Goal: Transaction & Acquisition: Purchase product/service

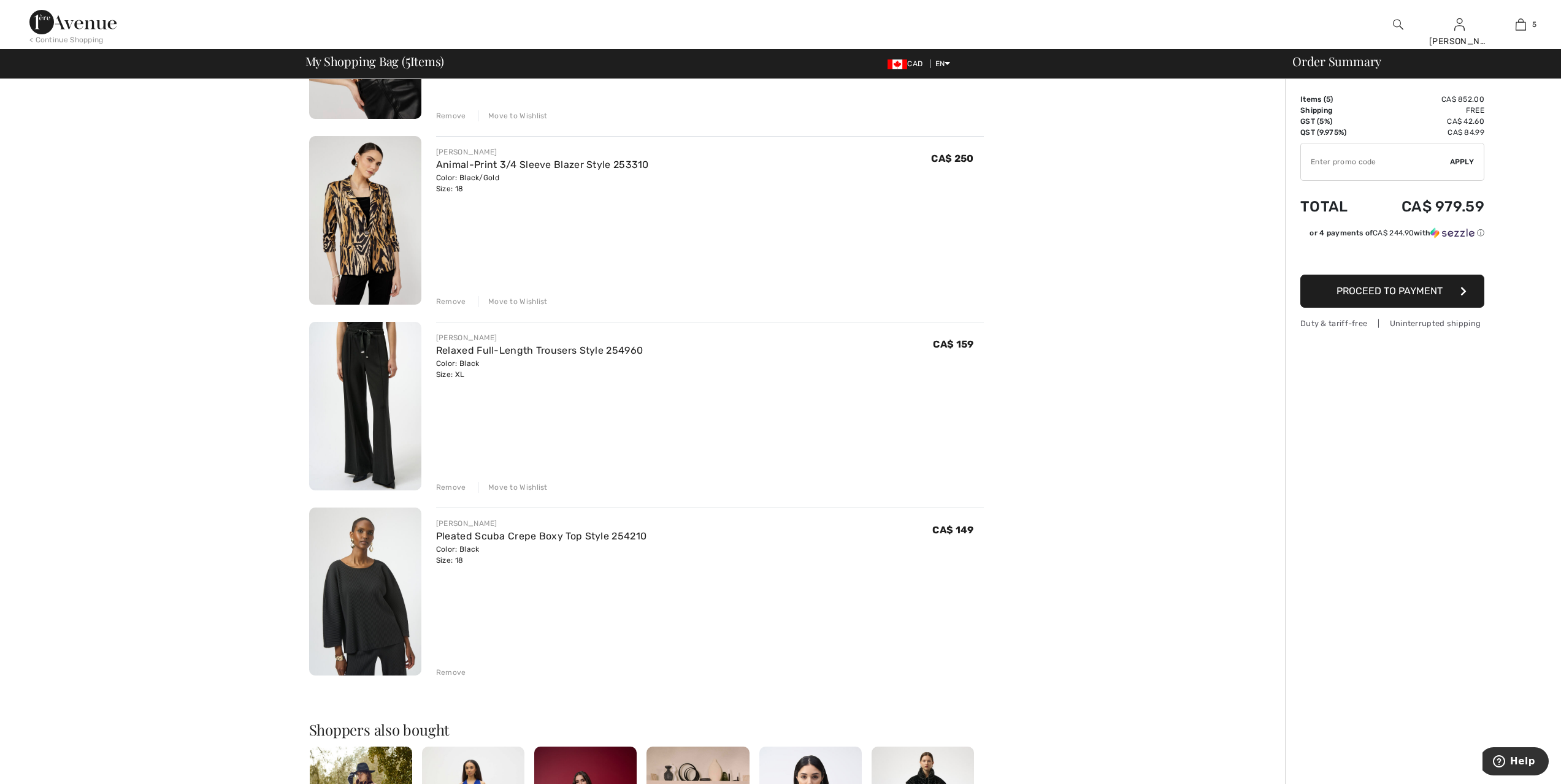
scroll to position [414, 0]
click at [387, 428] on img at bounding box center [365, 408] width 113 height 168
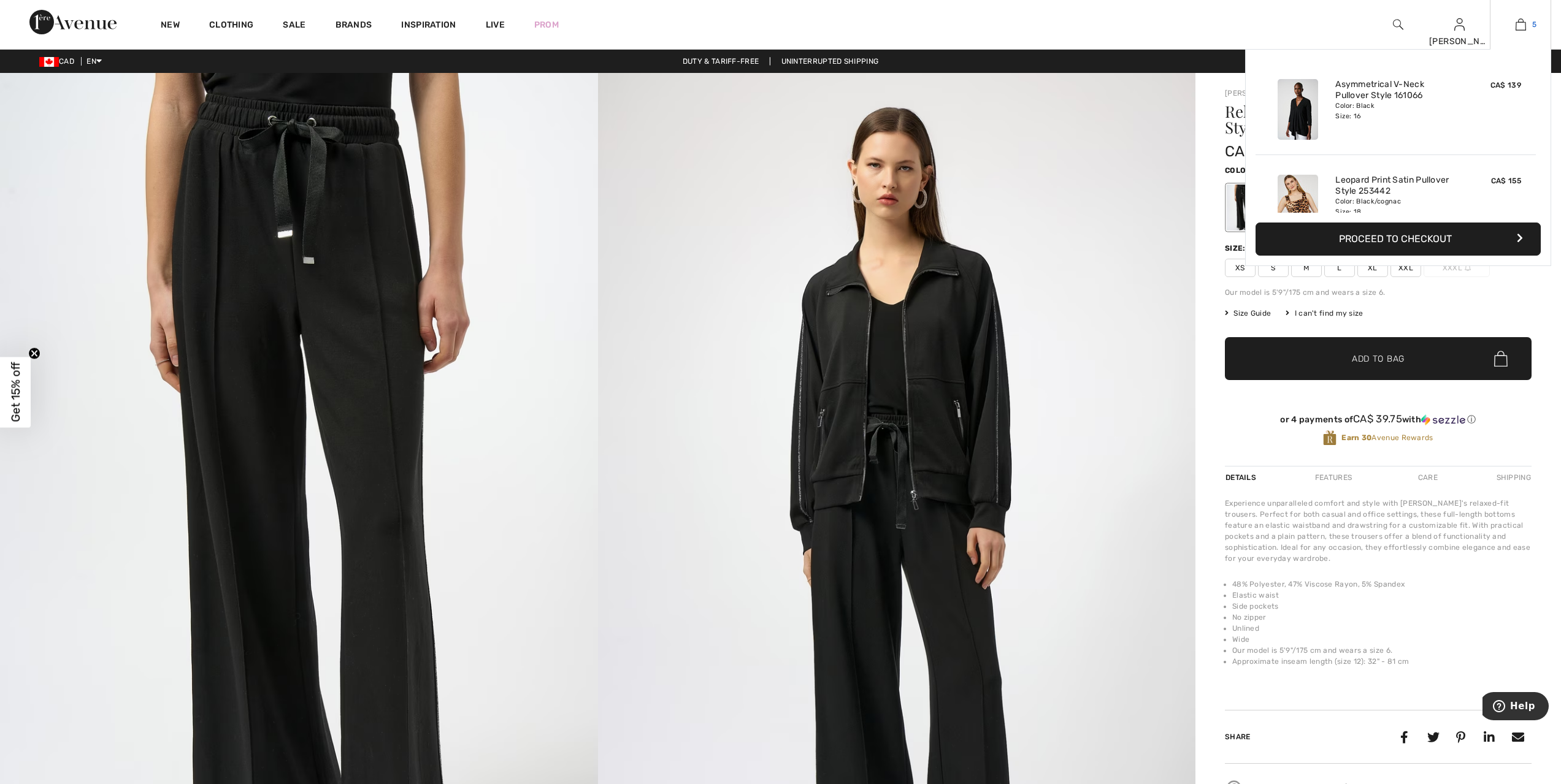
click at [1516, 24] on img at bounding box center [1520, 24] width 10 height 15
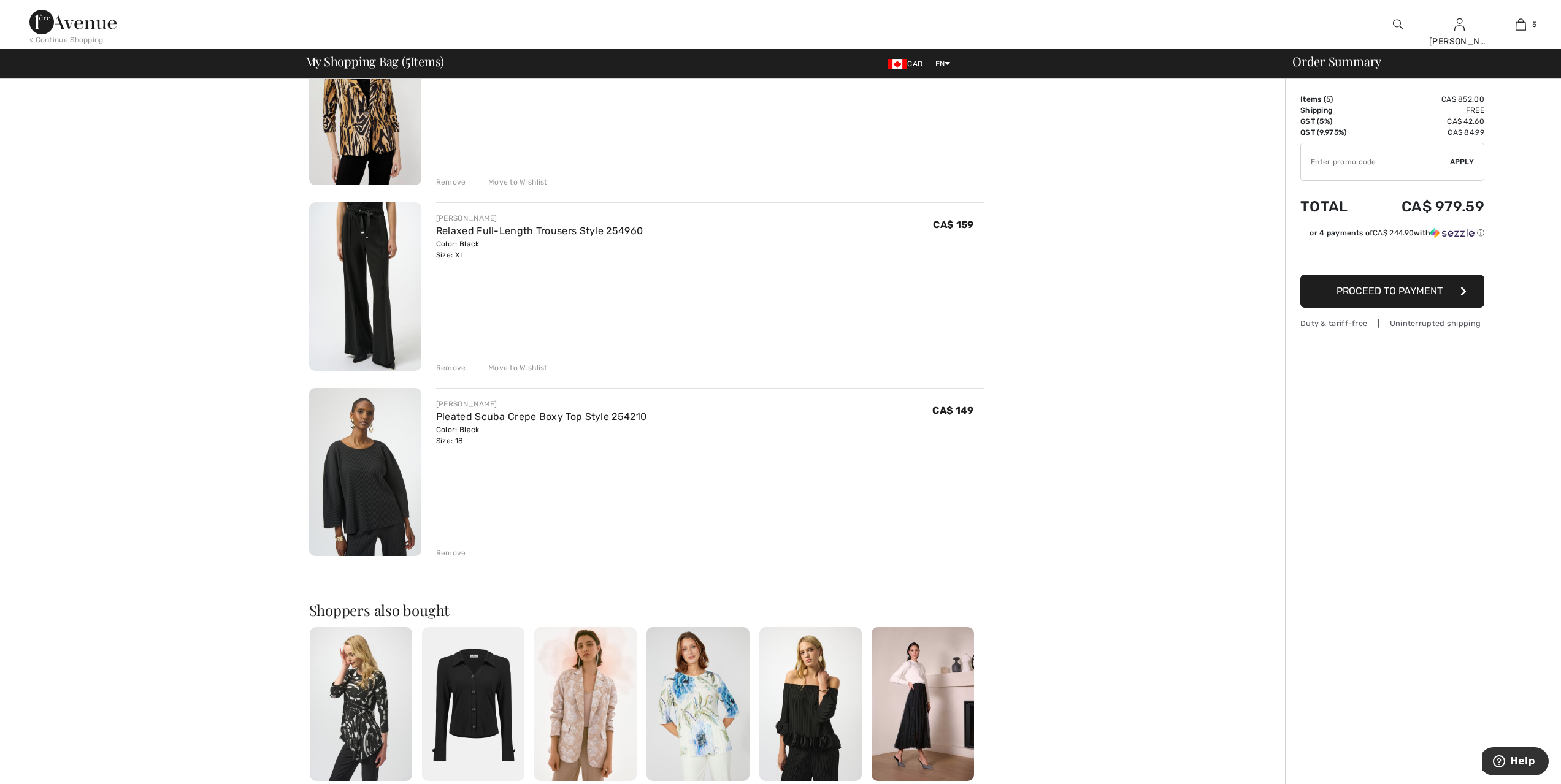
scroll to position [537, 0]
click at [375, 515] on img at bounding box center [365, 471] width 113 height 168
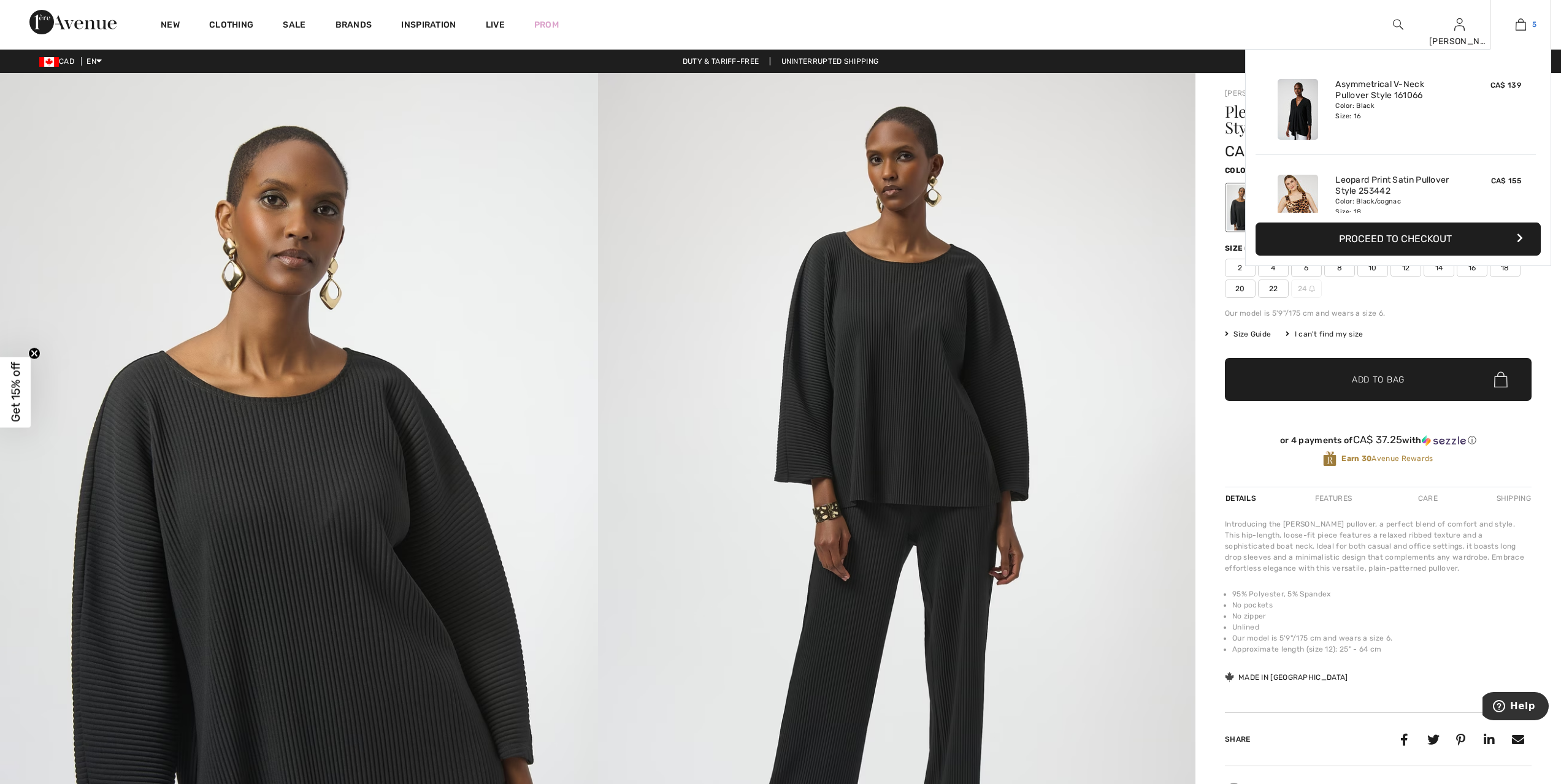
click at [1519, 28] on img at bounding box center [1520, 24] width 10 height 15
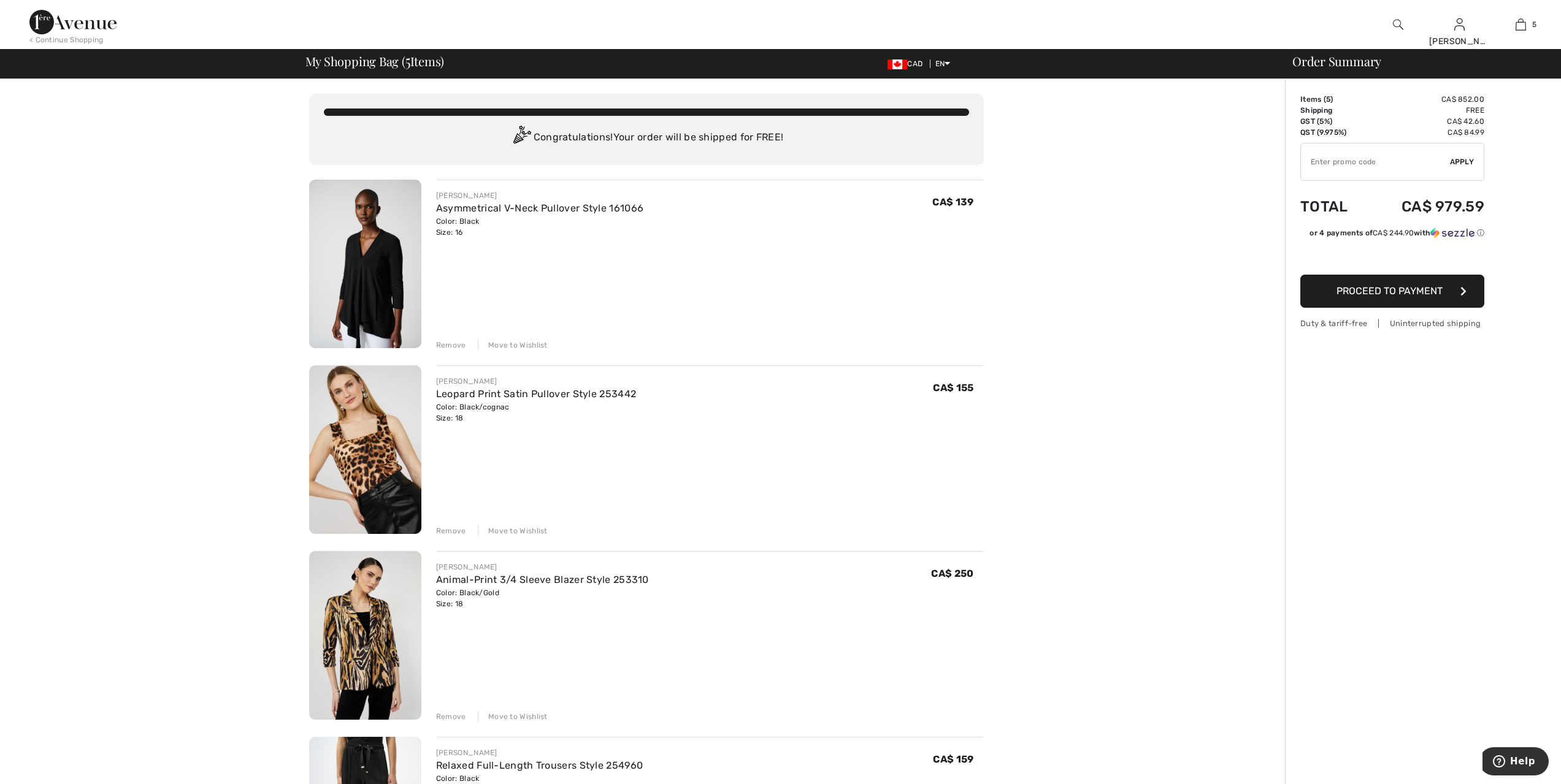
click at [501, 346] on div "Move to Wishlist" at bounding box center [512, 346] width 70 height 11
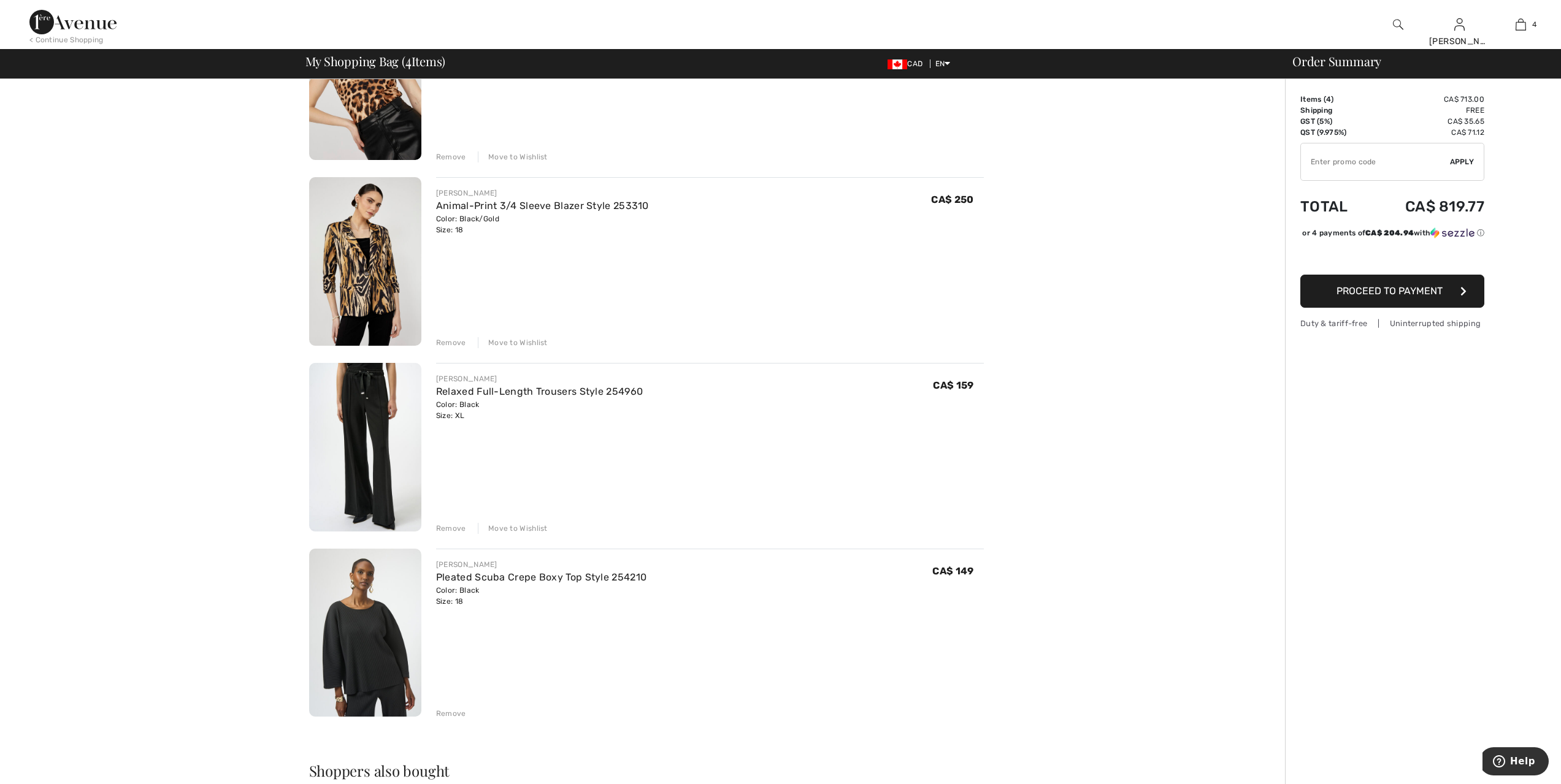
scroll to position [199, 0]
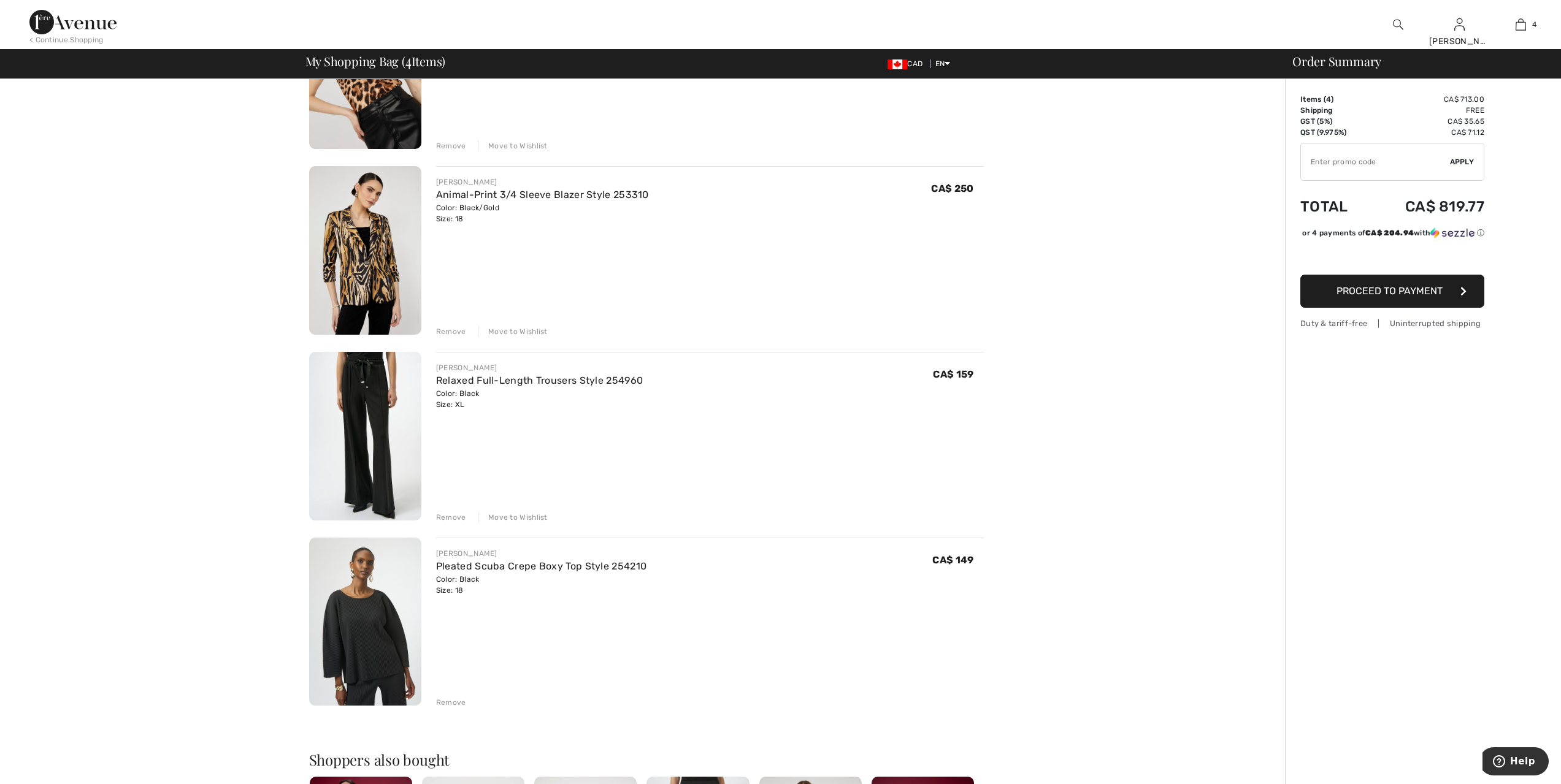
click at [537, 516] on div "Move to Wishlist" at bounding box center [512, 517] width 70 height 11
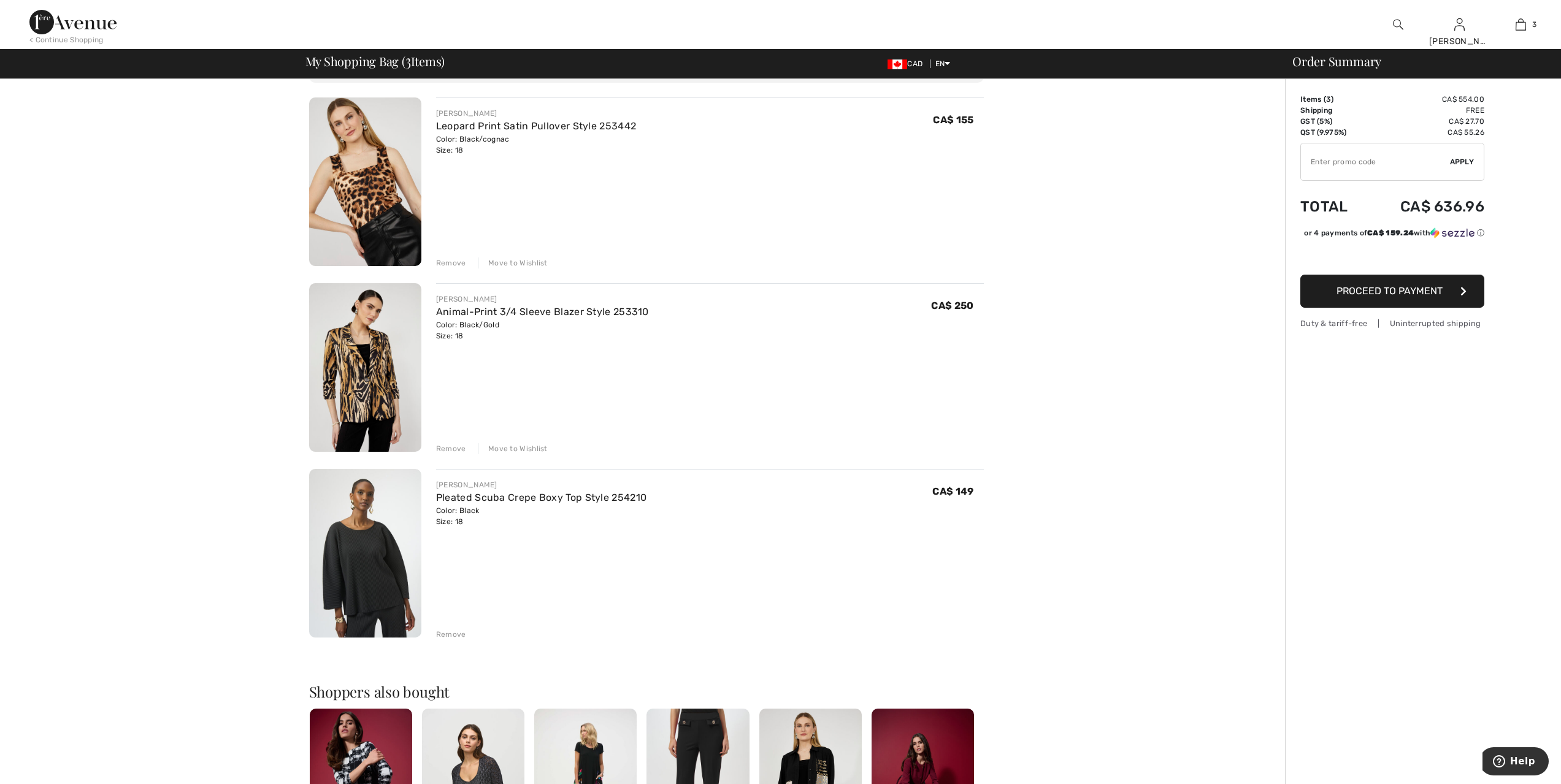
scroll to position [15, 0]
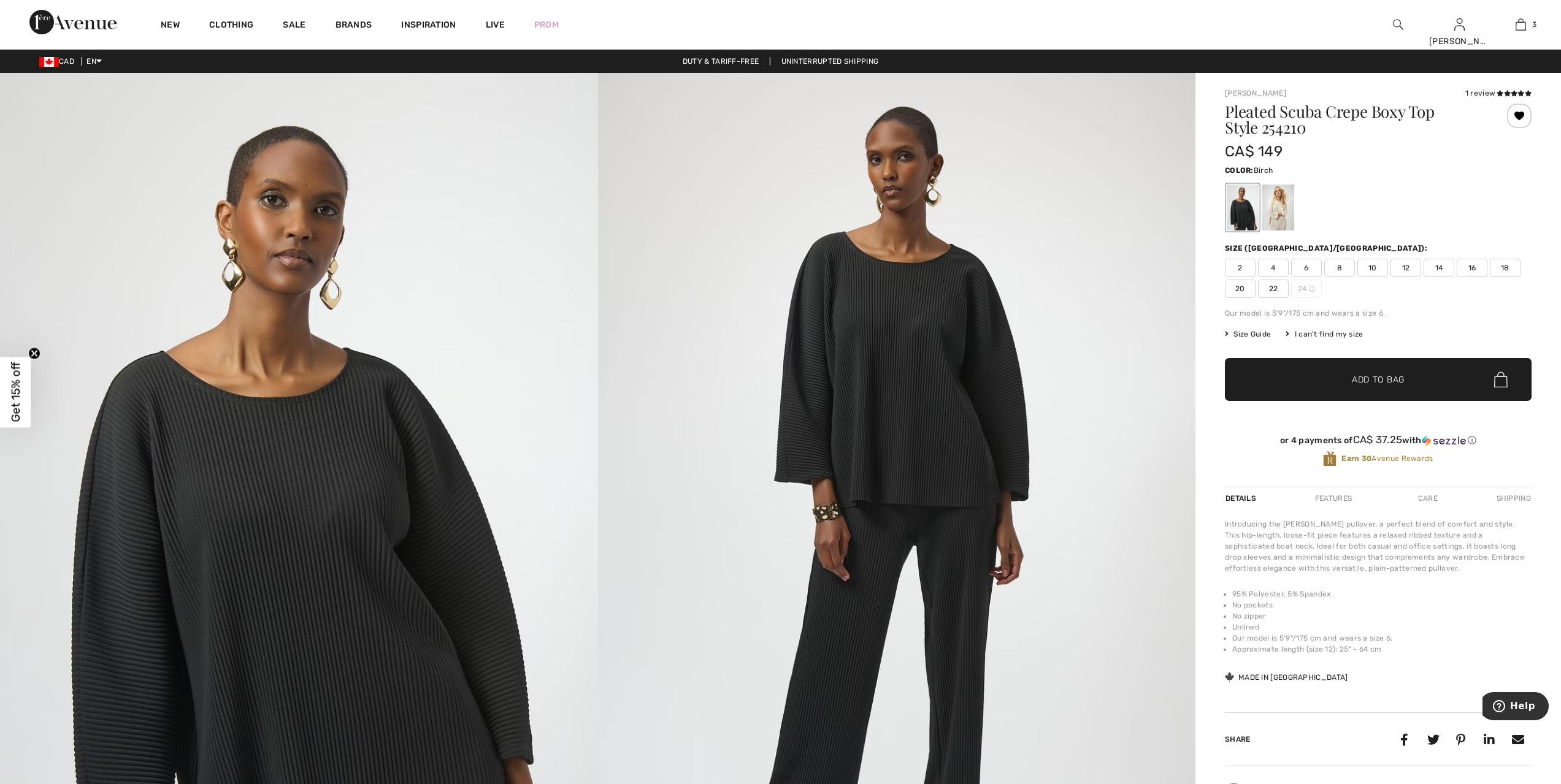
click at [1278, 216] on div at bounding box center [1278, 207] width 32 height 46
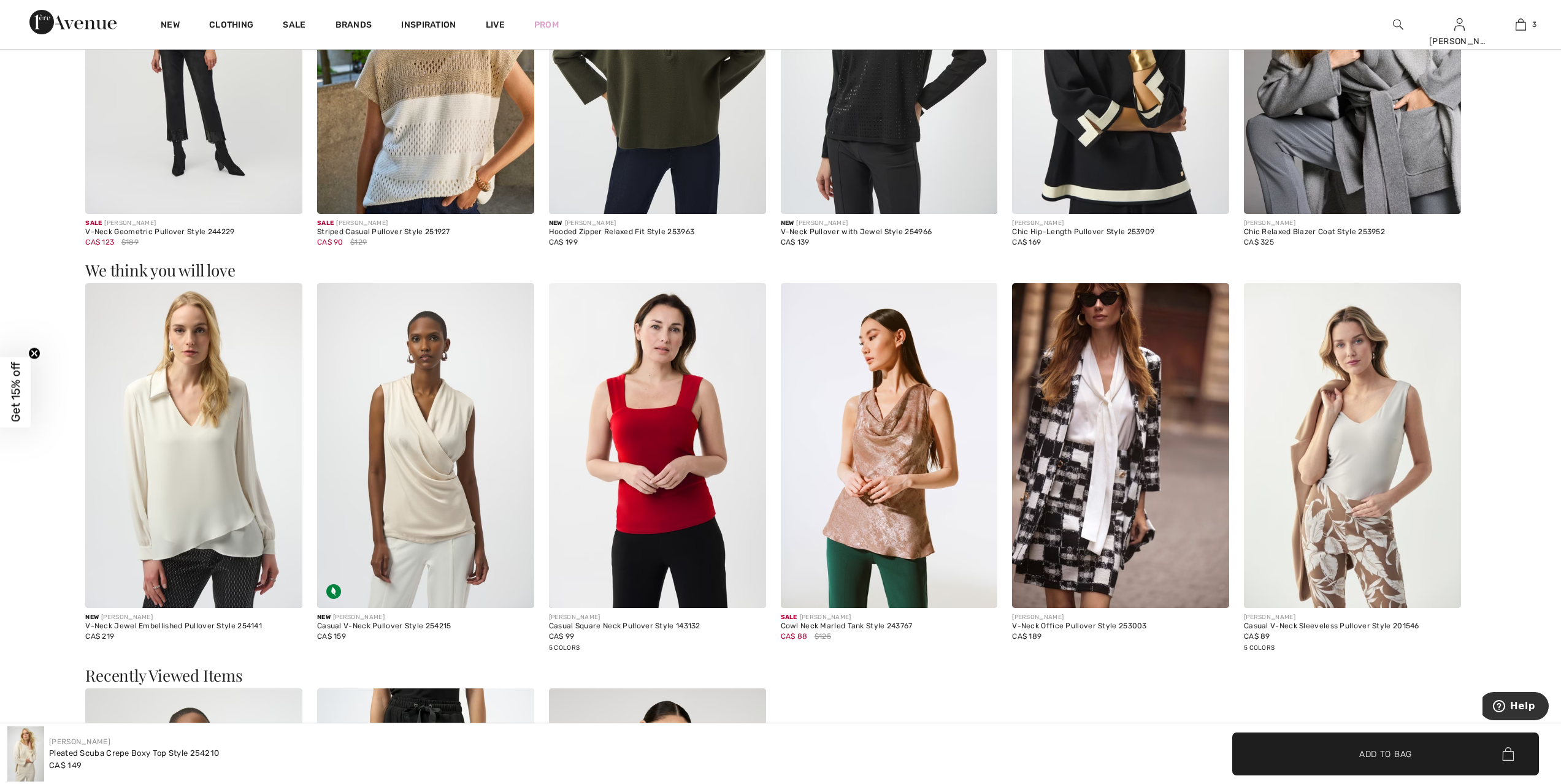
scroll to position [1717, 0]
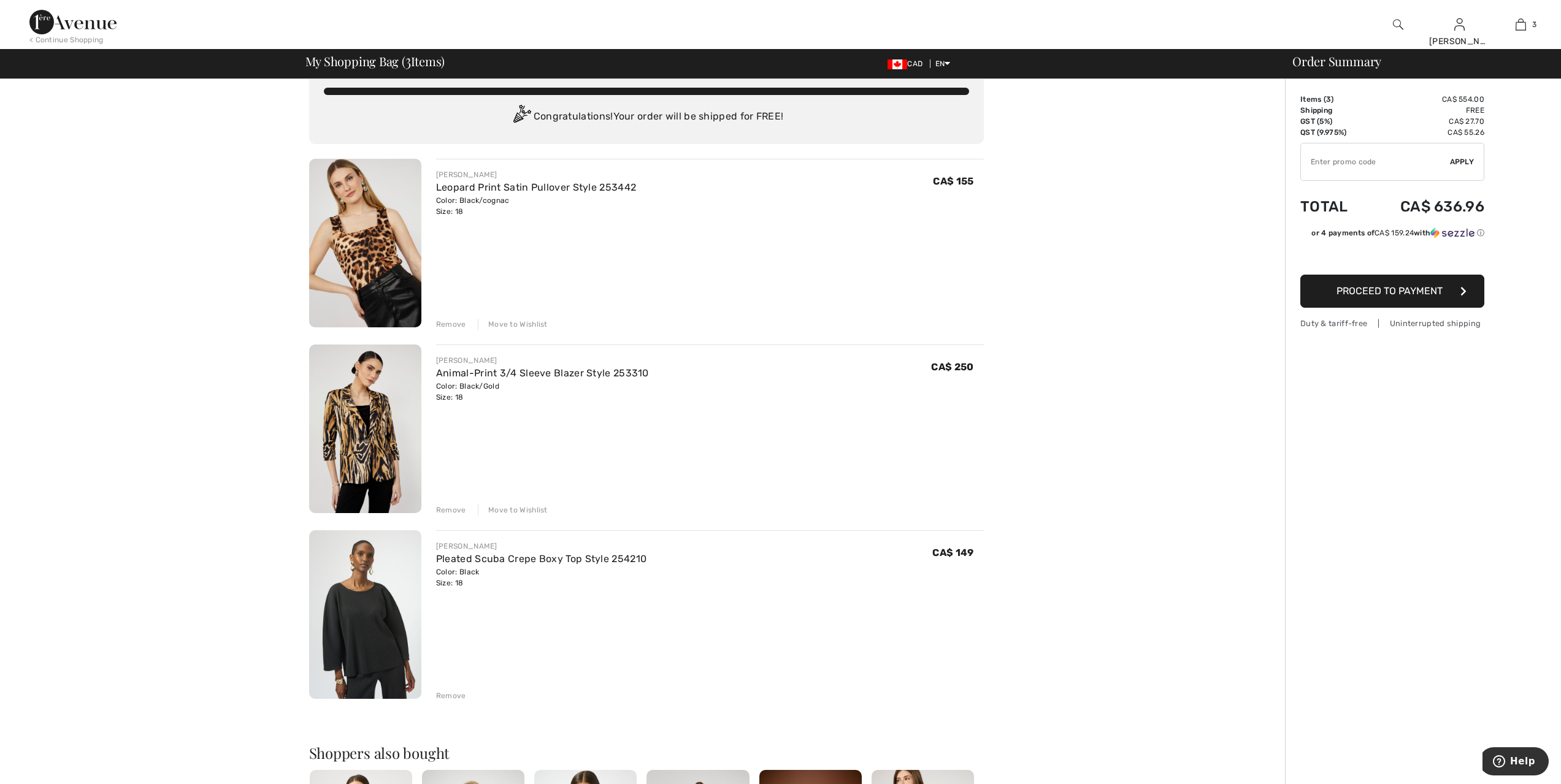
scroll to position [25, 0]
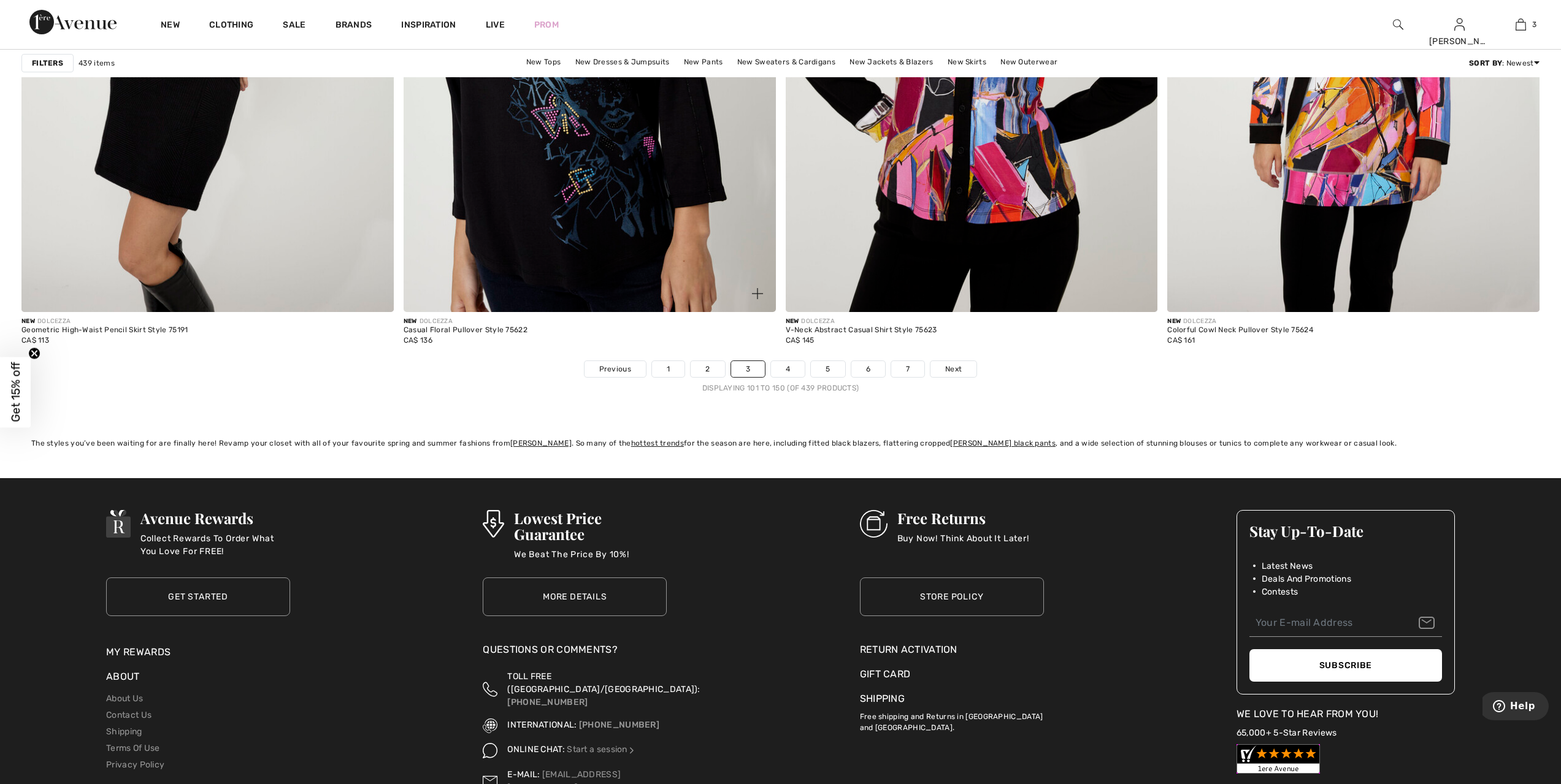
scroll to position [9213, 0]
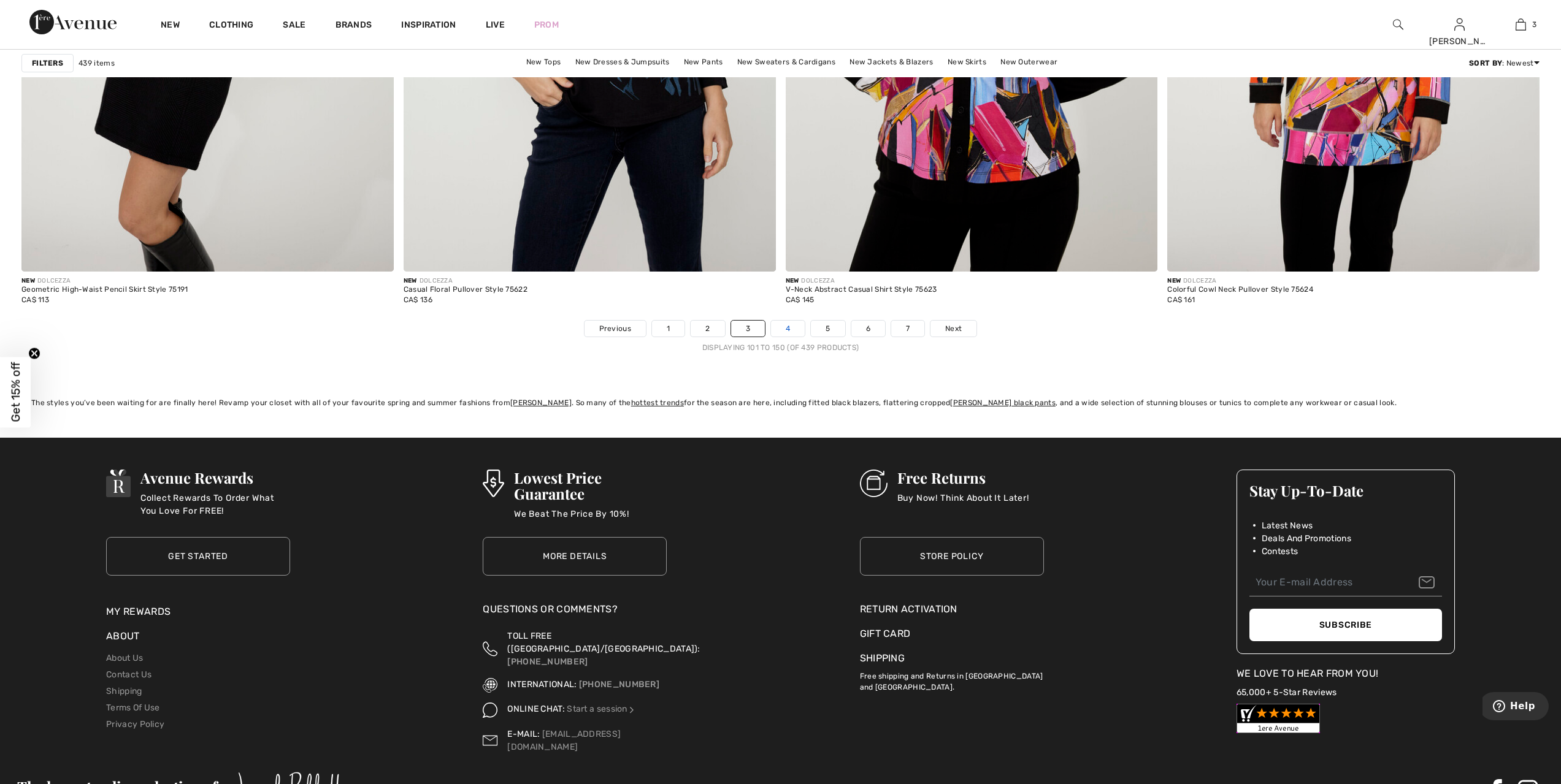
click at [795, 328] on link "4" at bounding box center [787, 328] width 34 height 16
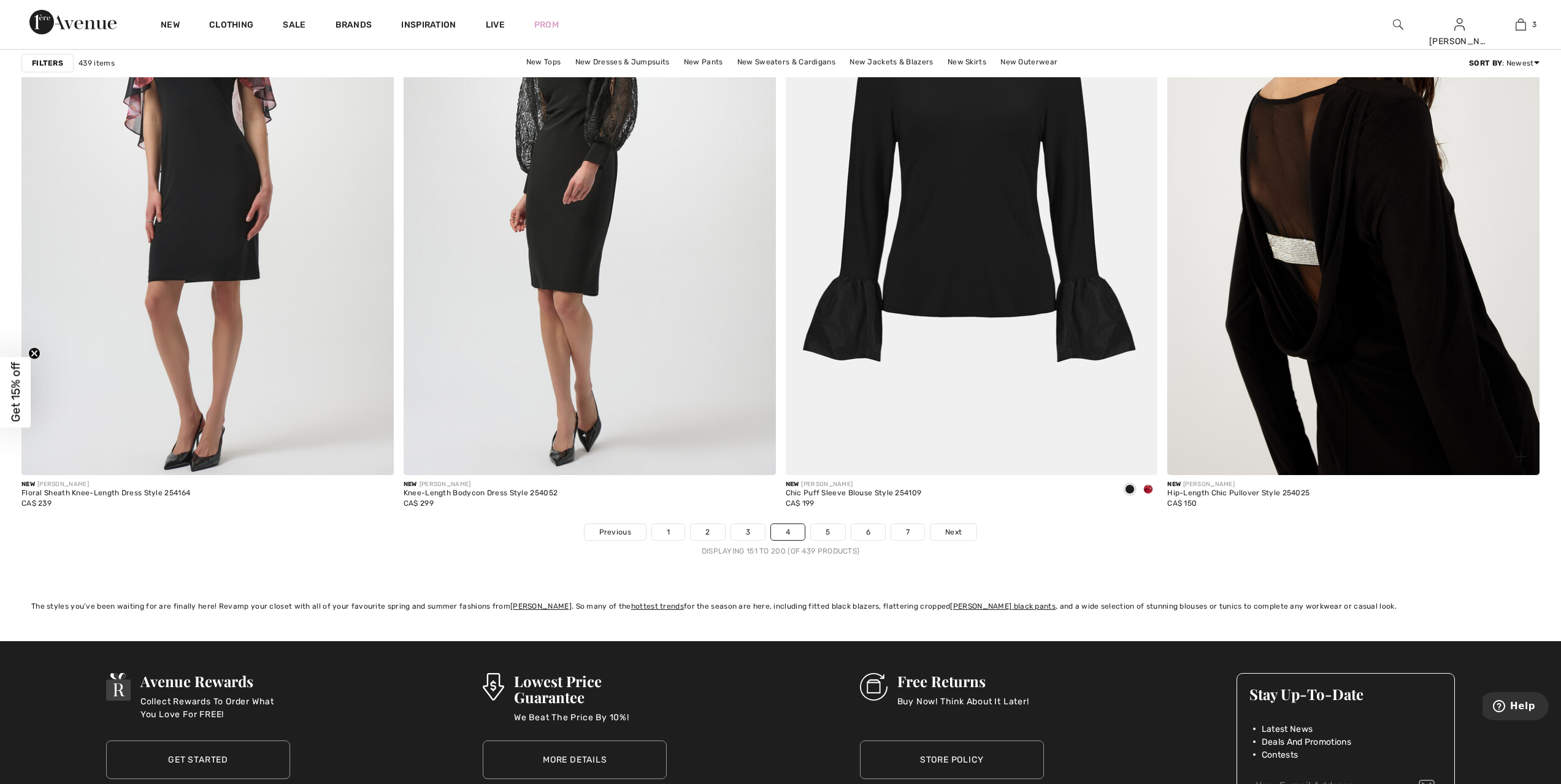
scroll to position [9259, 0]
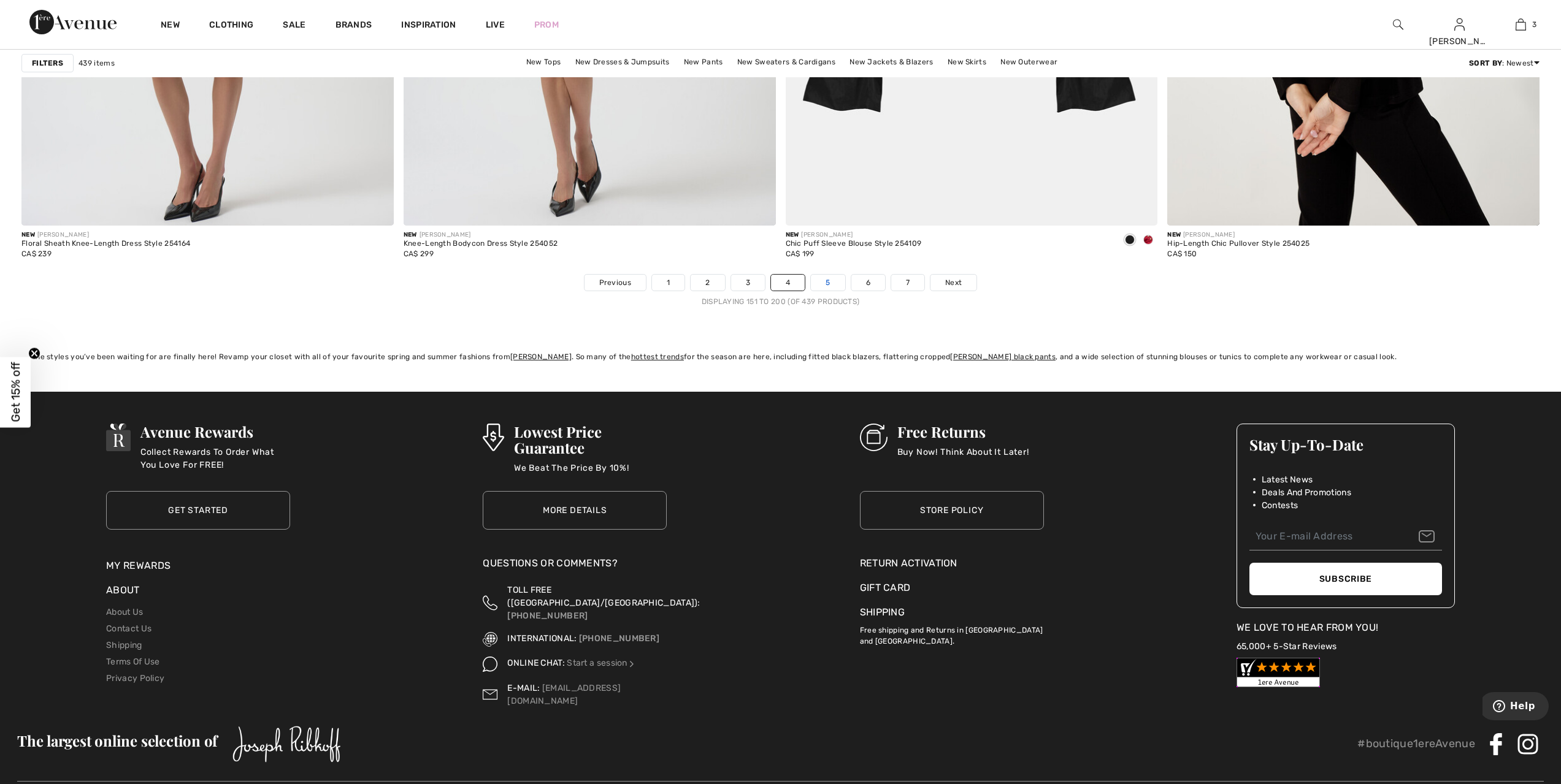
click at [830, 279] on link "5" at bounding box center [827, 283] width 34 height 16
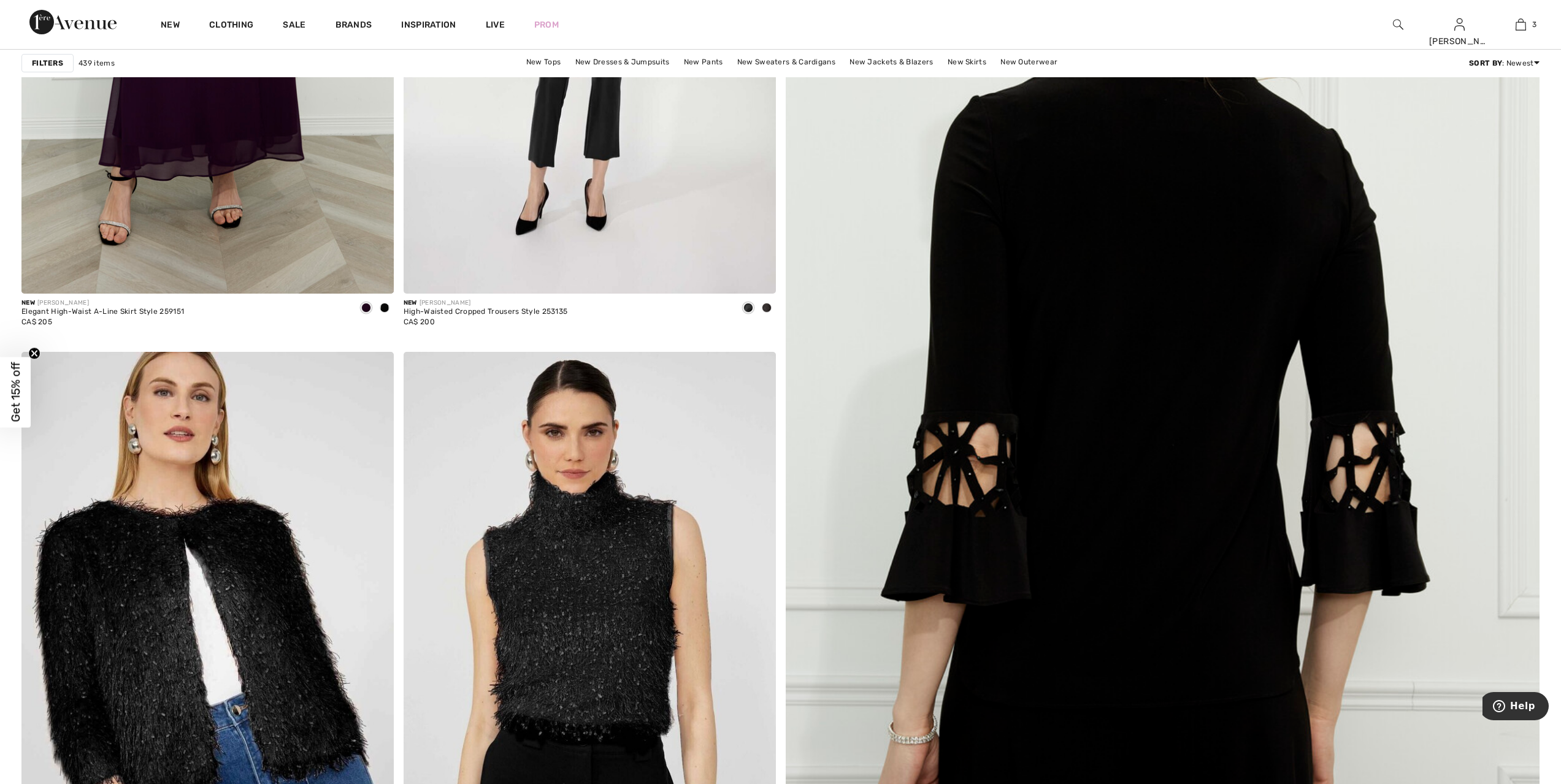
scroll to position [445, 0]
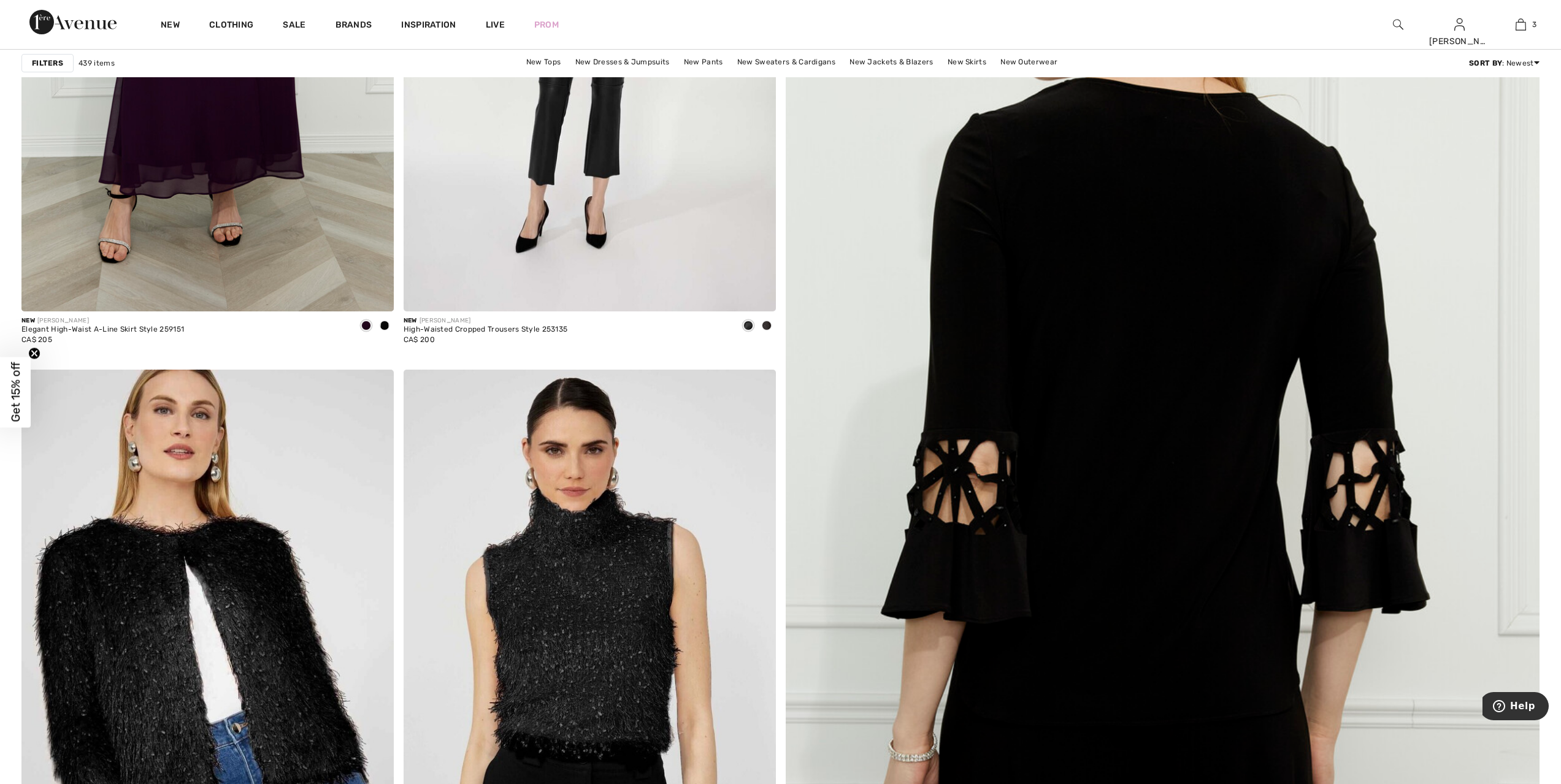
click at [1165, 490] on img at bounding box center [1162, 432] width 904 height 1357
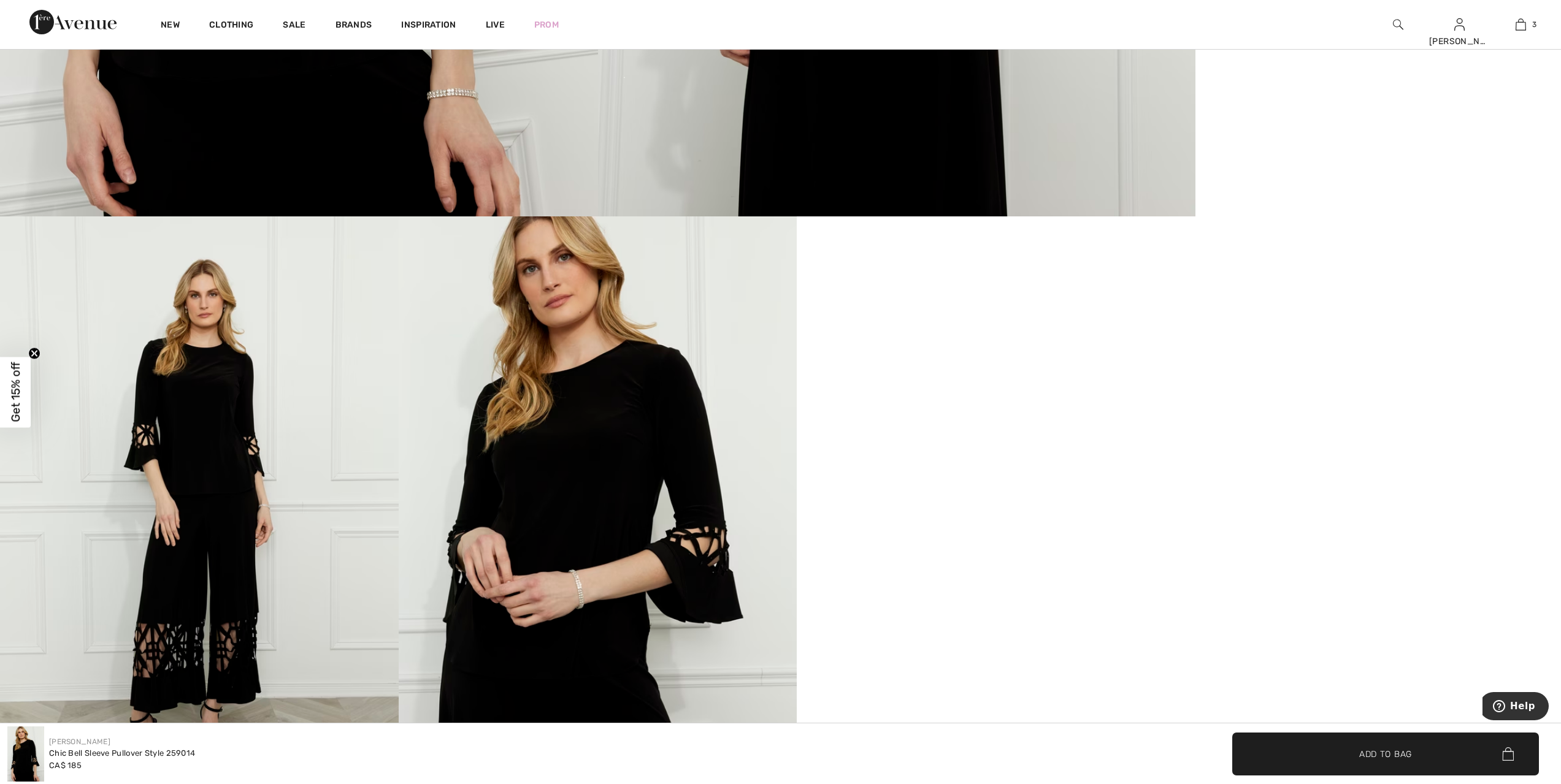
scroll to position [751, 0]
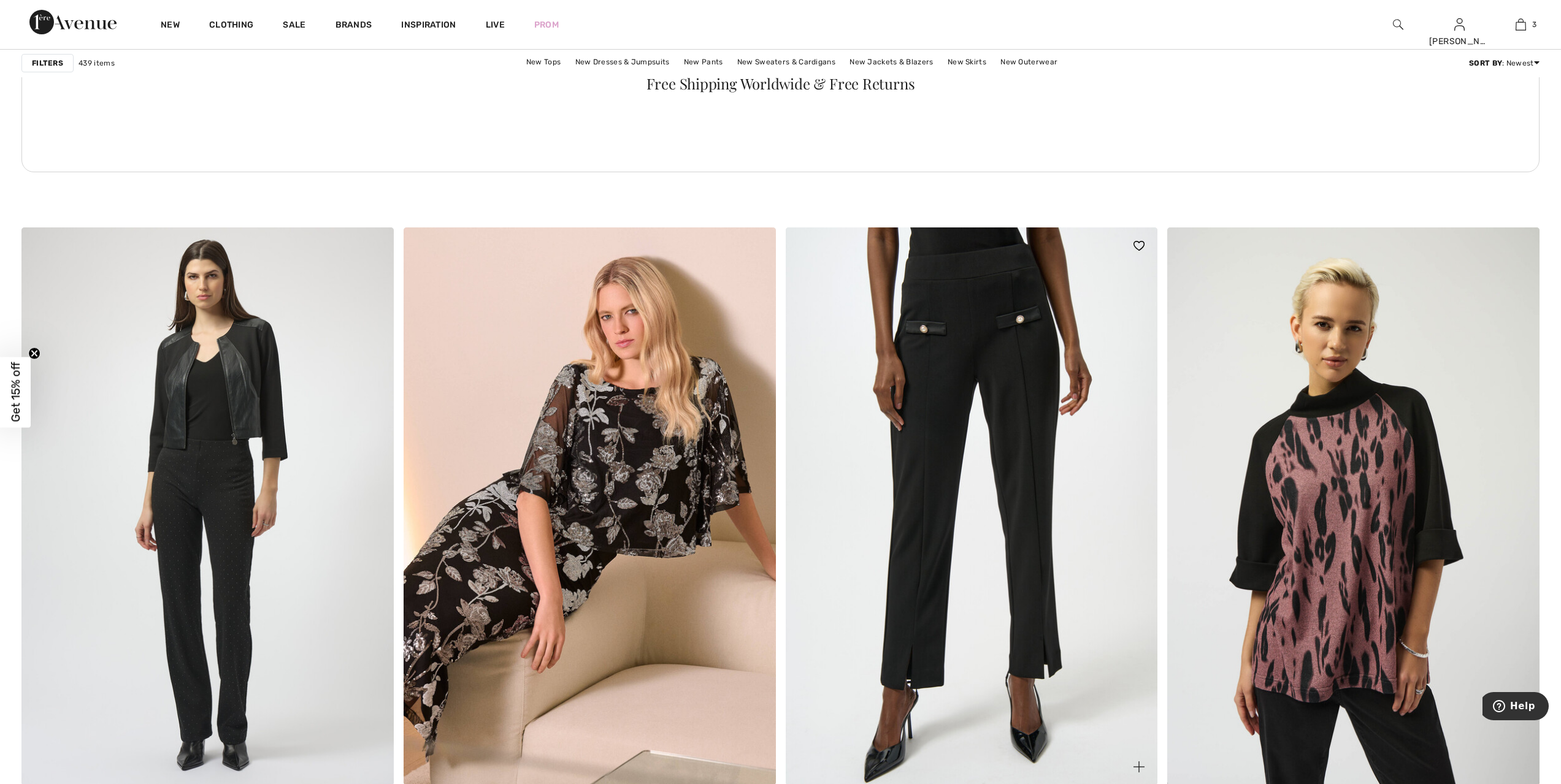
scroll to position [2652, 0]
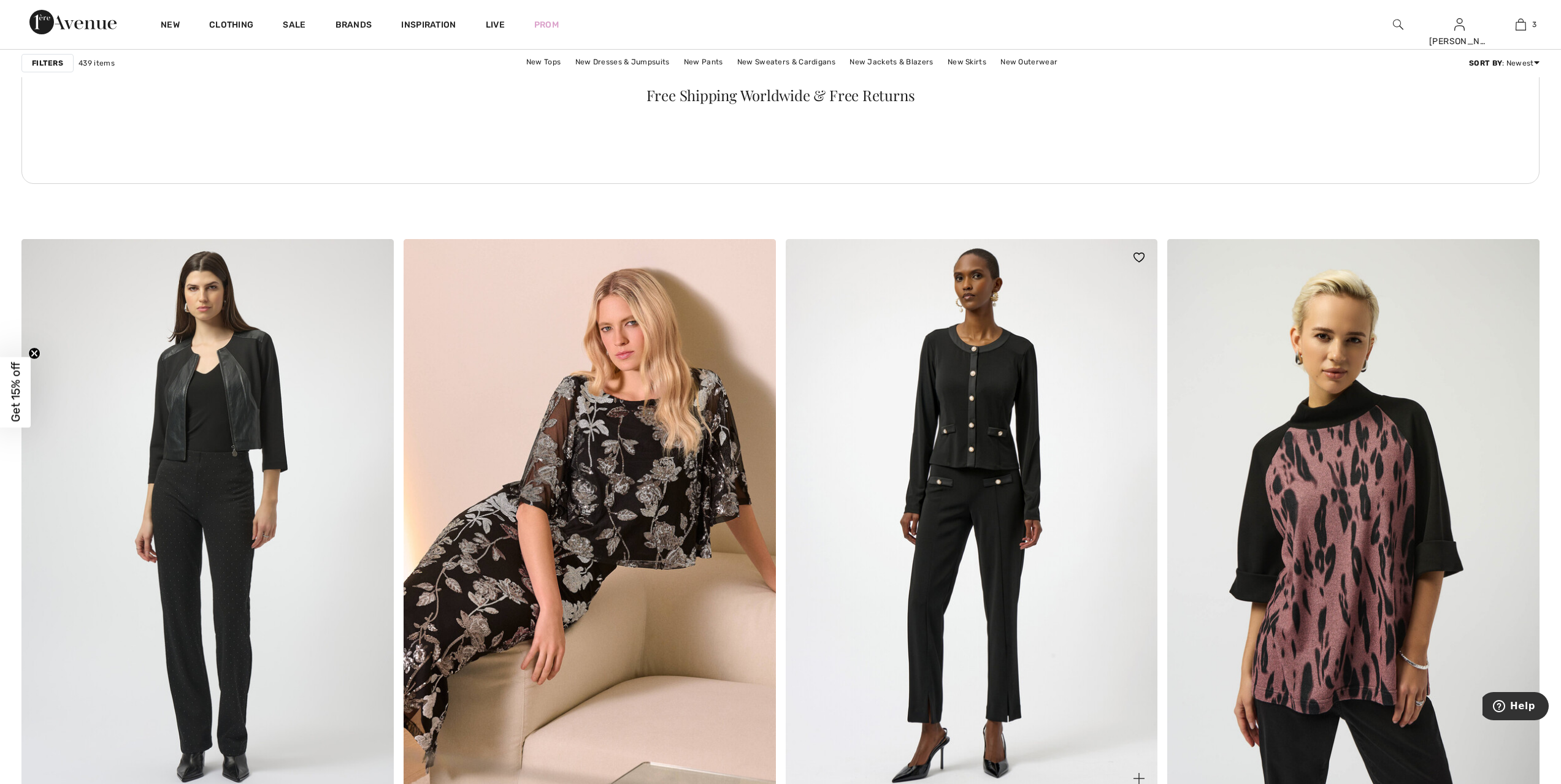
click at [979, 440] on img at bounding box center [971, 518] width 372 height 558
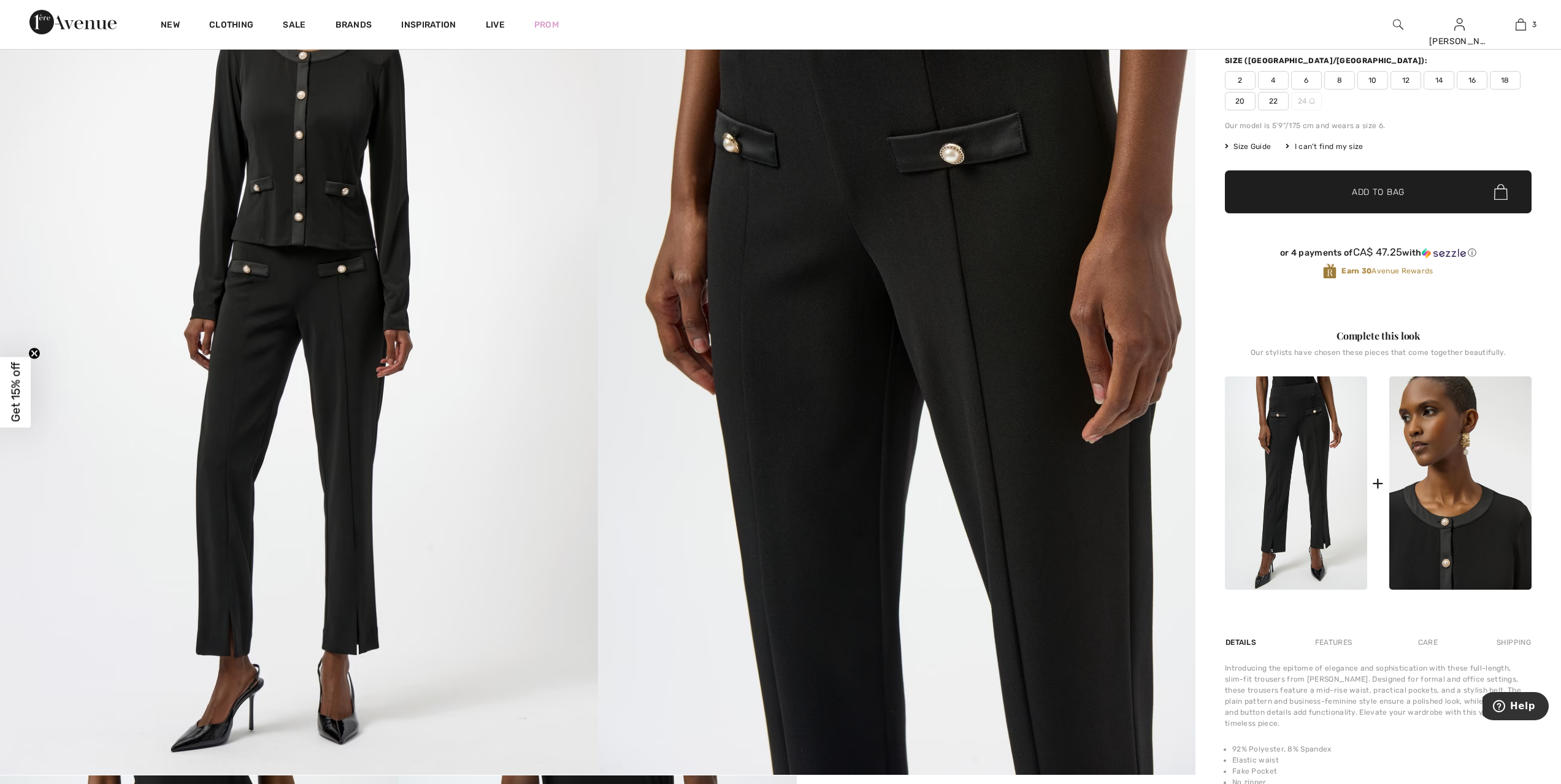
scroll to position [199, 0]
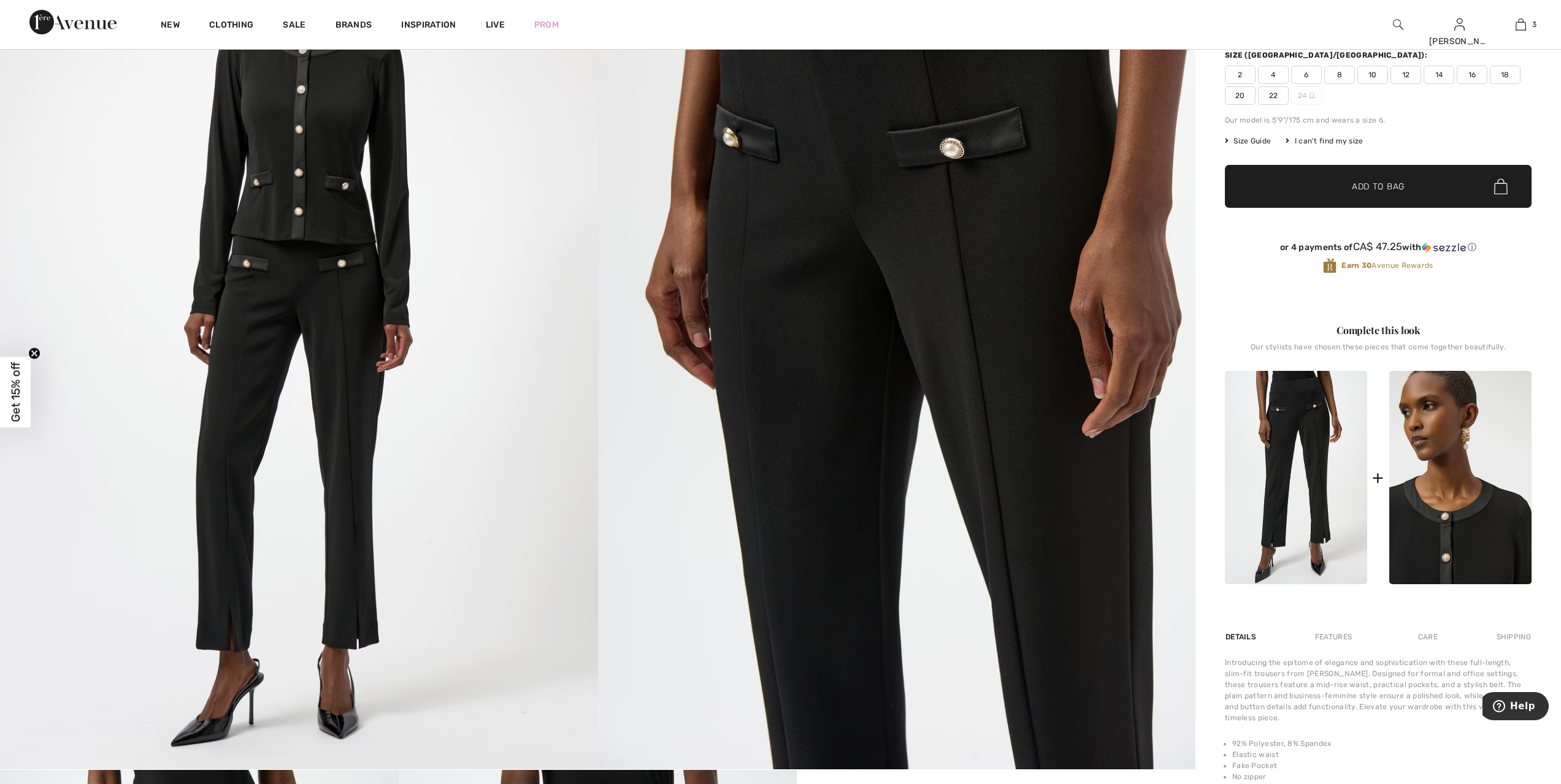
click at [1454, 528] on img at bounding box center [1459, 477] width 142 height 213
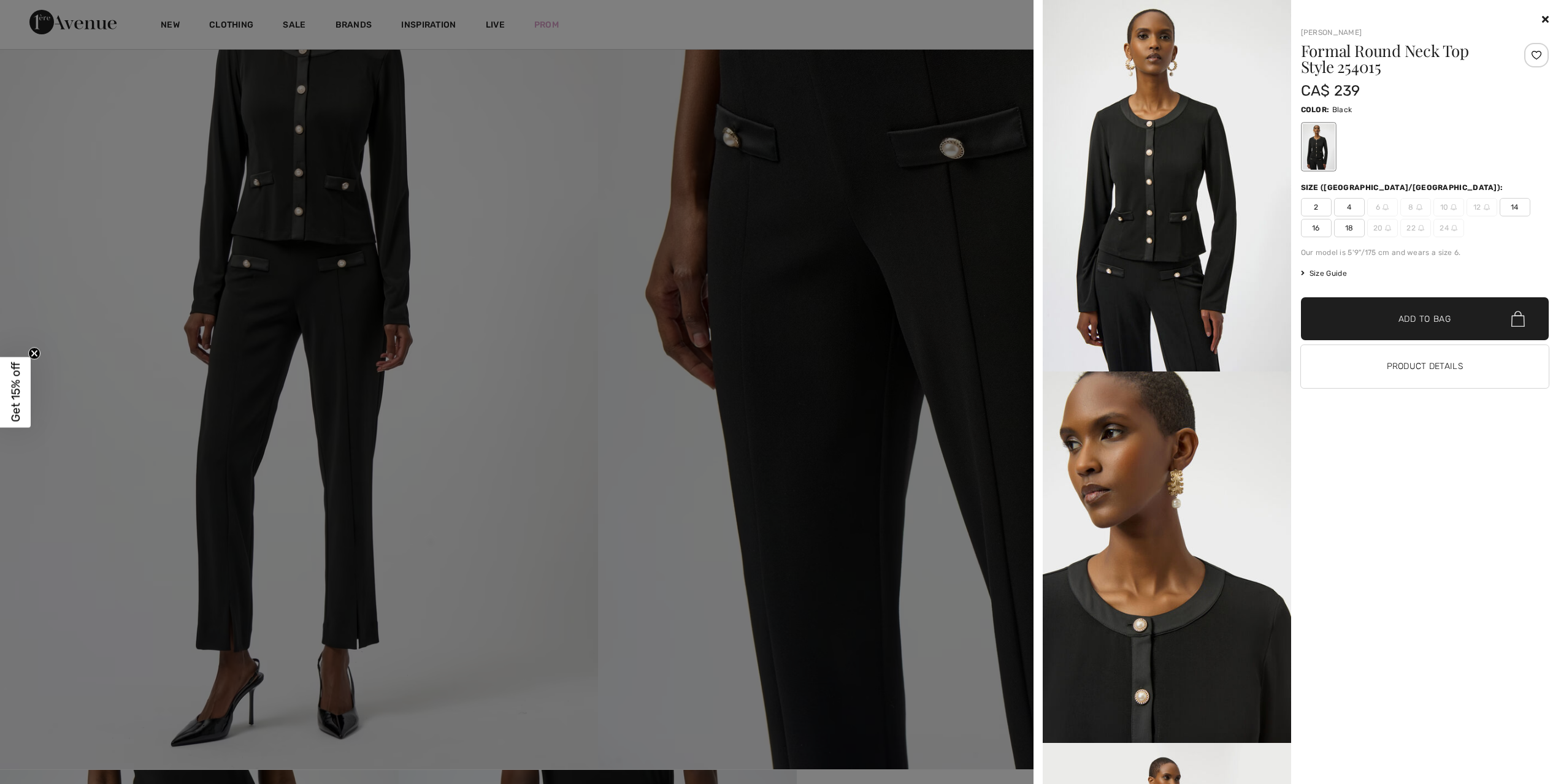
click at [1149, 598] on img at bounding box center [1166, 557] width 248 height 372
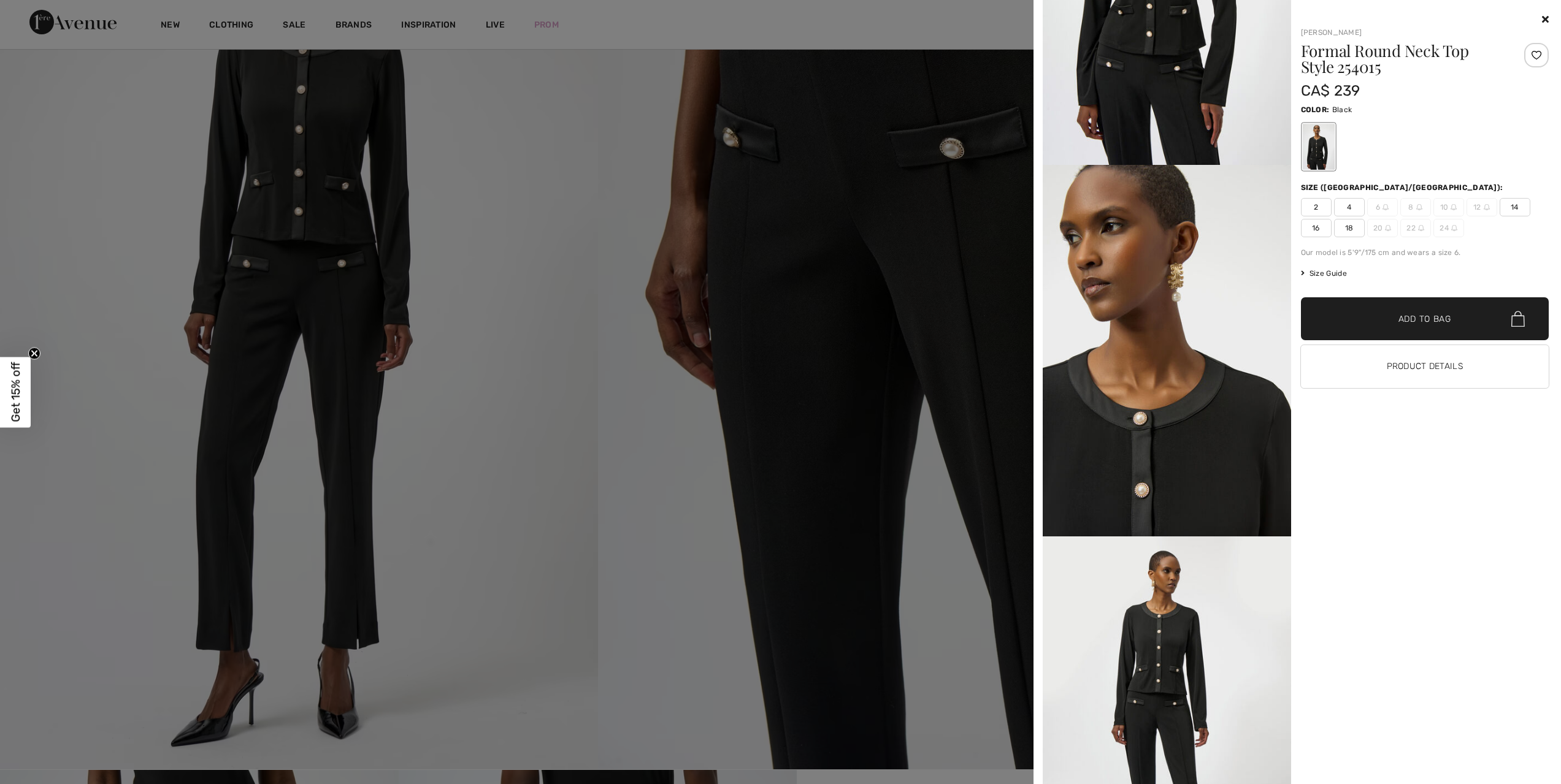
scroll to position [230, 0]
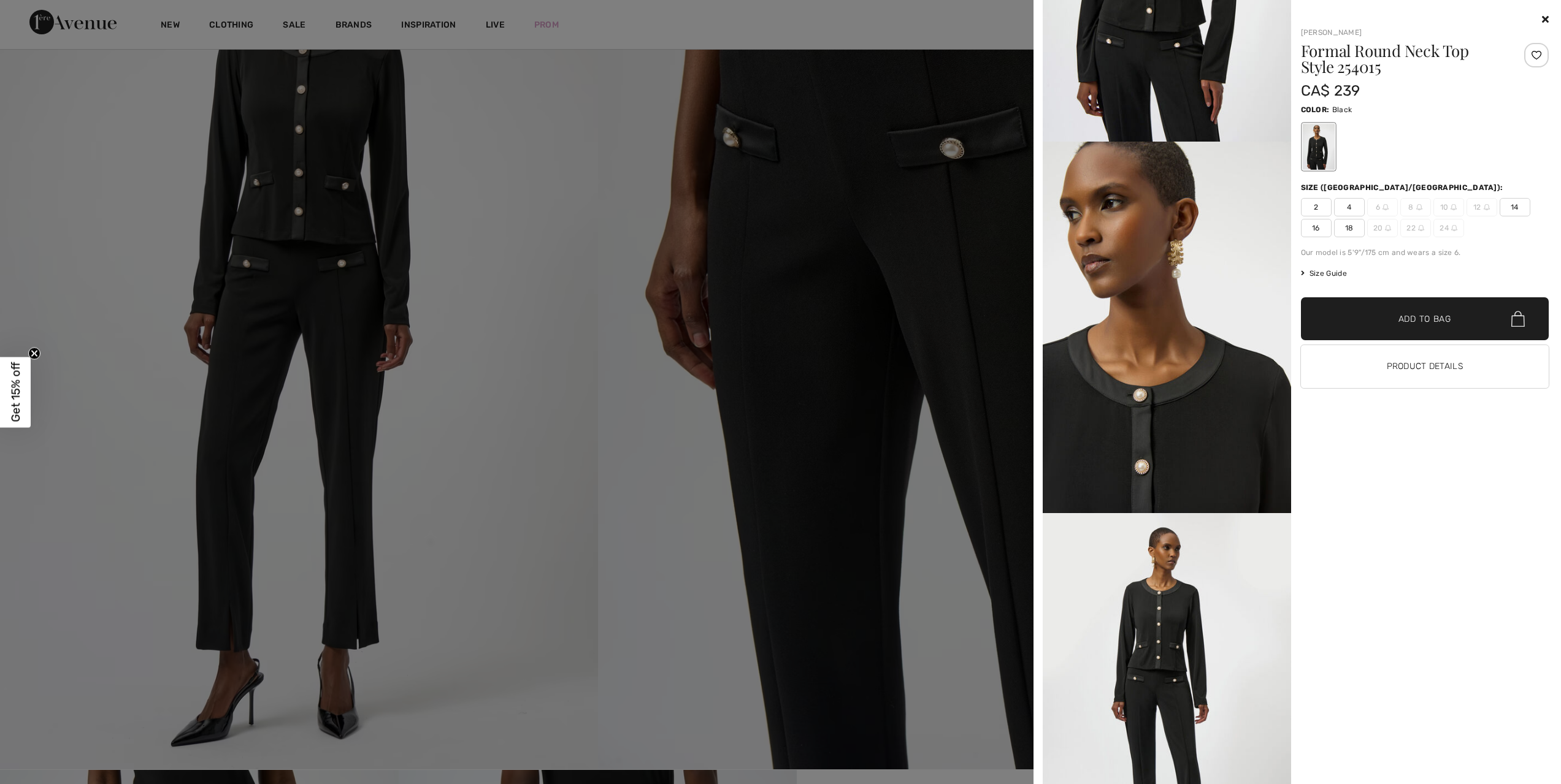
click at [1189, 642] on img at bounding box center [1166, 699] width 248 height 372
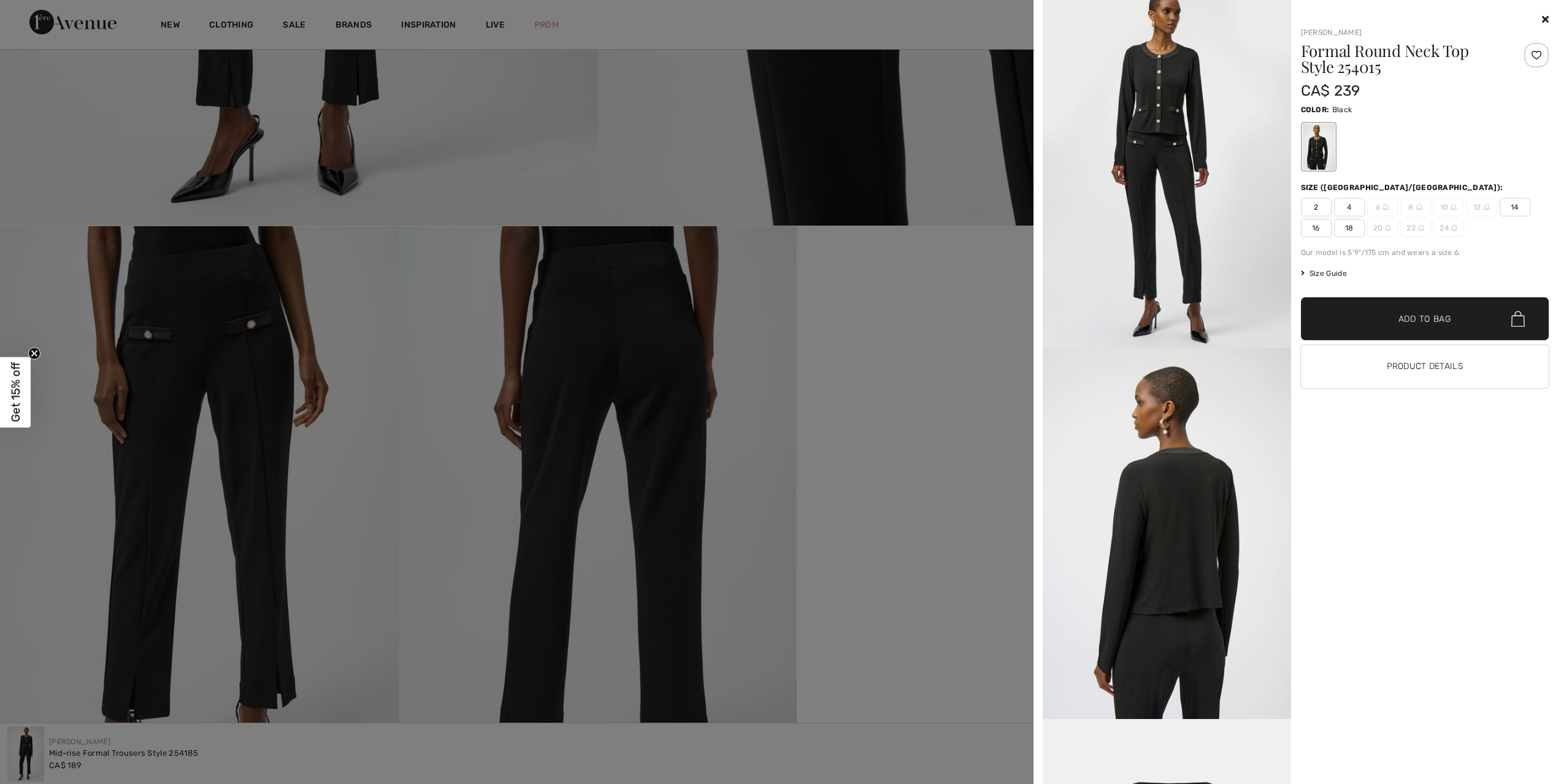
scroll to position [751, 0]
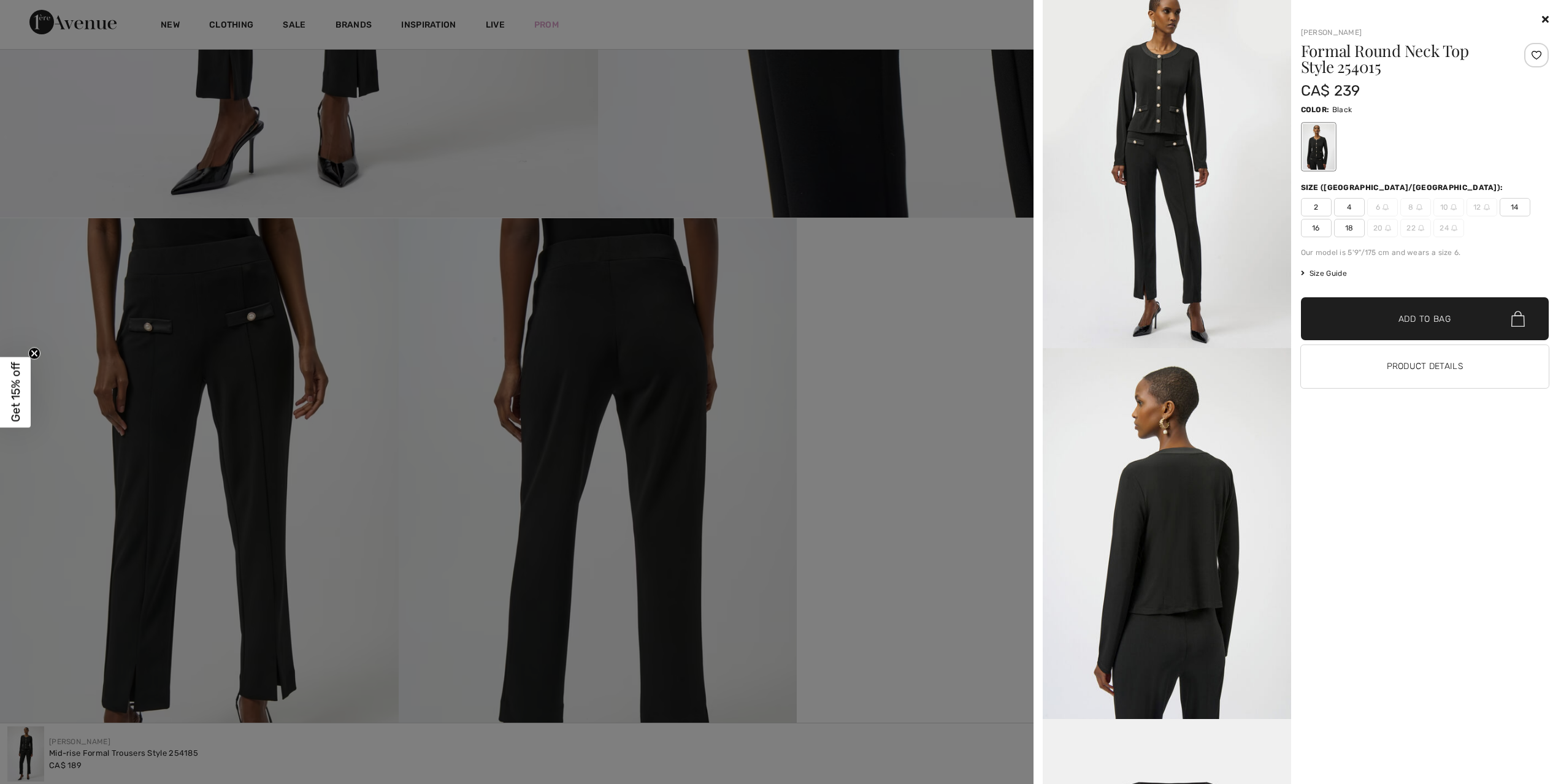
click at [1540, 21] on div at bounding box center [1424, 20] width 248 height 15
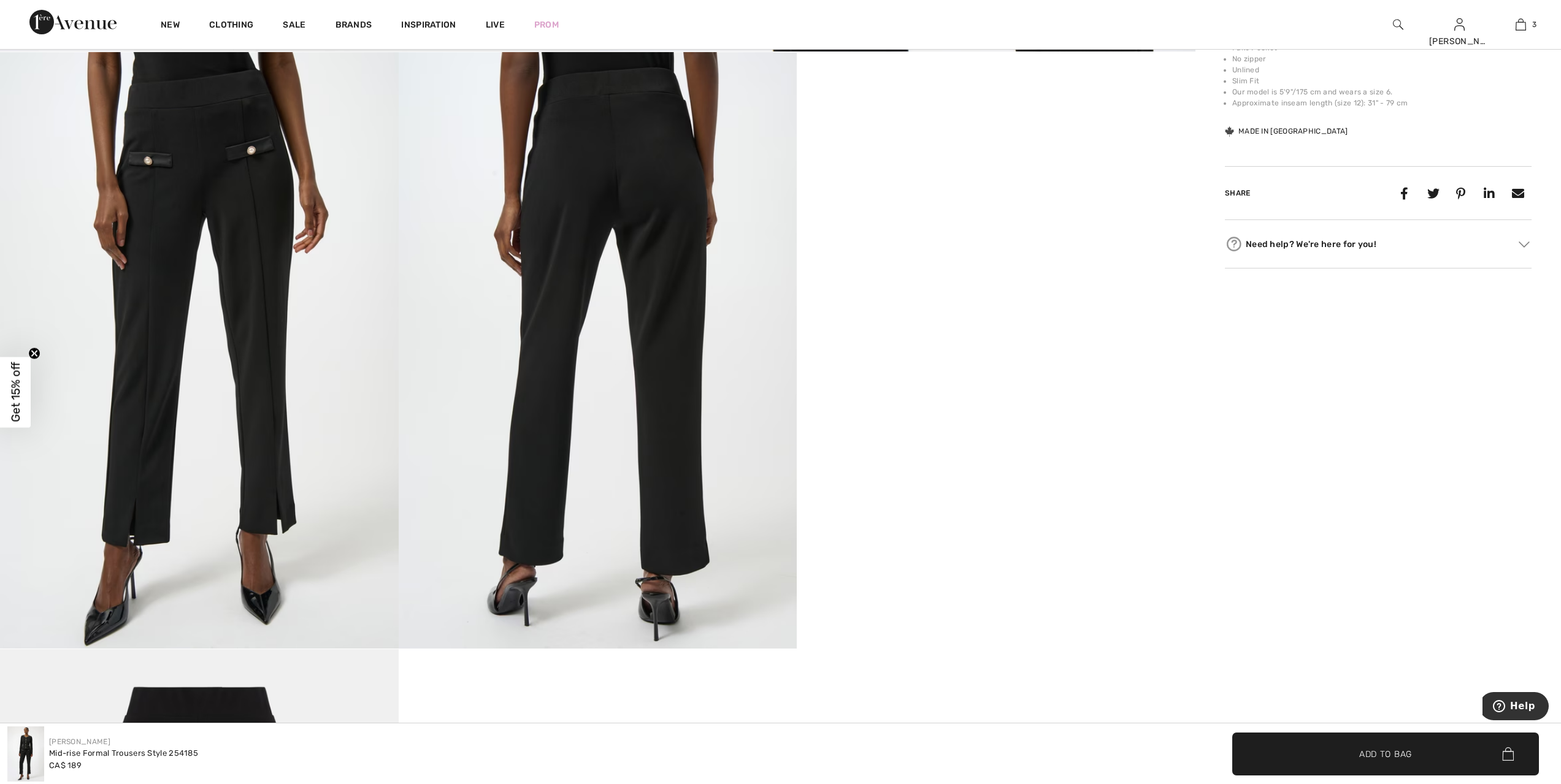
scroll to position [919, 0]
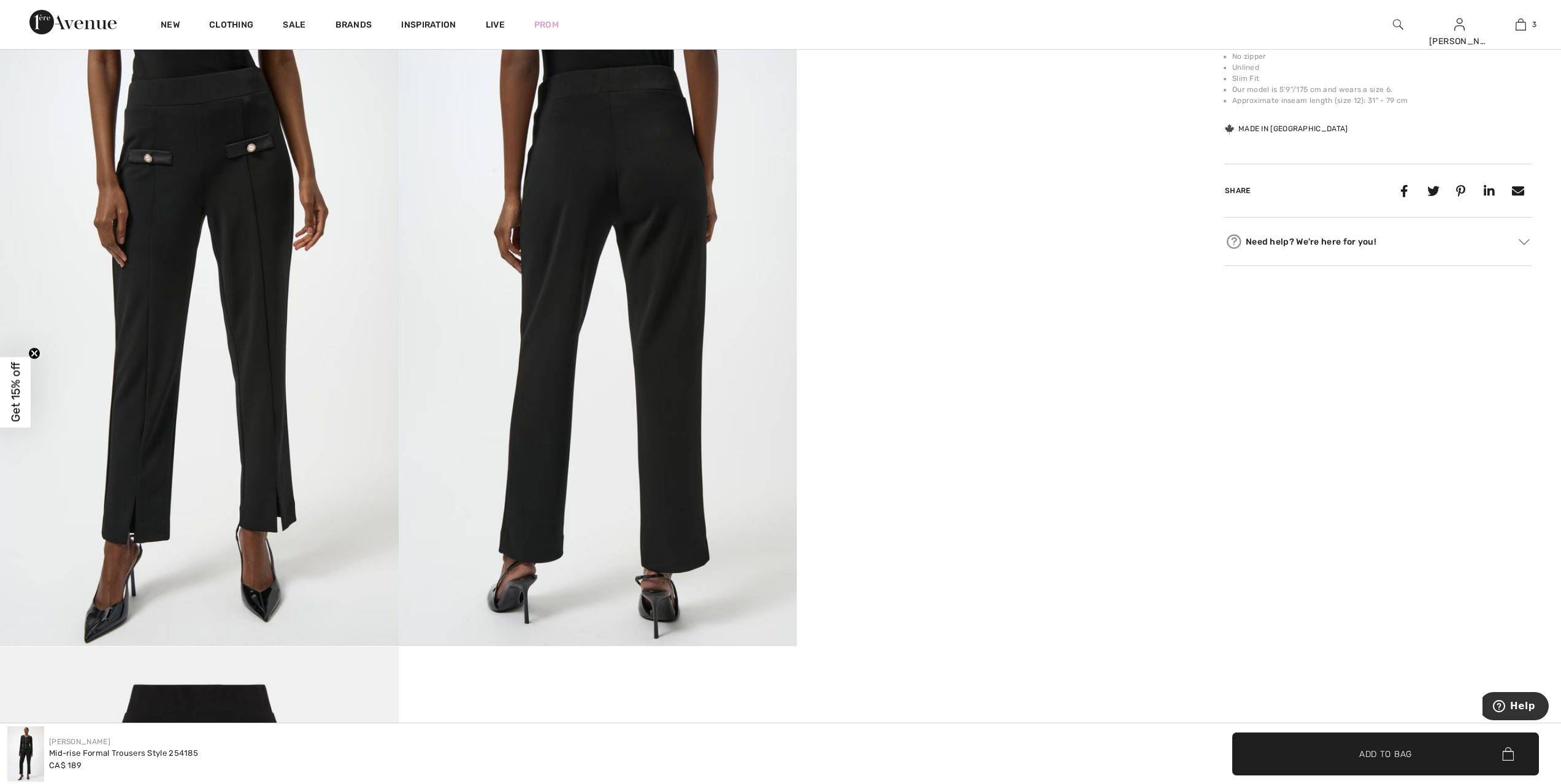
click at [982, 249] on video "Your browser does not support the video tag." at bounding box center [996, 149] width 398 height 199
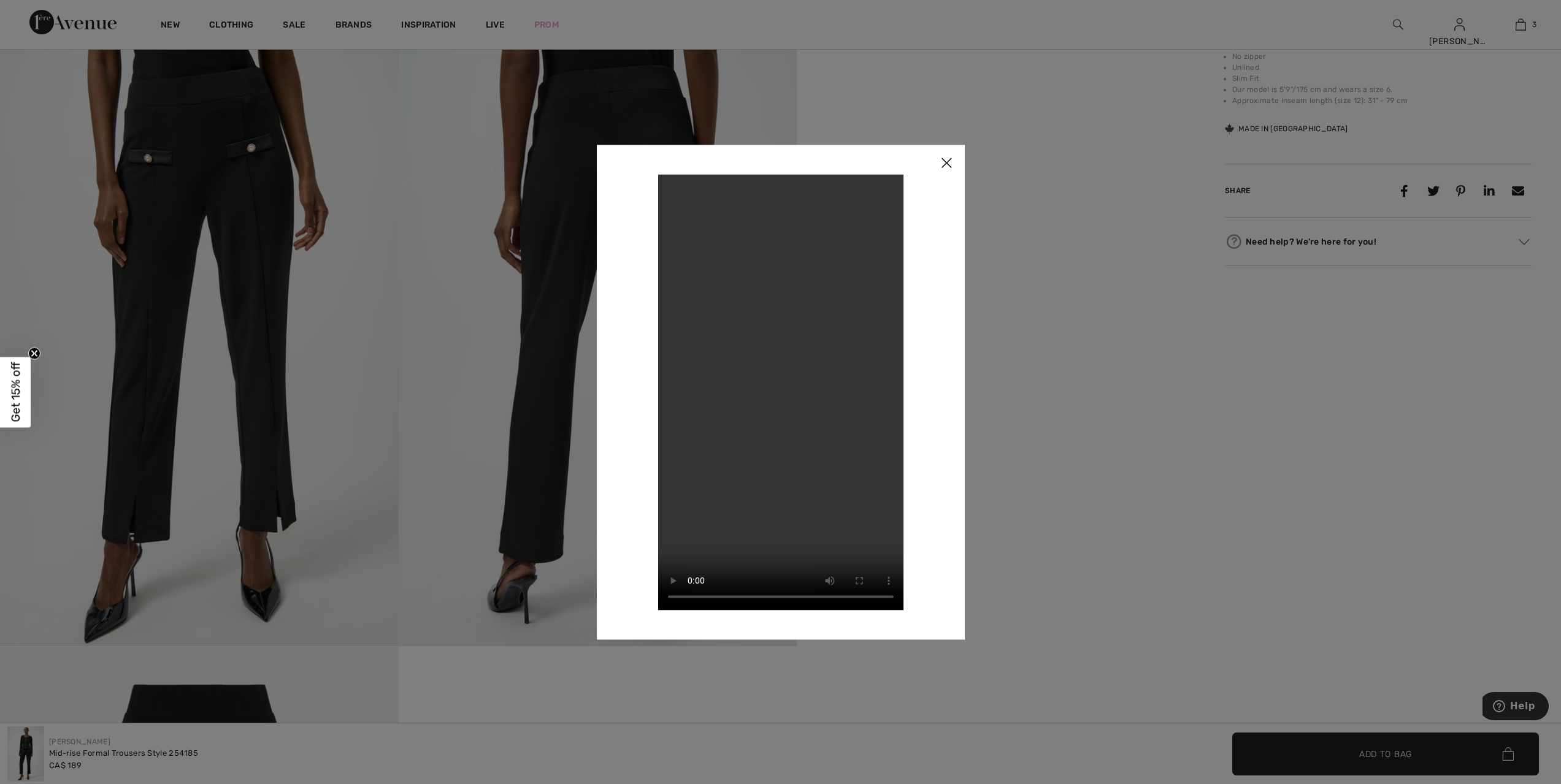
click at [940, 166] on img at bounding box center [946, 164] width 37 height 38
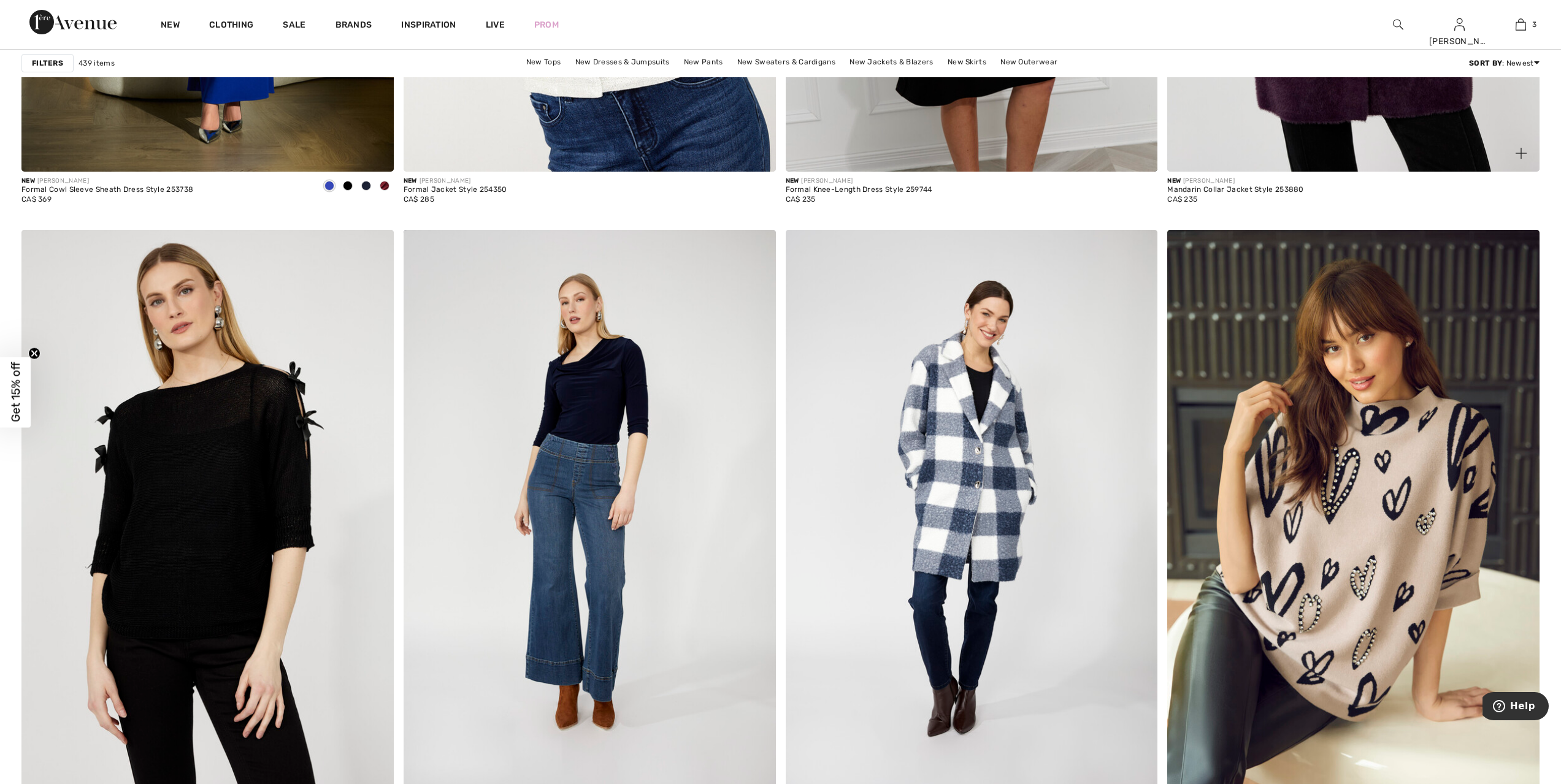
scroll to position [3985, 0]
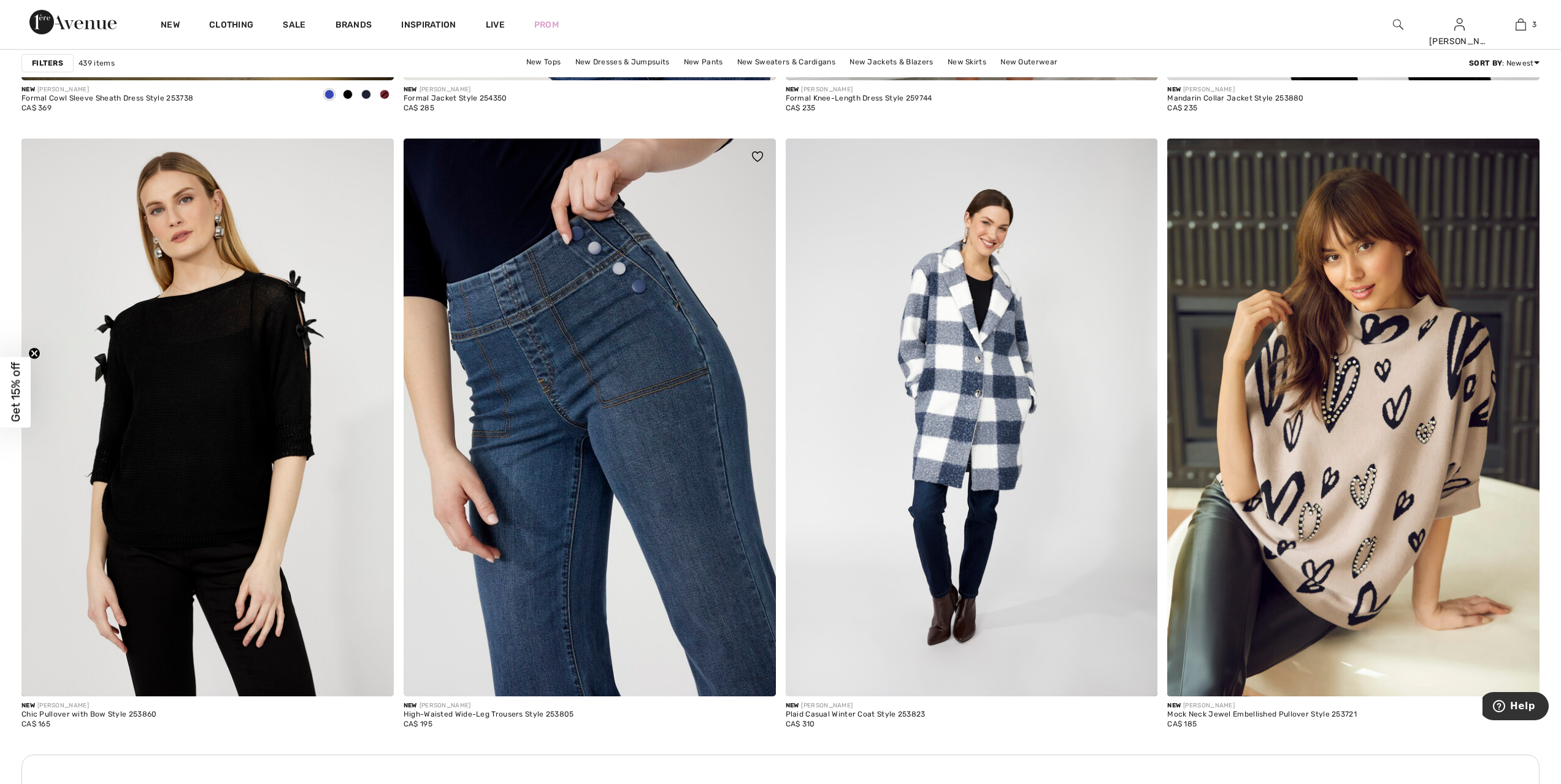
click at [637, 356] on img at bounding box center [590, 417] width 372 height 558
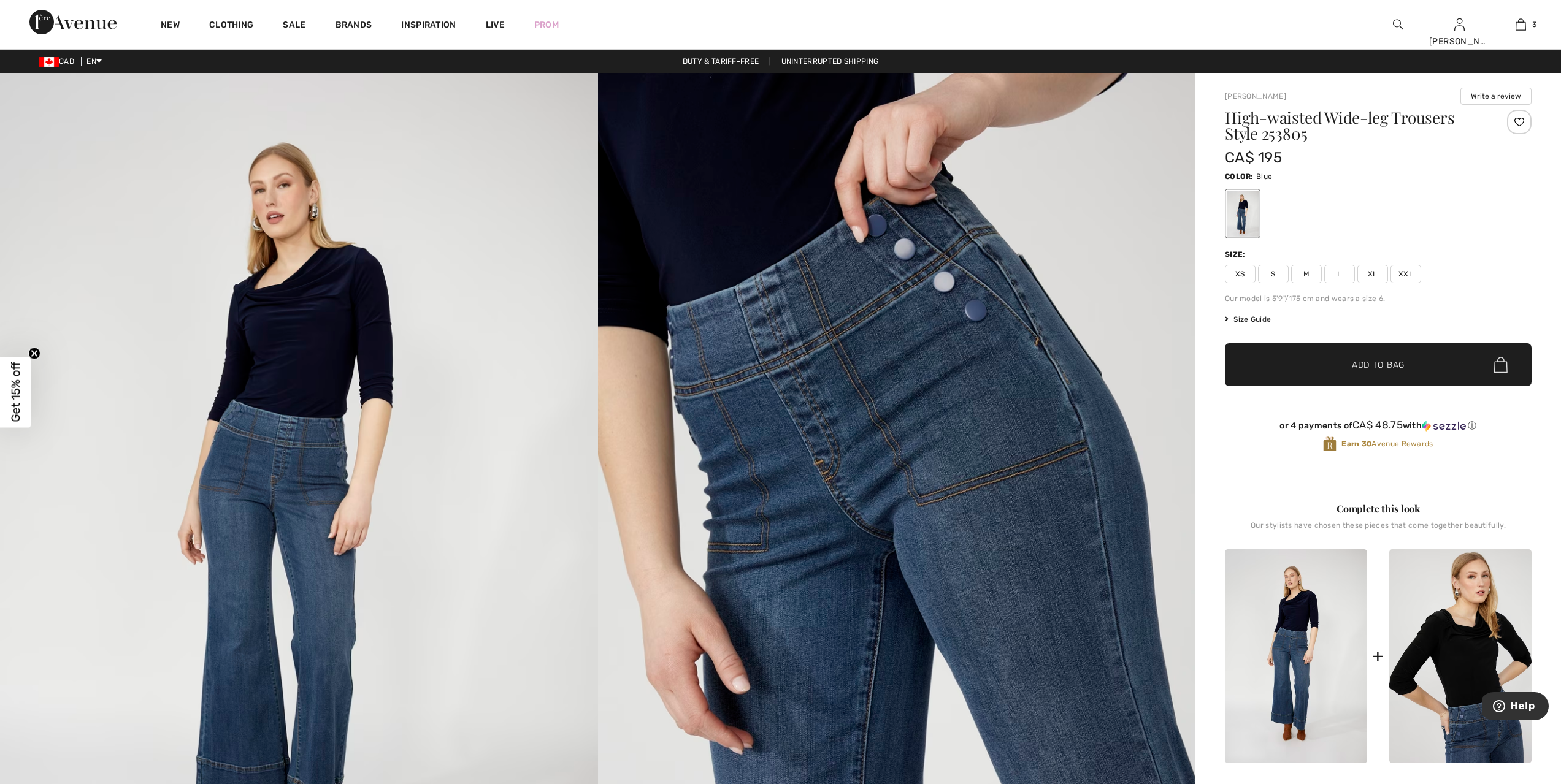
click at [1374, 276] on span "XL" at bounding box center [1372, 274] width 31 height 18
click at [1396, 373] on span "✔ Added to Bag Add to Bag" at bounding box center [1378, 364] width 306 height 43
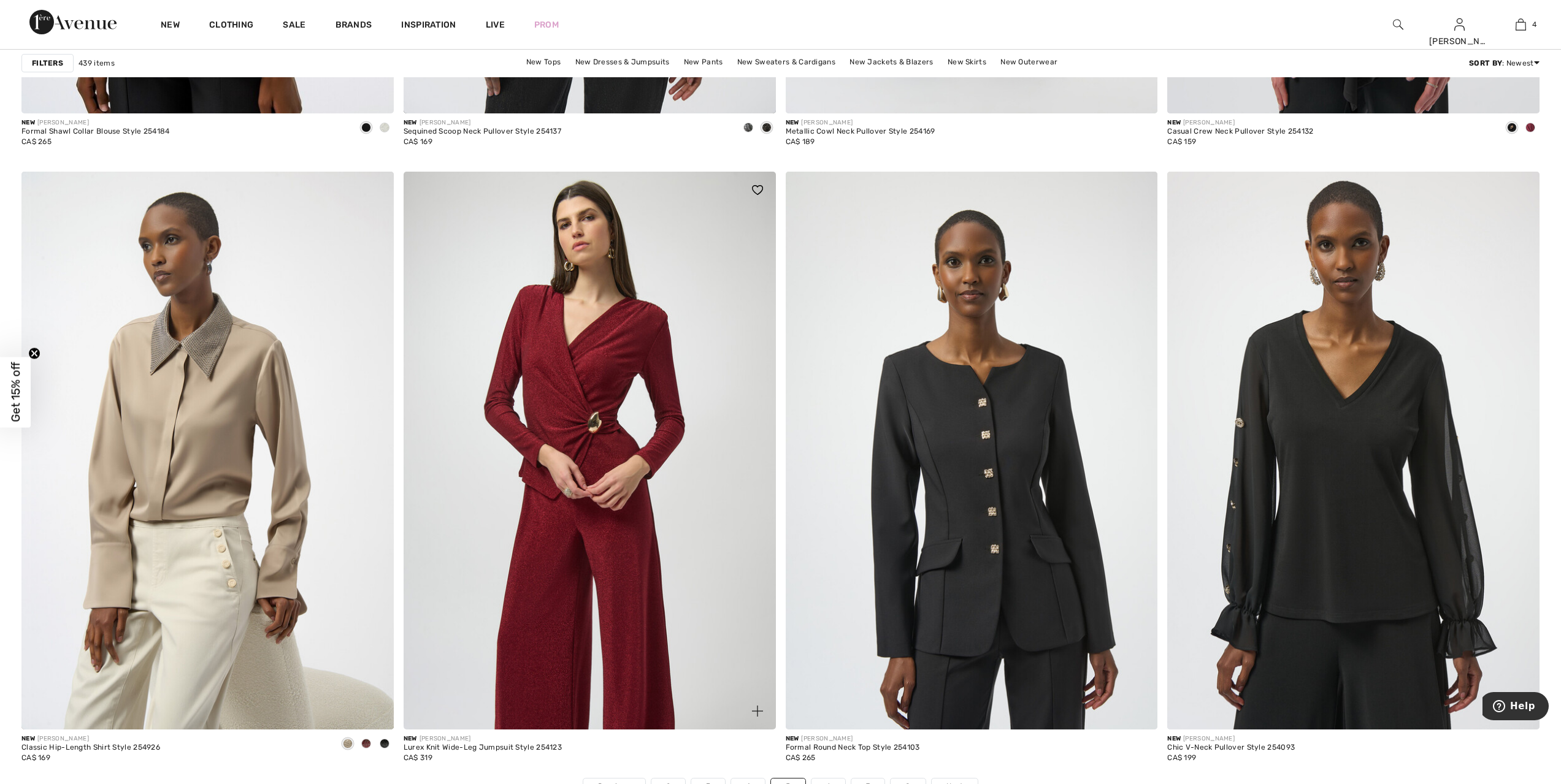
scroll to position [8830, 0]
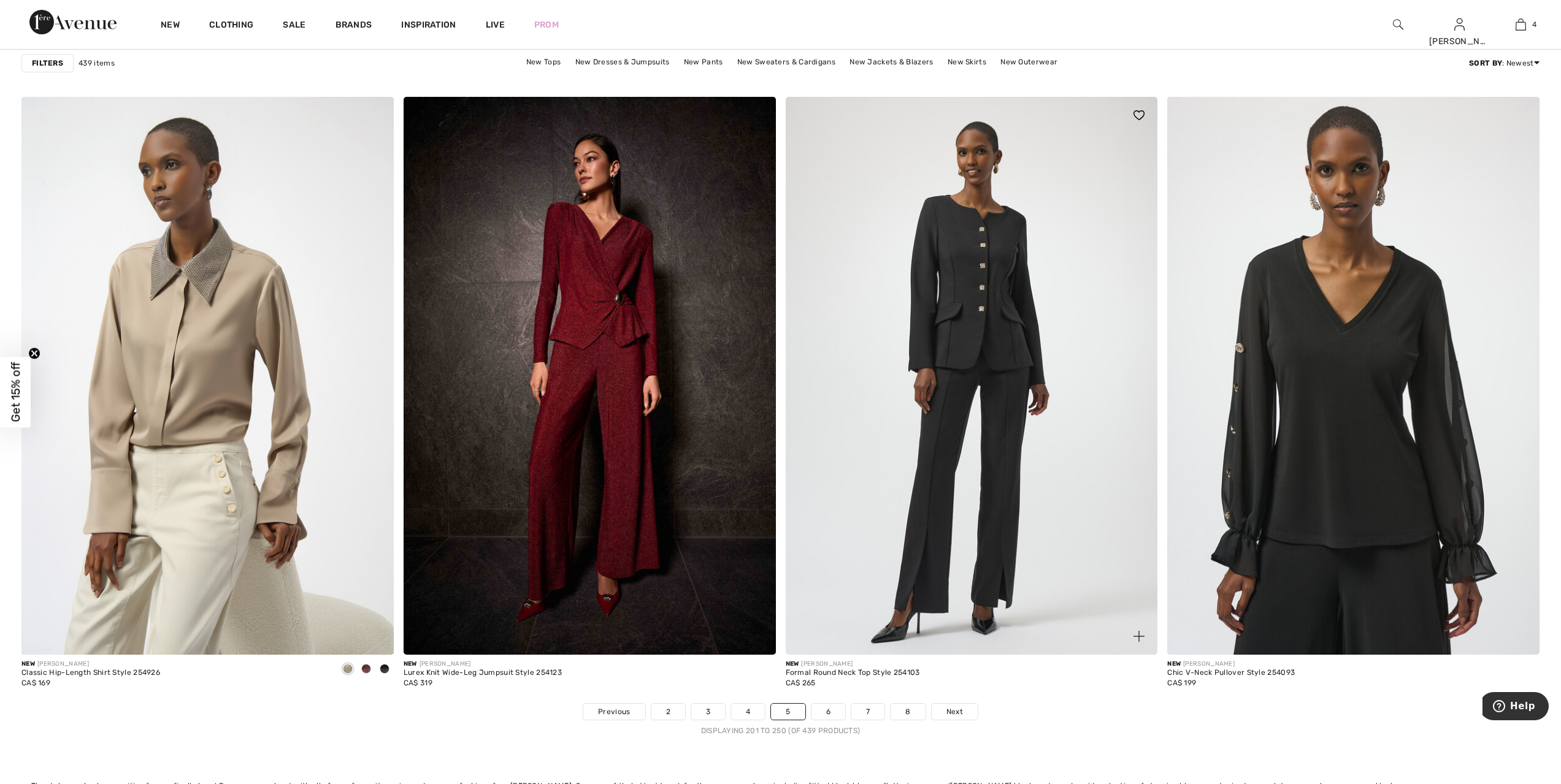
click at [989, 420] on img at bounding box center [971, 375] width 372 height 558
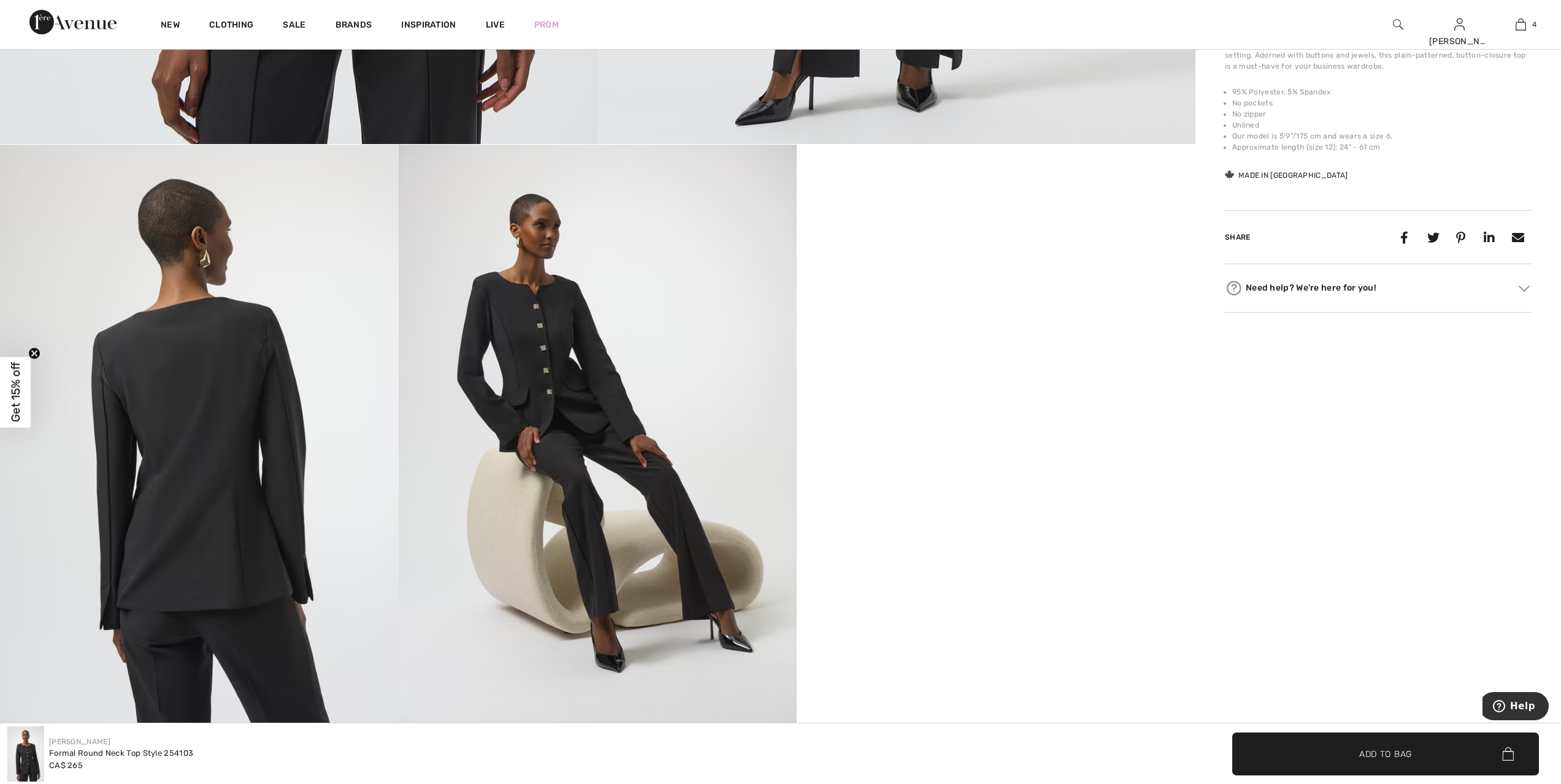
scroll to position [828, 0]
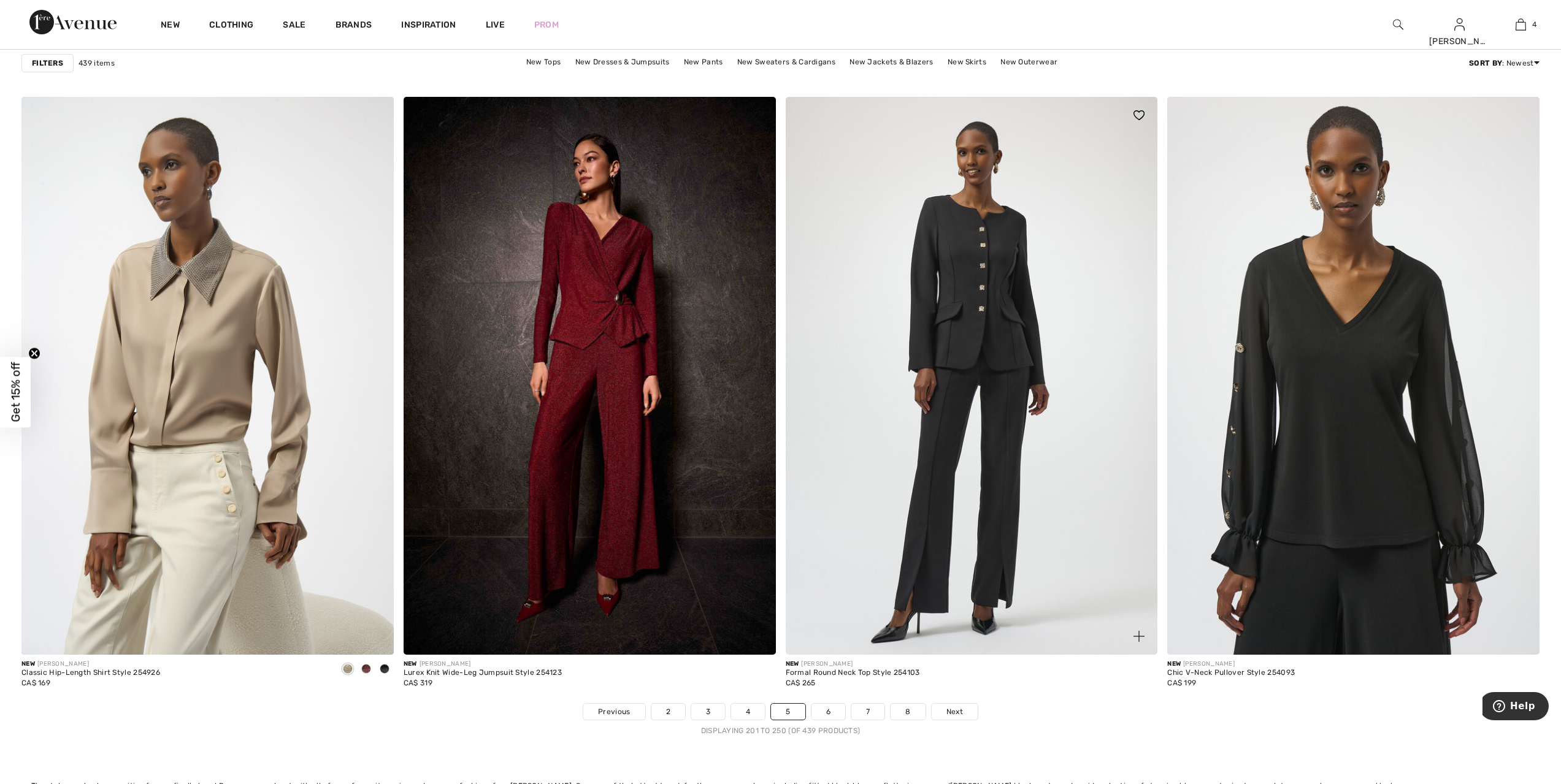
click at [995, 342] on img at bounding box center [971, 375] width 372 height 558
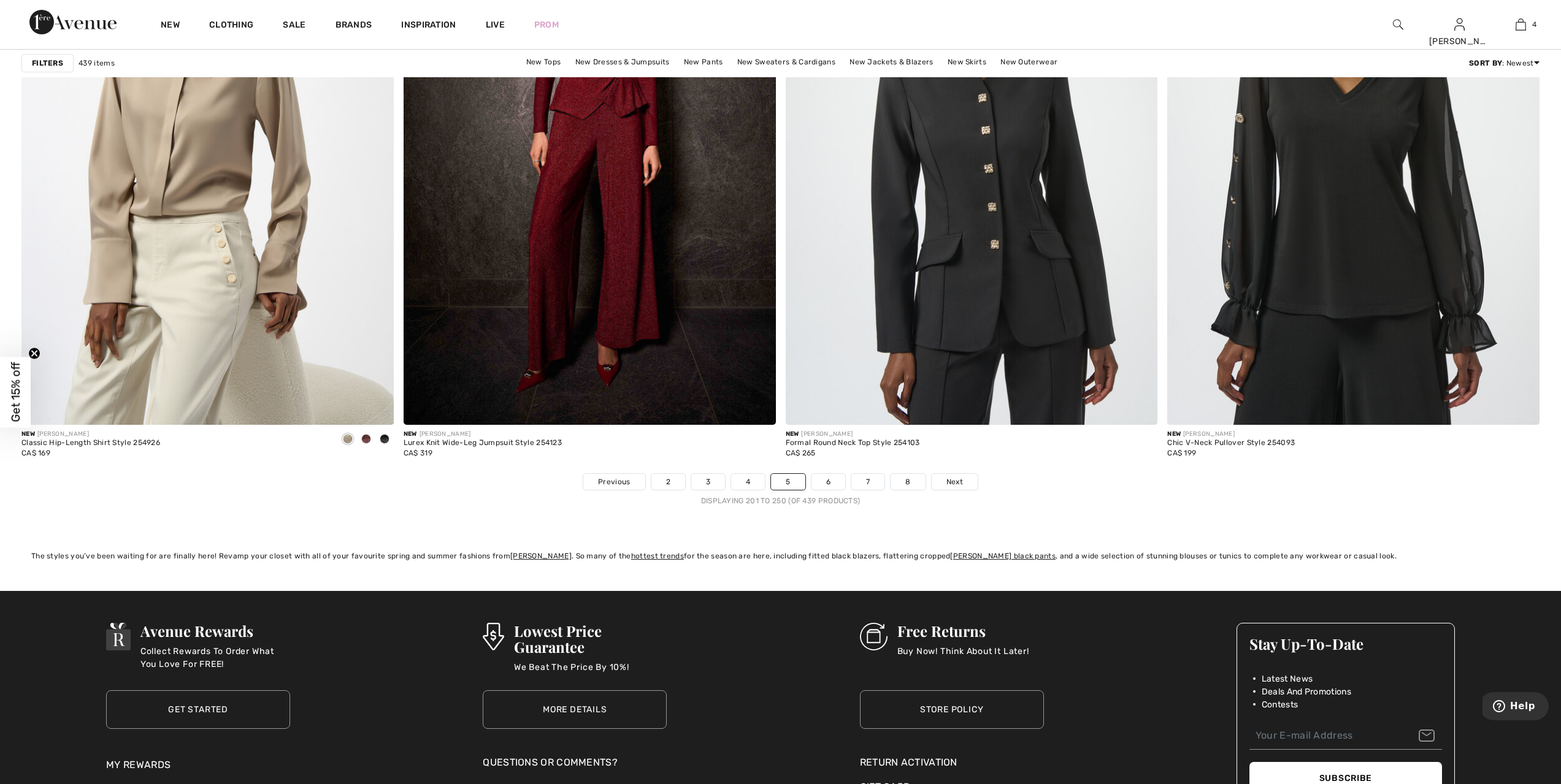
scroll to position [9301, 0]
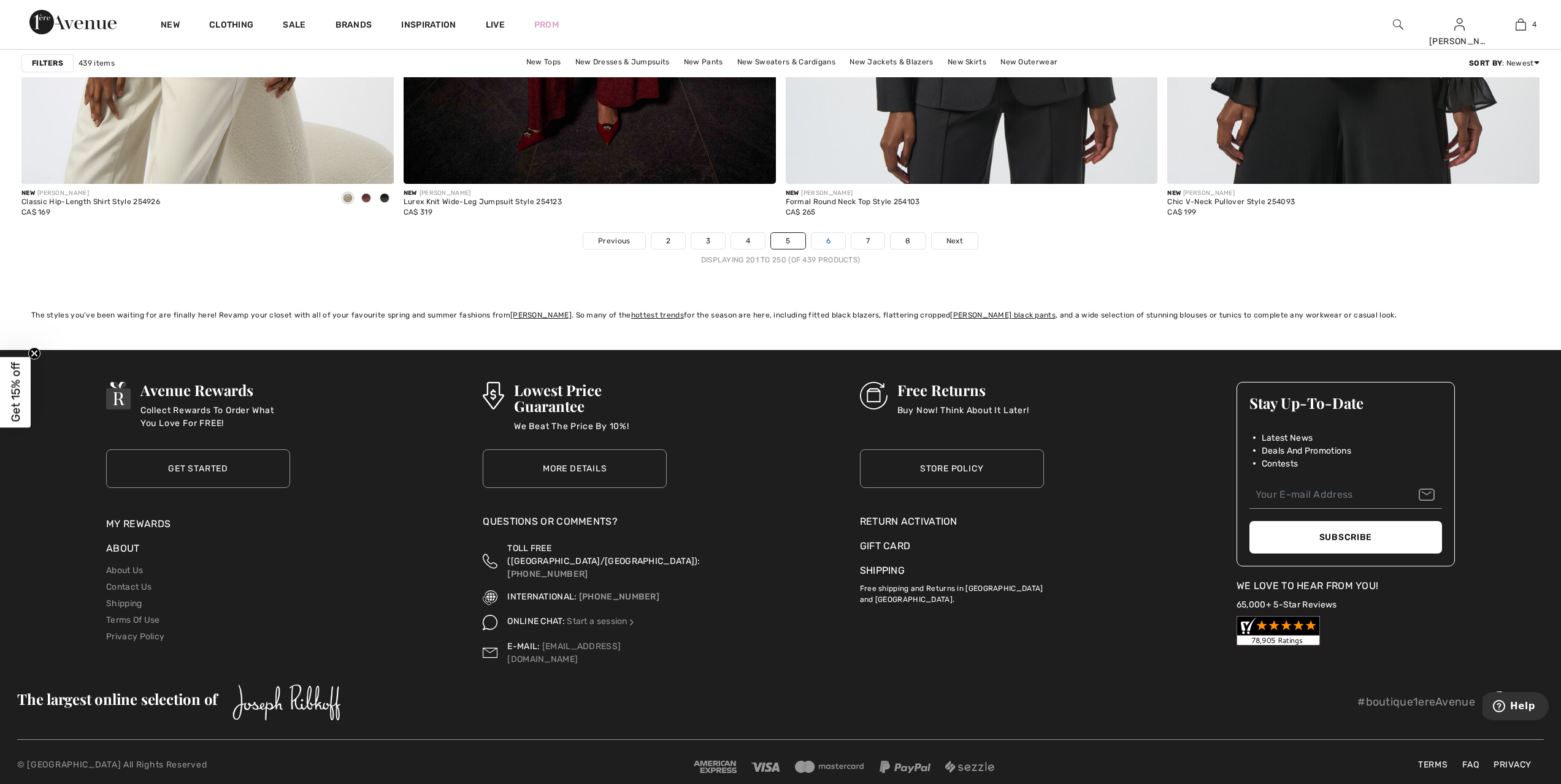
click at [832, 240] on link "6" at bounding box center [828, 241] width 34 height 16
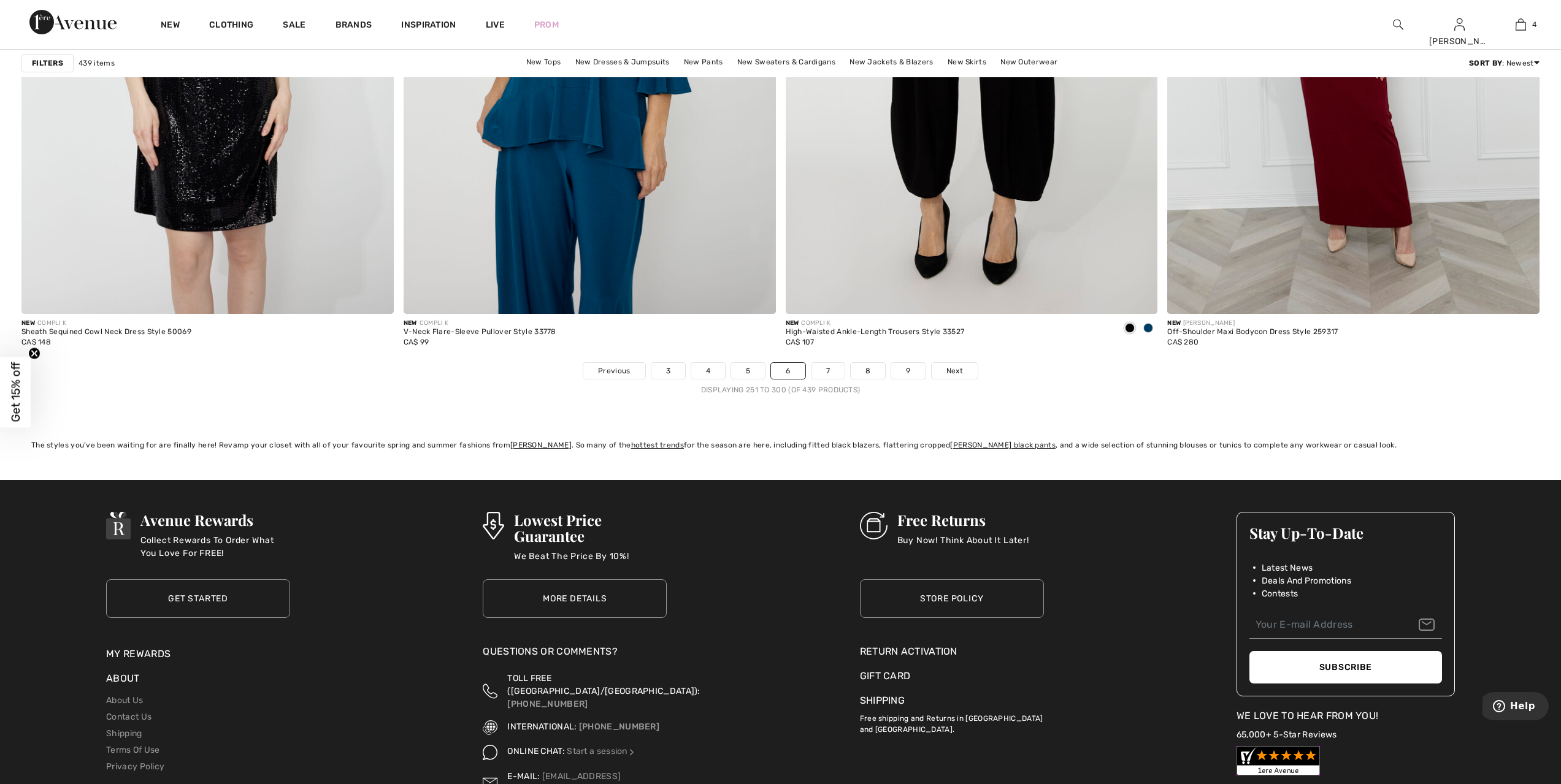
scroll to position [9198, 0]
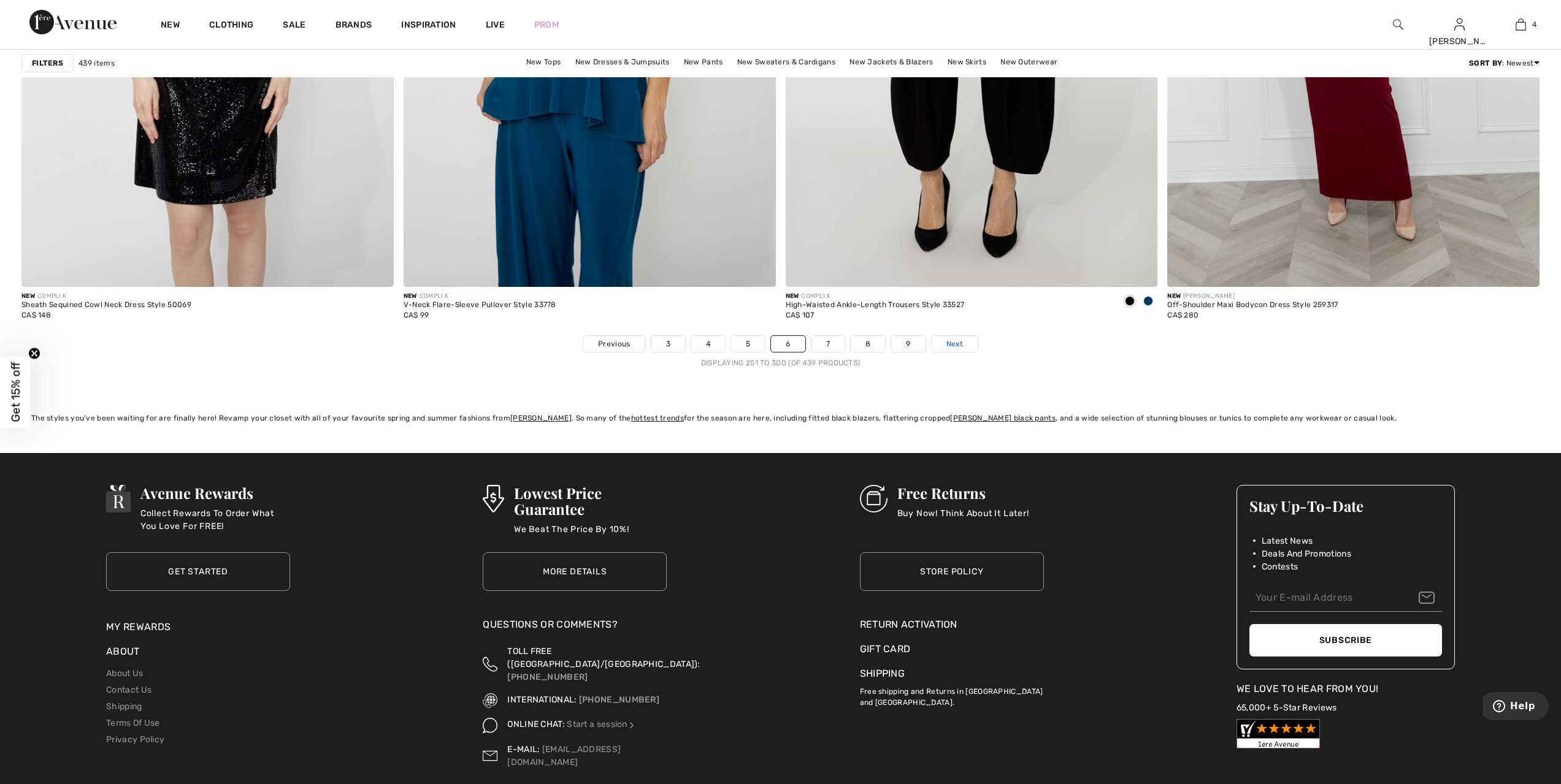
click at [949, 343] on span "Next" at bounding box center [954, 344] width 17 height 11
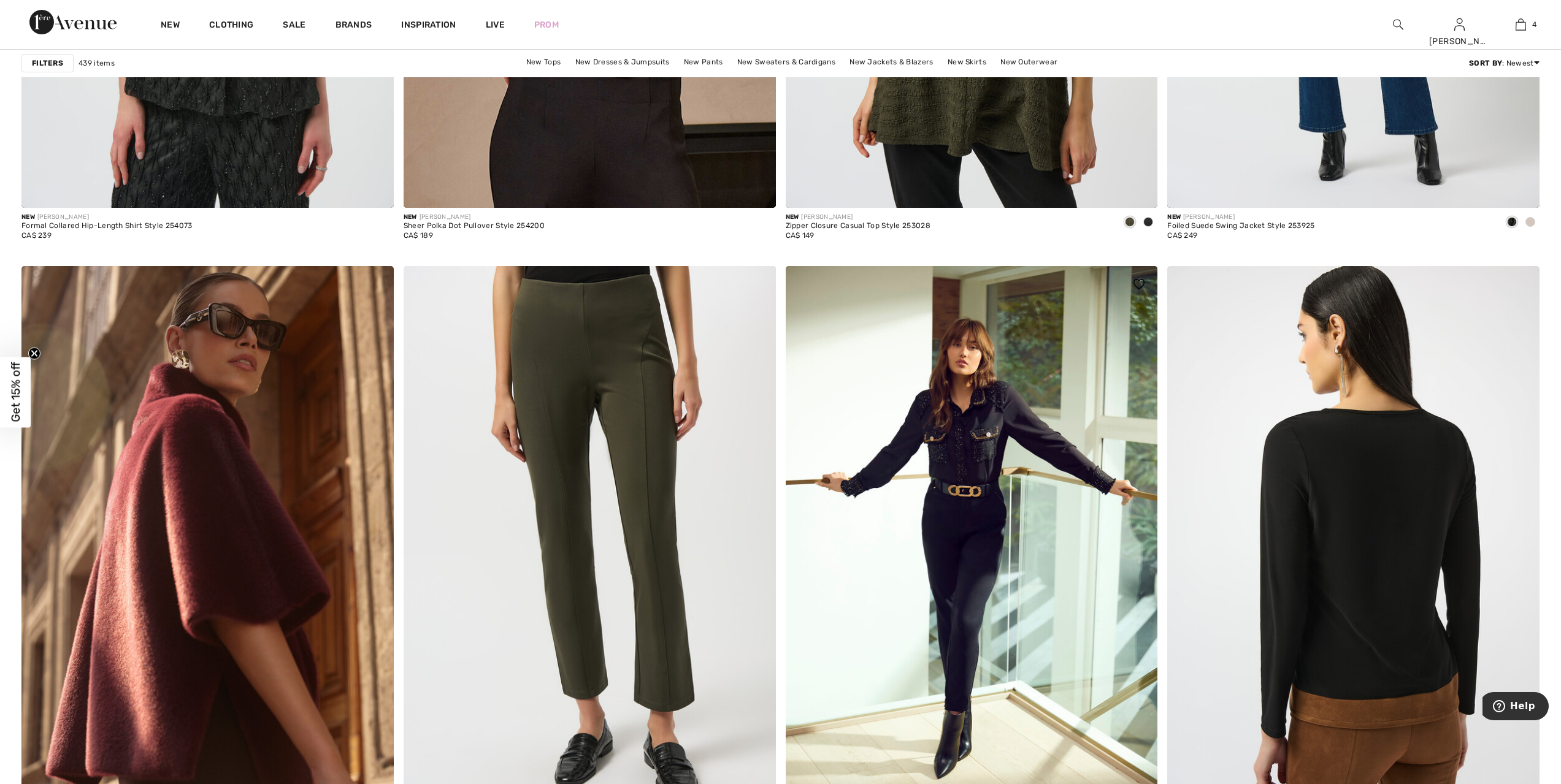
scroll to position [3802, 0]
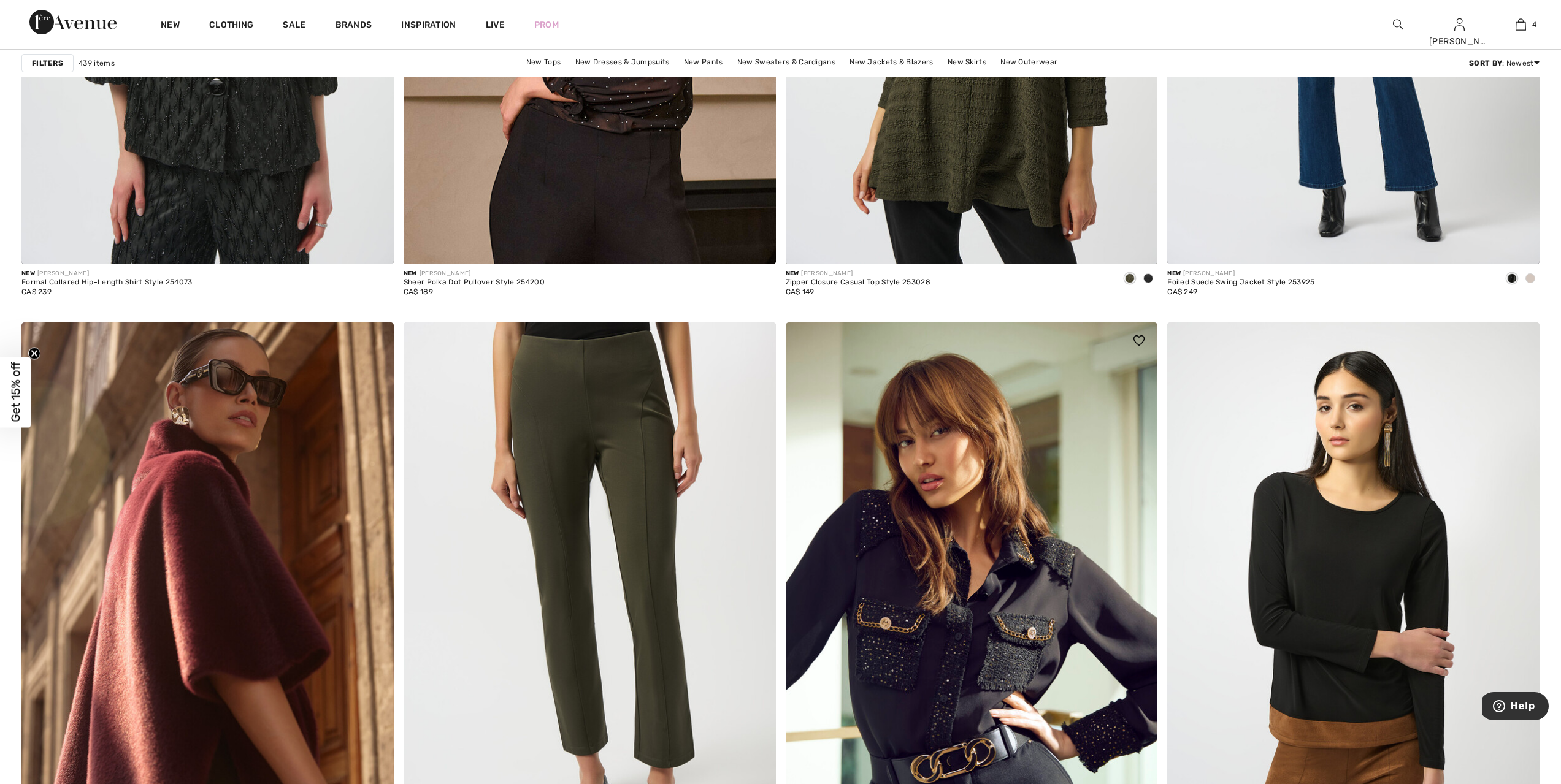
click at [917, 646] on img at bounding box center [971, 601] width 372 height 558
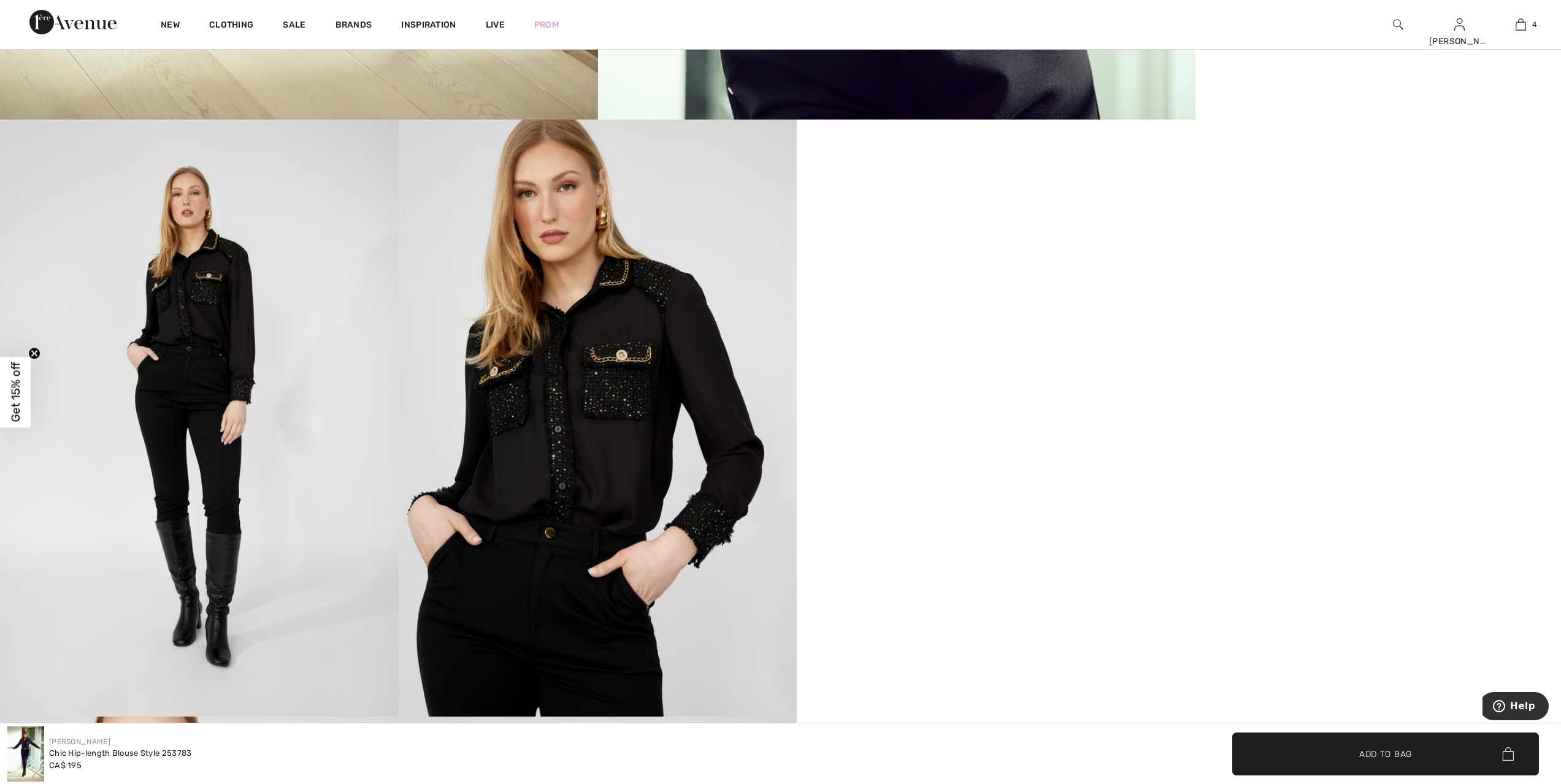
scroll to position [874, 0]
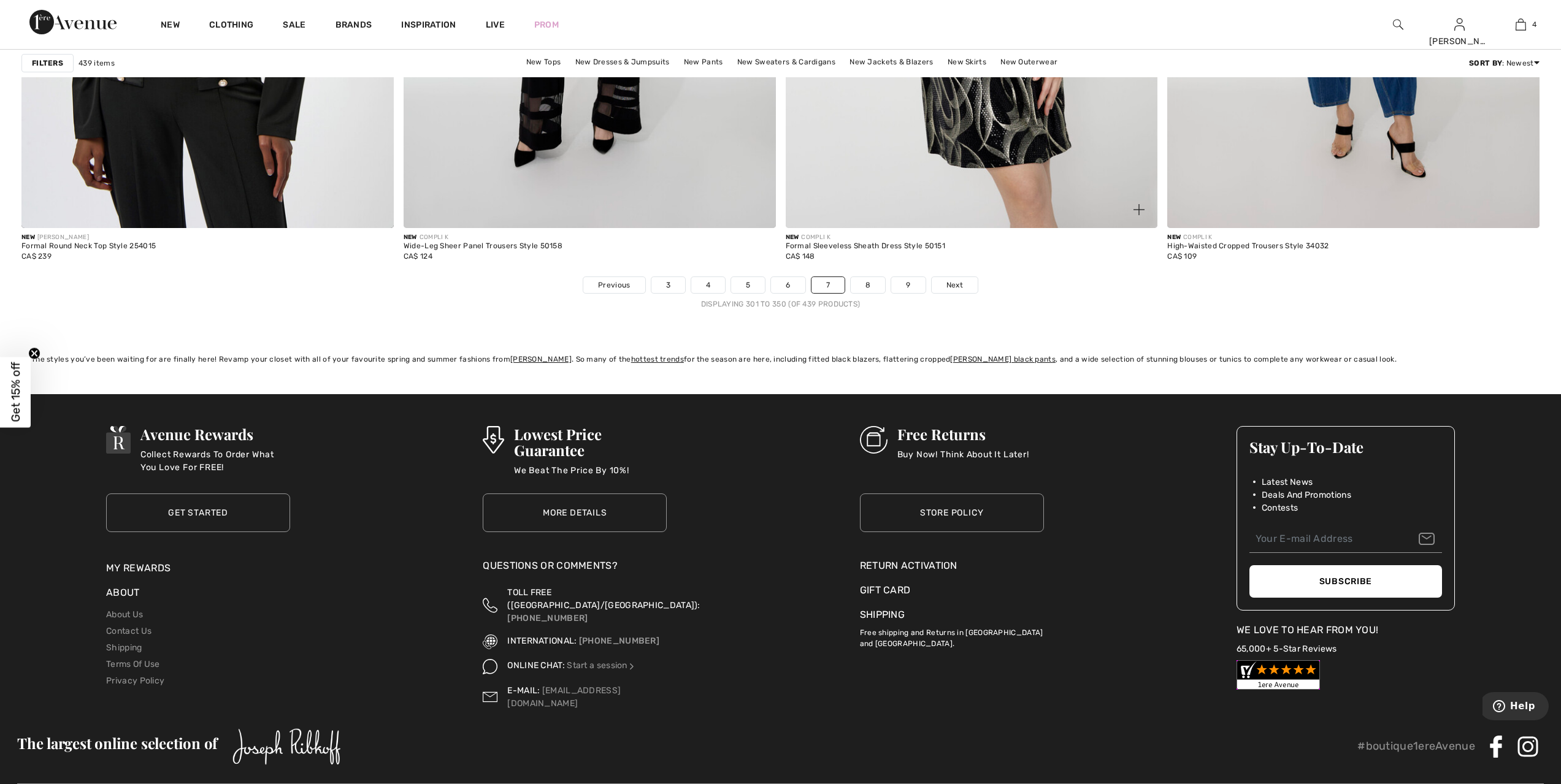
scroll to position [9259, 0]
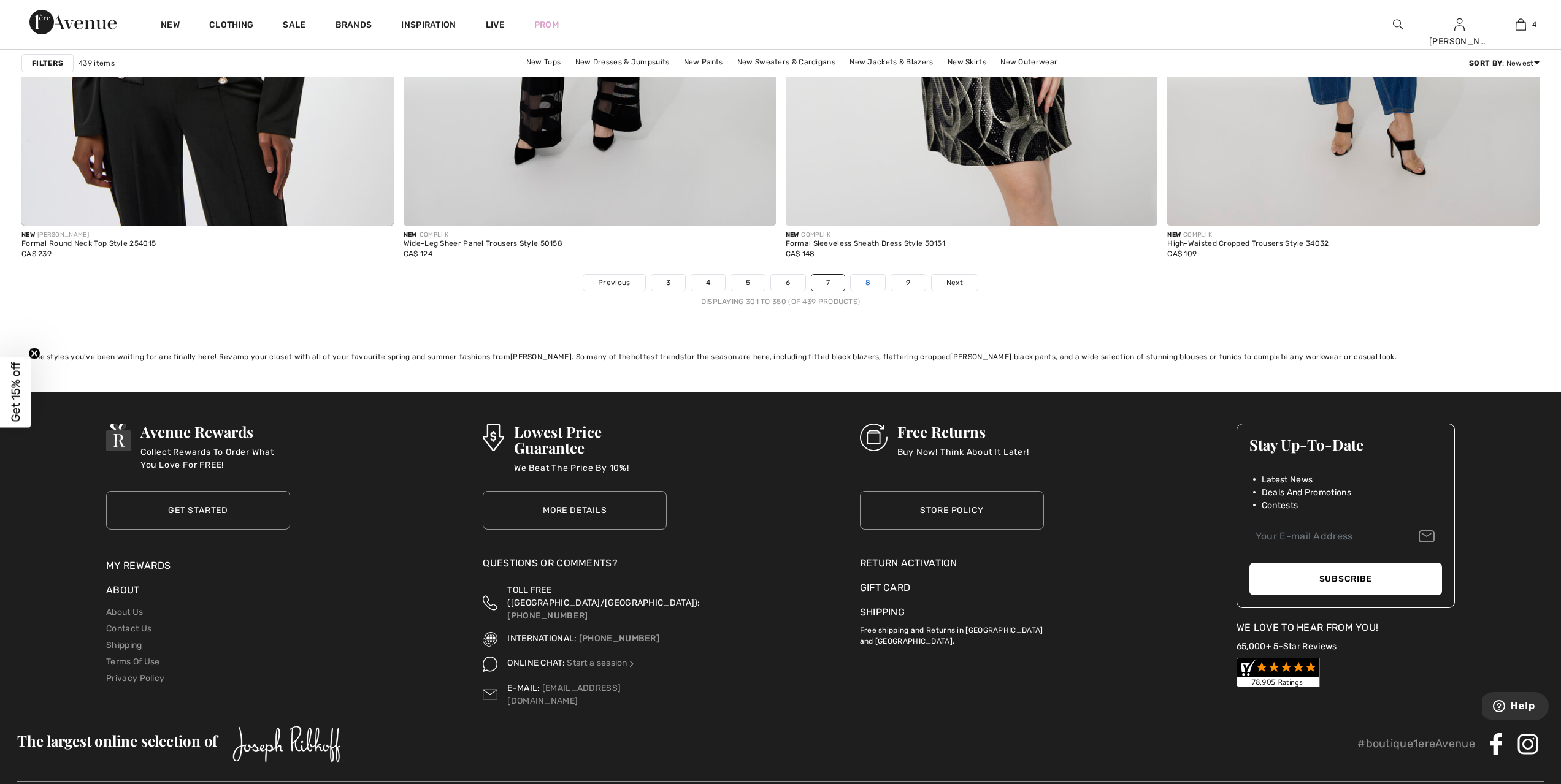
click at [856, 283] on link "8" at bounding box center [867, 283] width 35 height 16
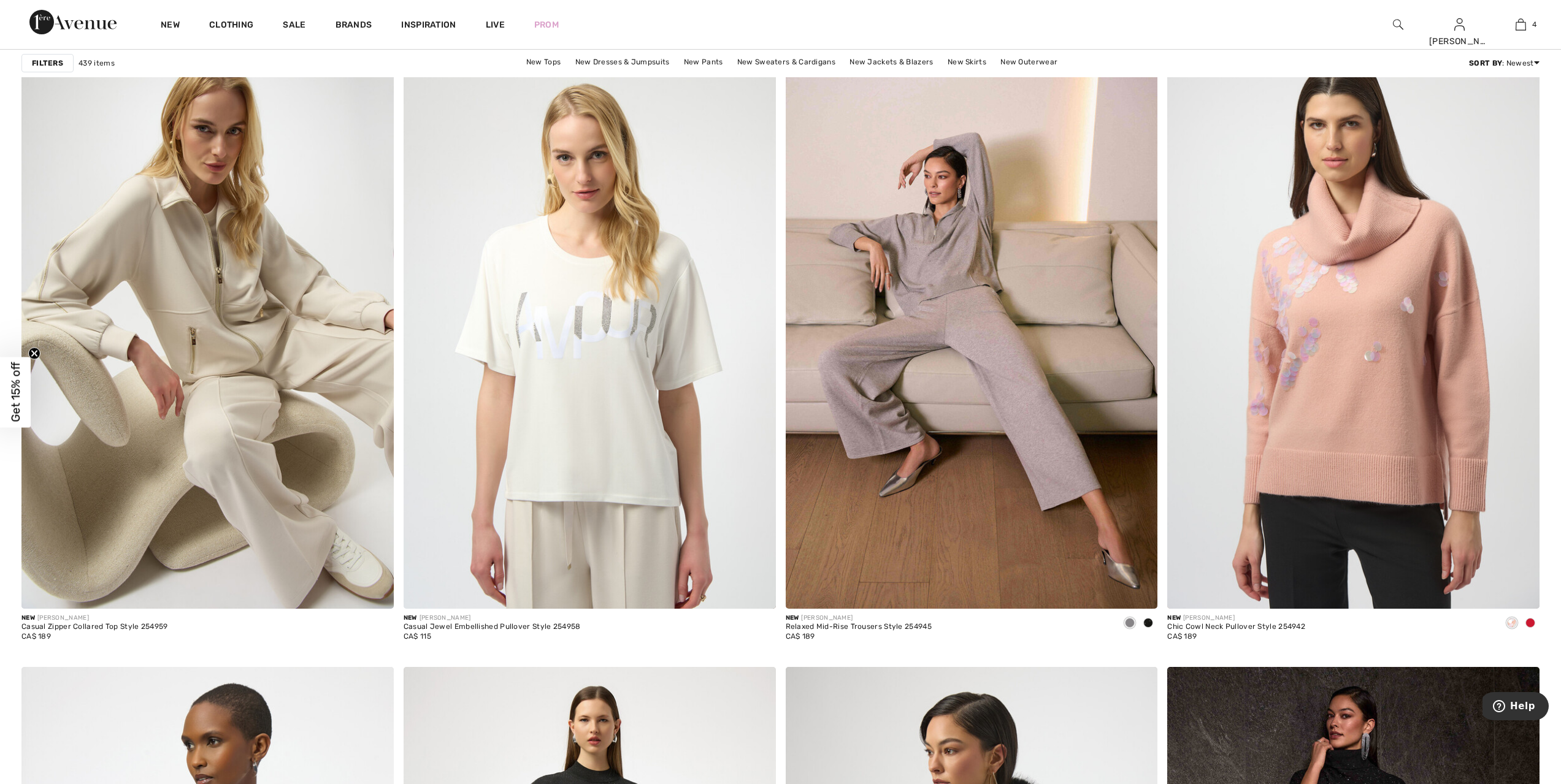
scroll to position [3464, 0]
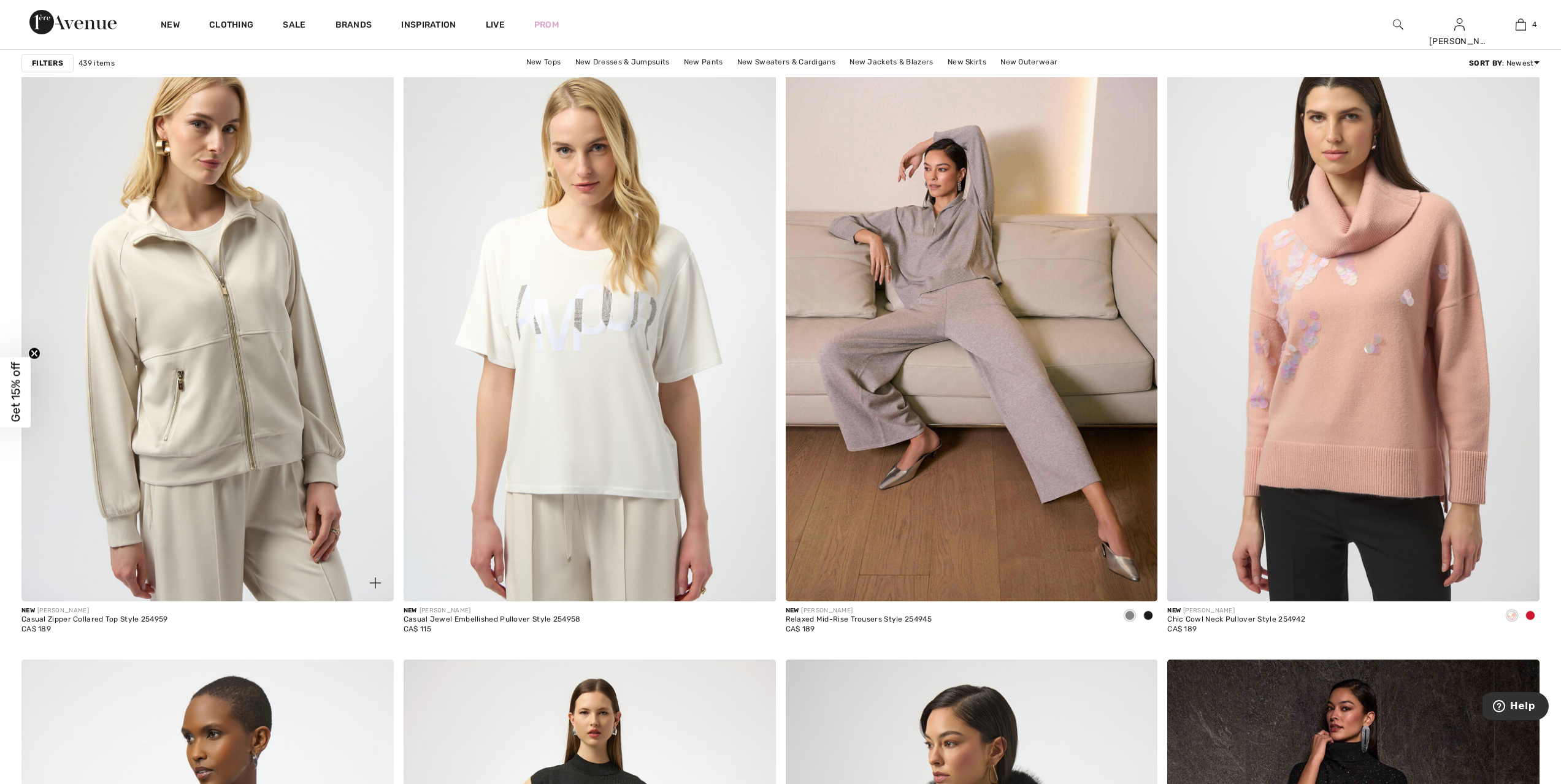
click at [270, 383] on img at bounding box center [207, 322] width 372 height 558
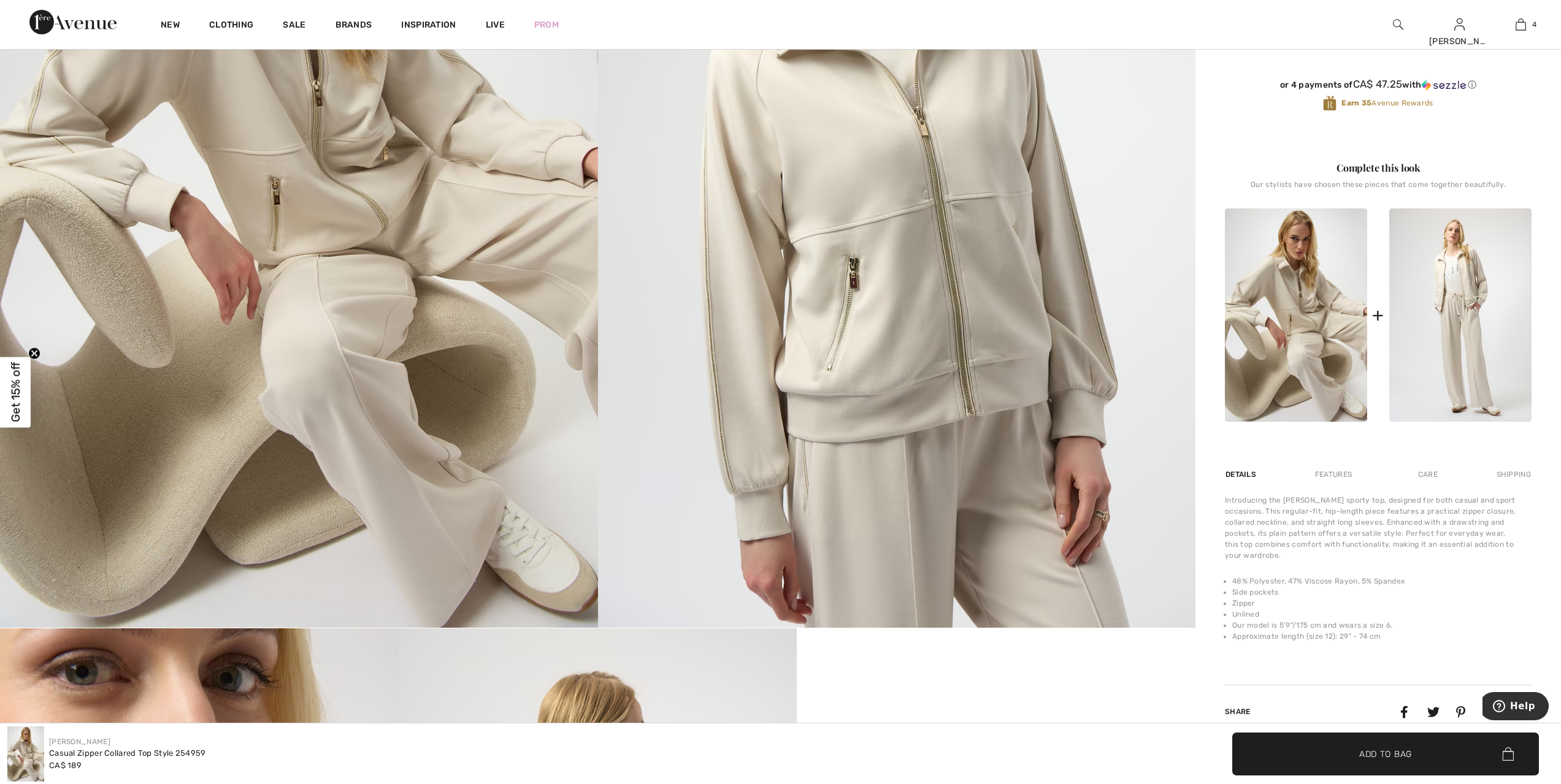
scroll to position [337, 0]
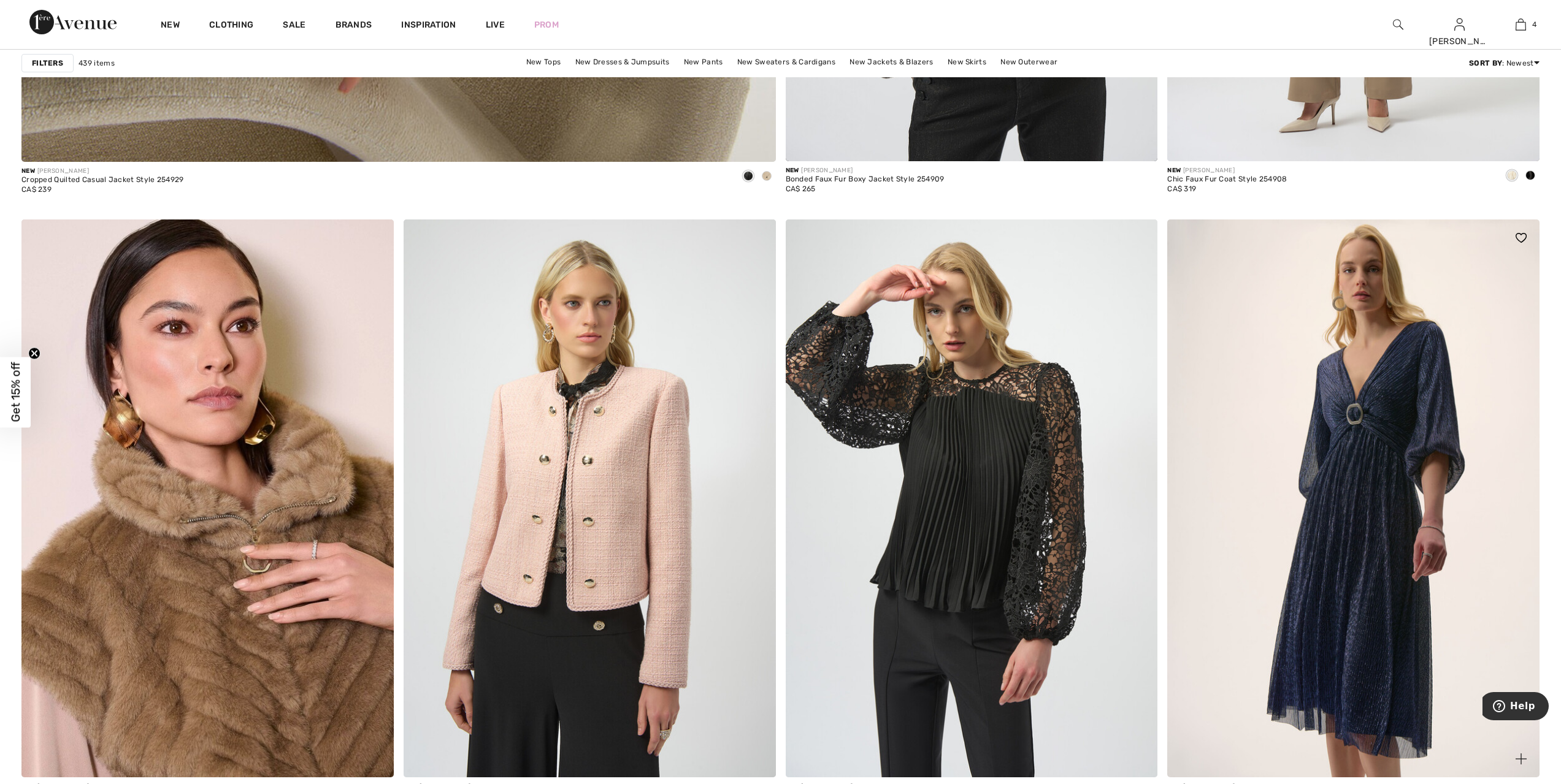
scroll to position [6070, 0]
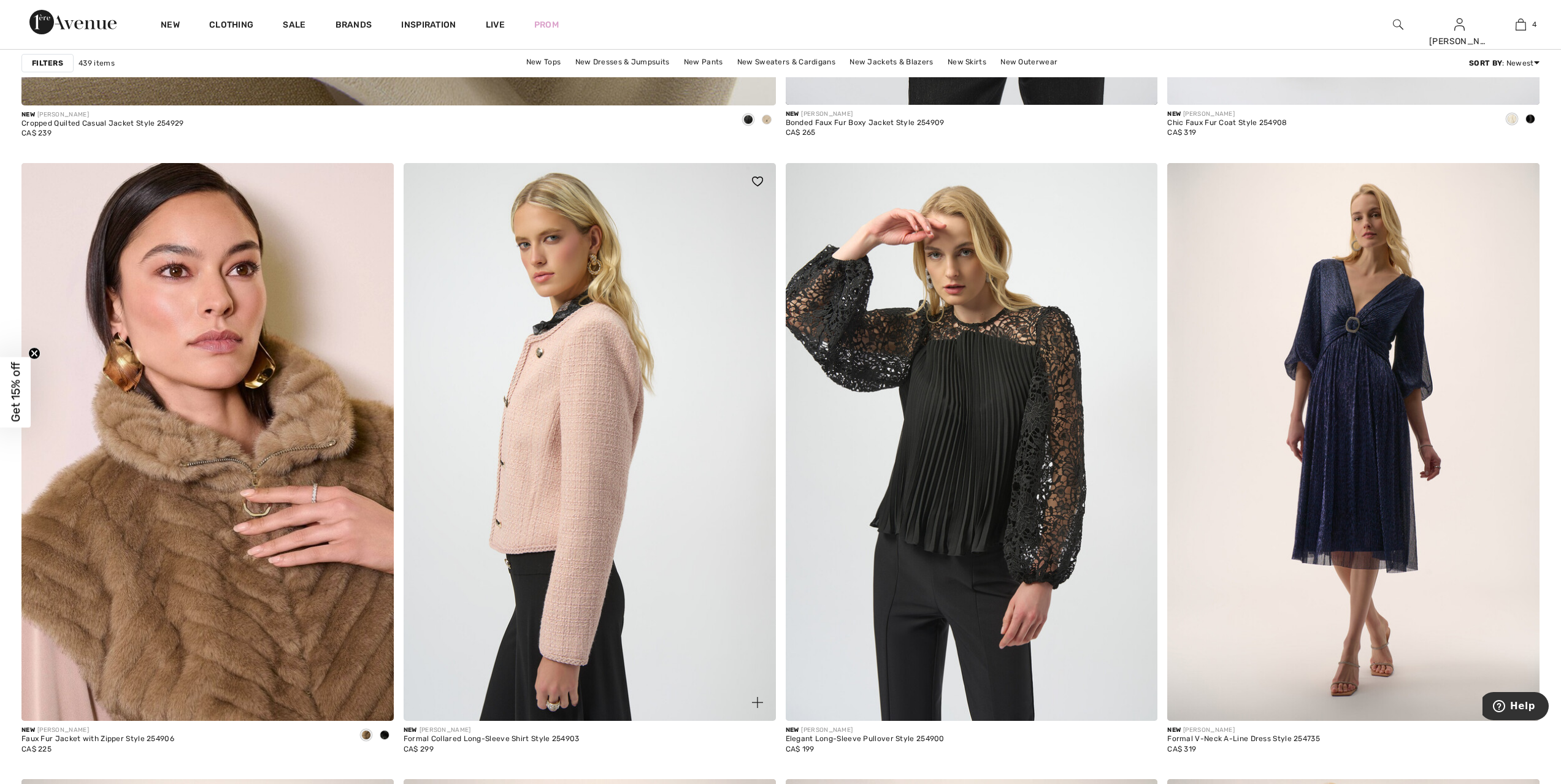
click at [588, 468] on img at bounding box center [590, 442] width 372 height 558
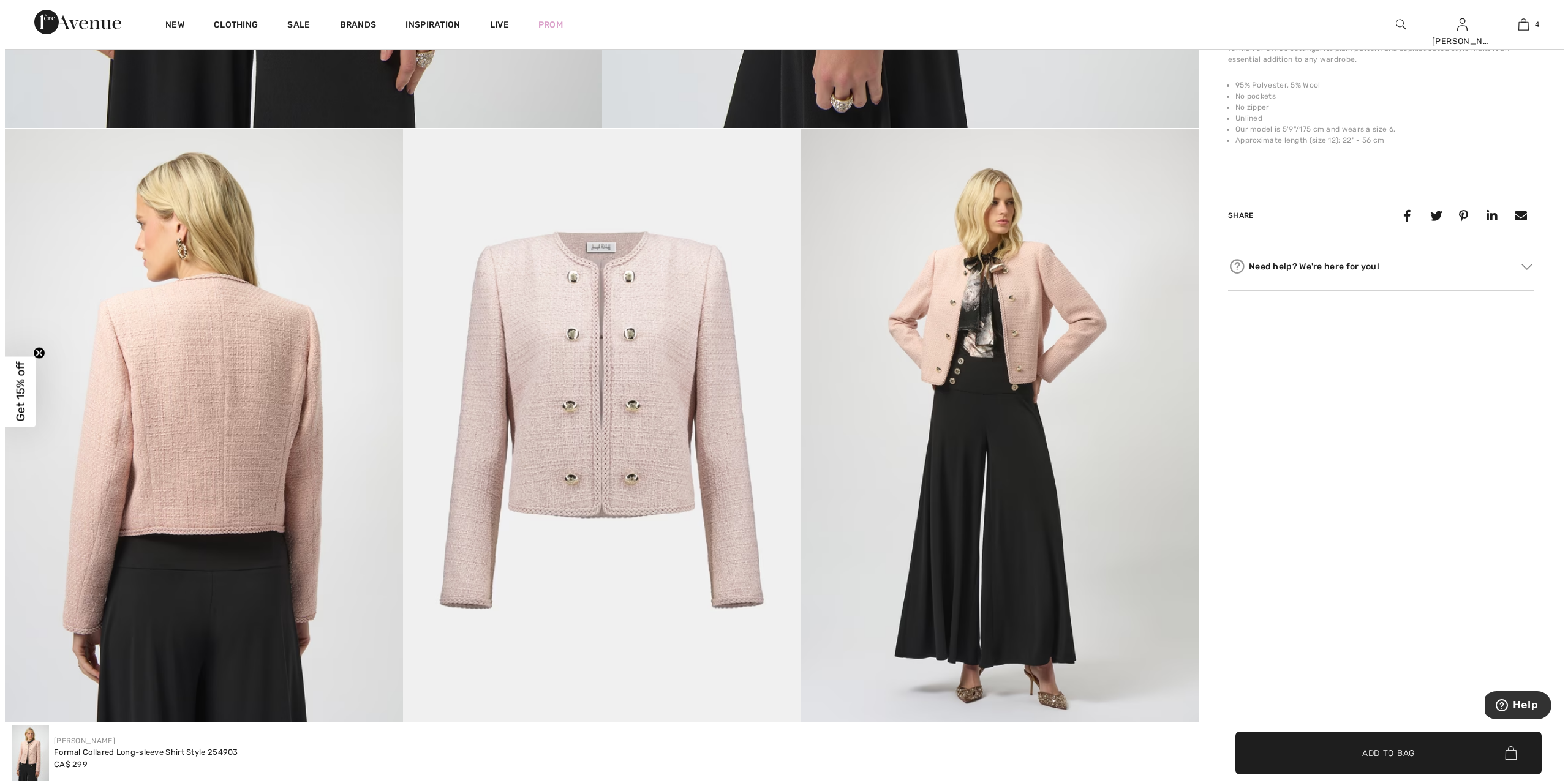
scroll to position [842, 0]
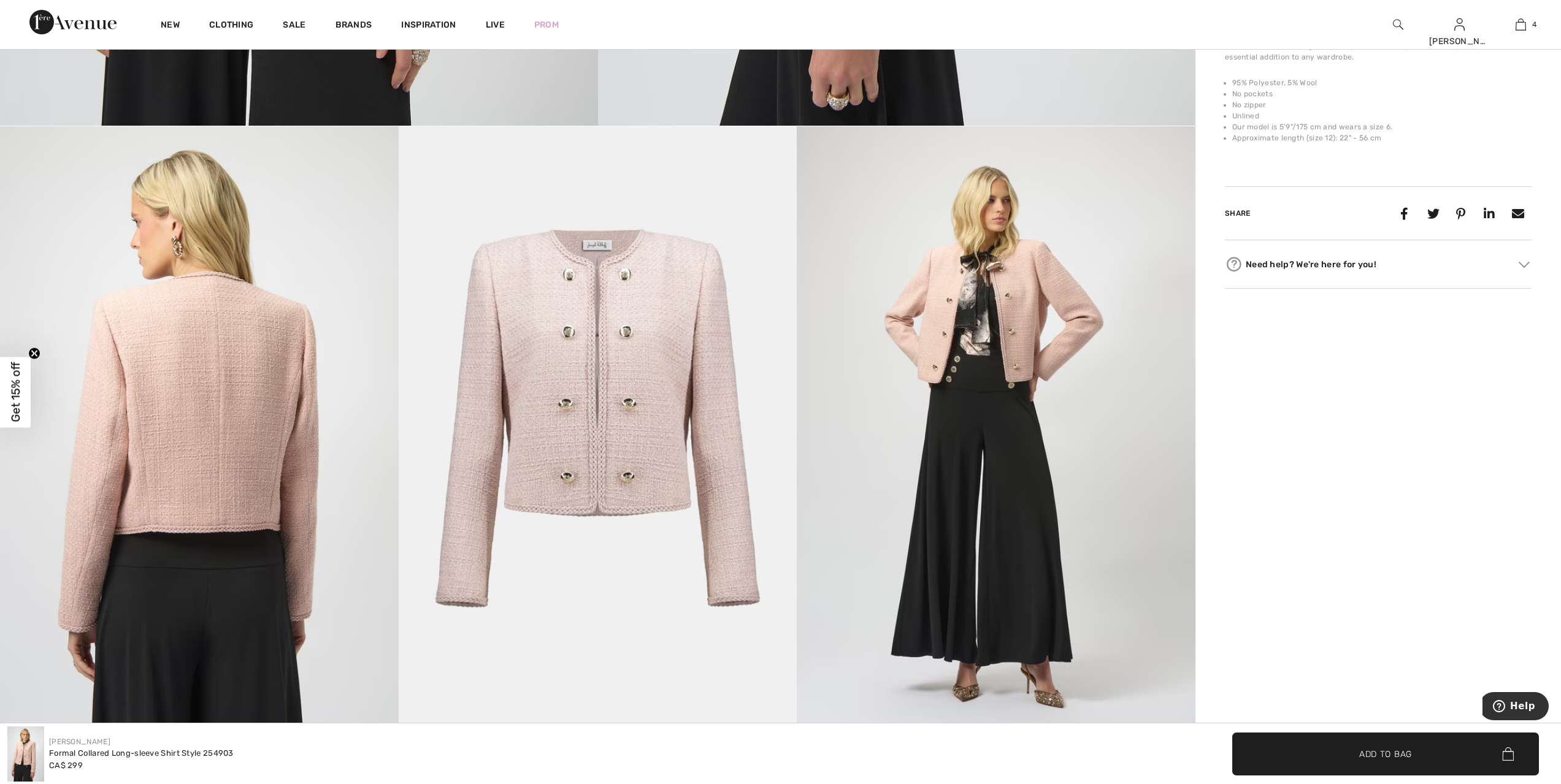
click at [1007, 328] on img at bounding box center [996, 424] width 398 height 597
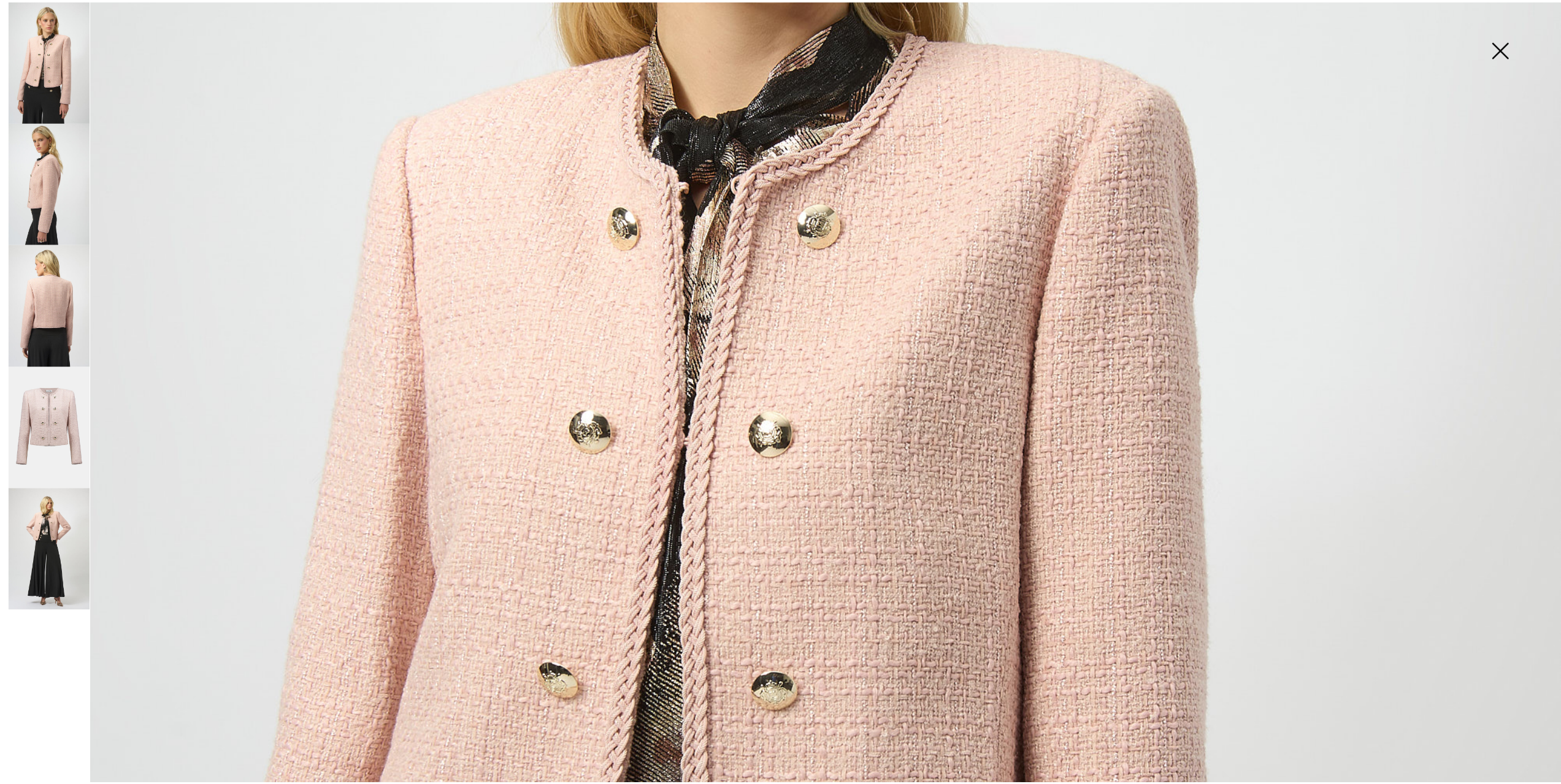
scroll to position [628, 0]
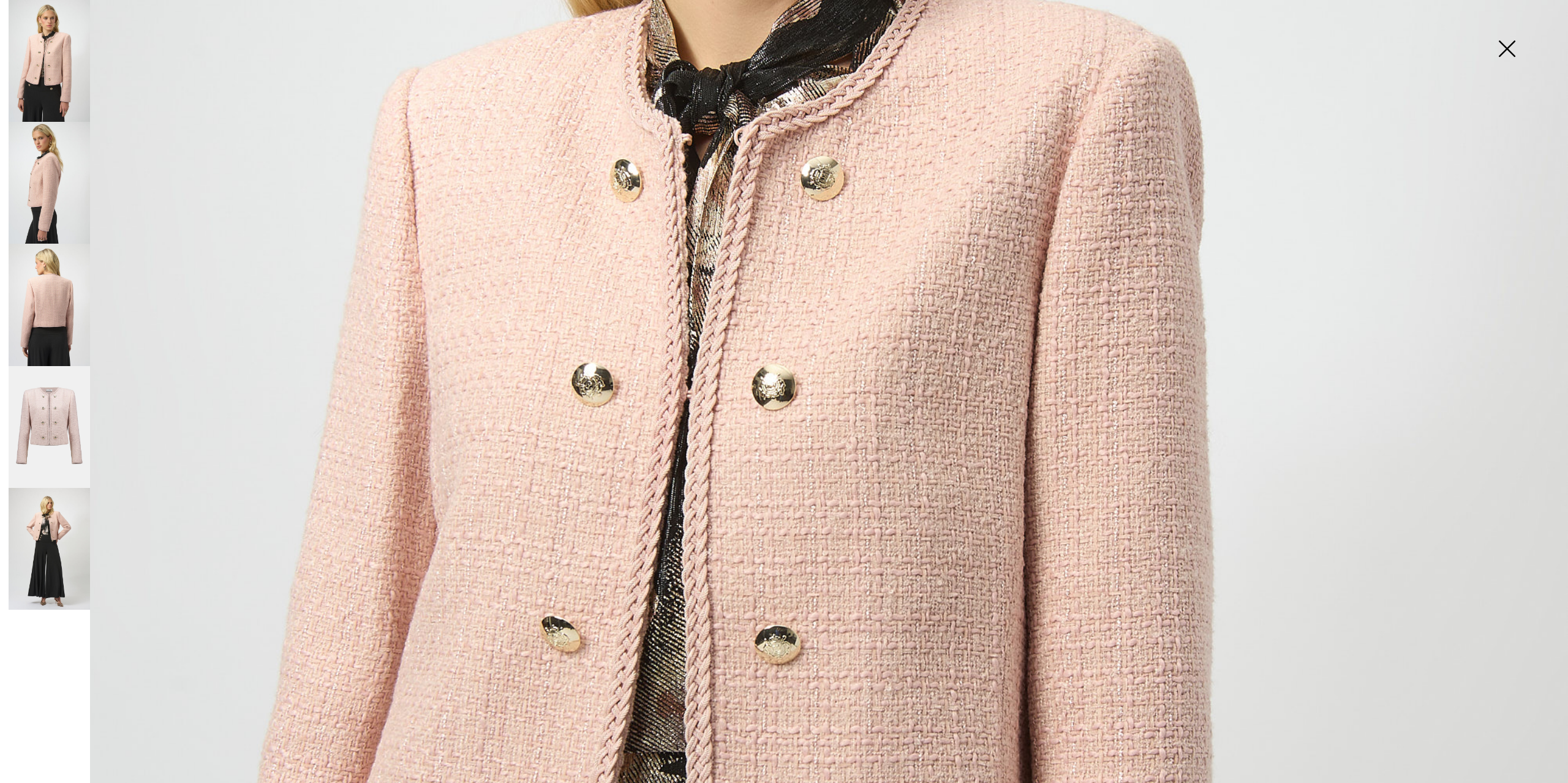
click at [1507, 47] on img at bounding box center [1507, 50] width 61 height 63
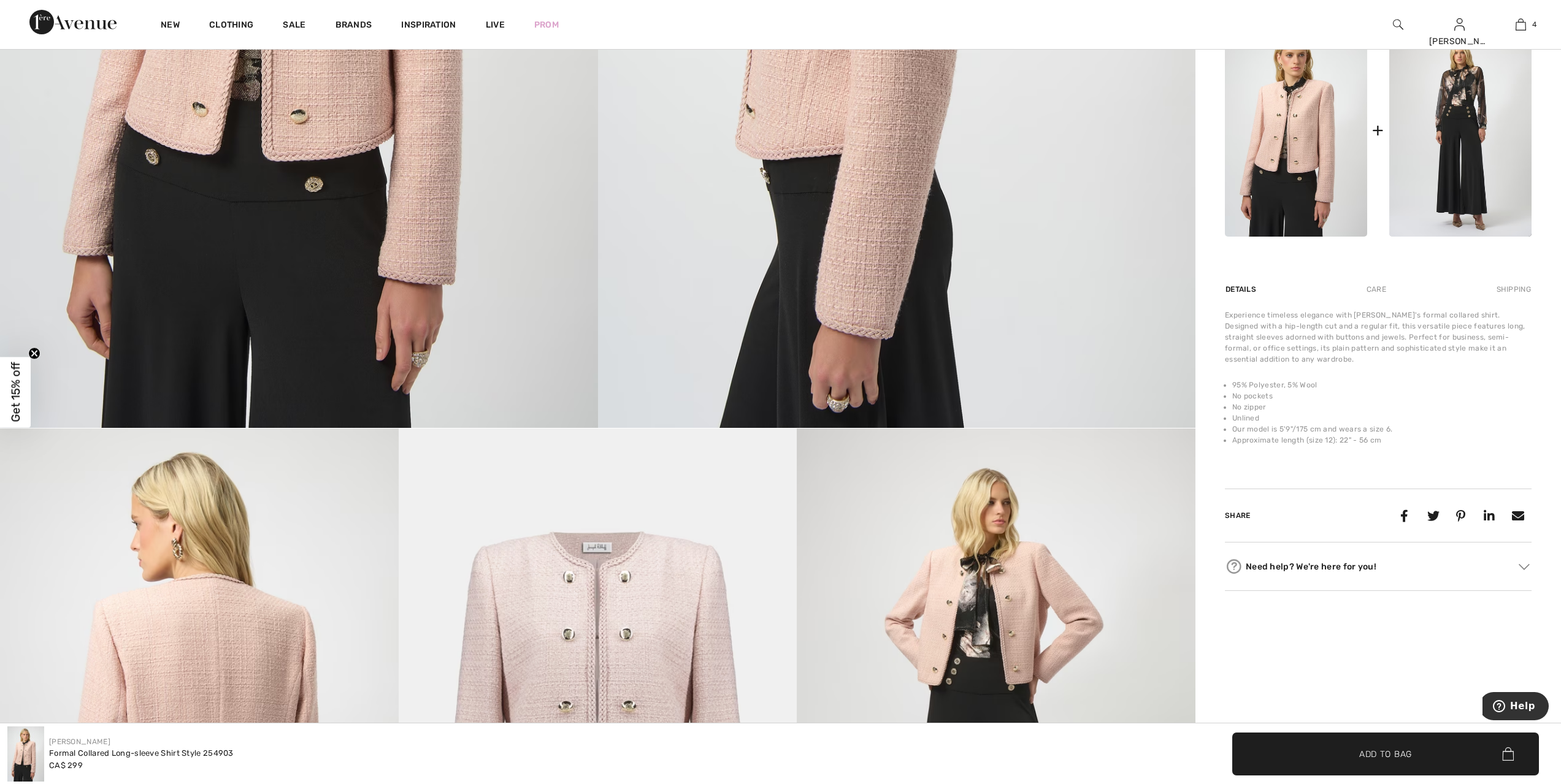
scroll to position [445, 0]
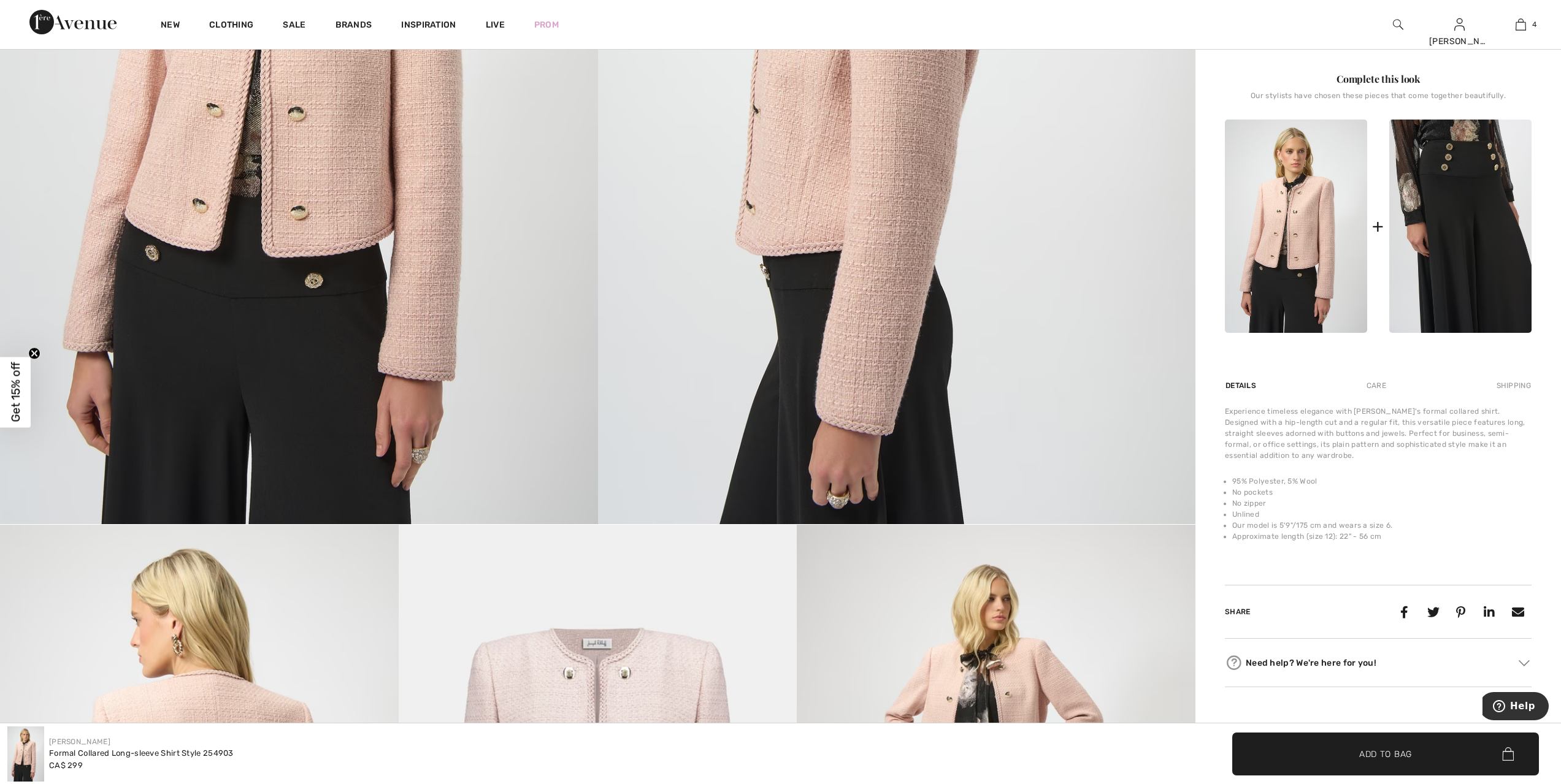
click at [1439, 257] on img at bounding box center [1459, 226] width 142 height 213
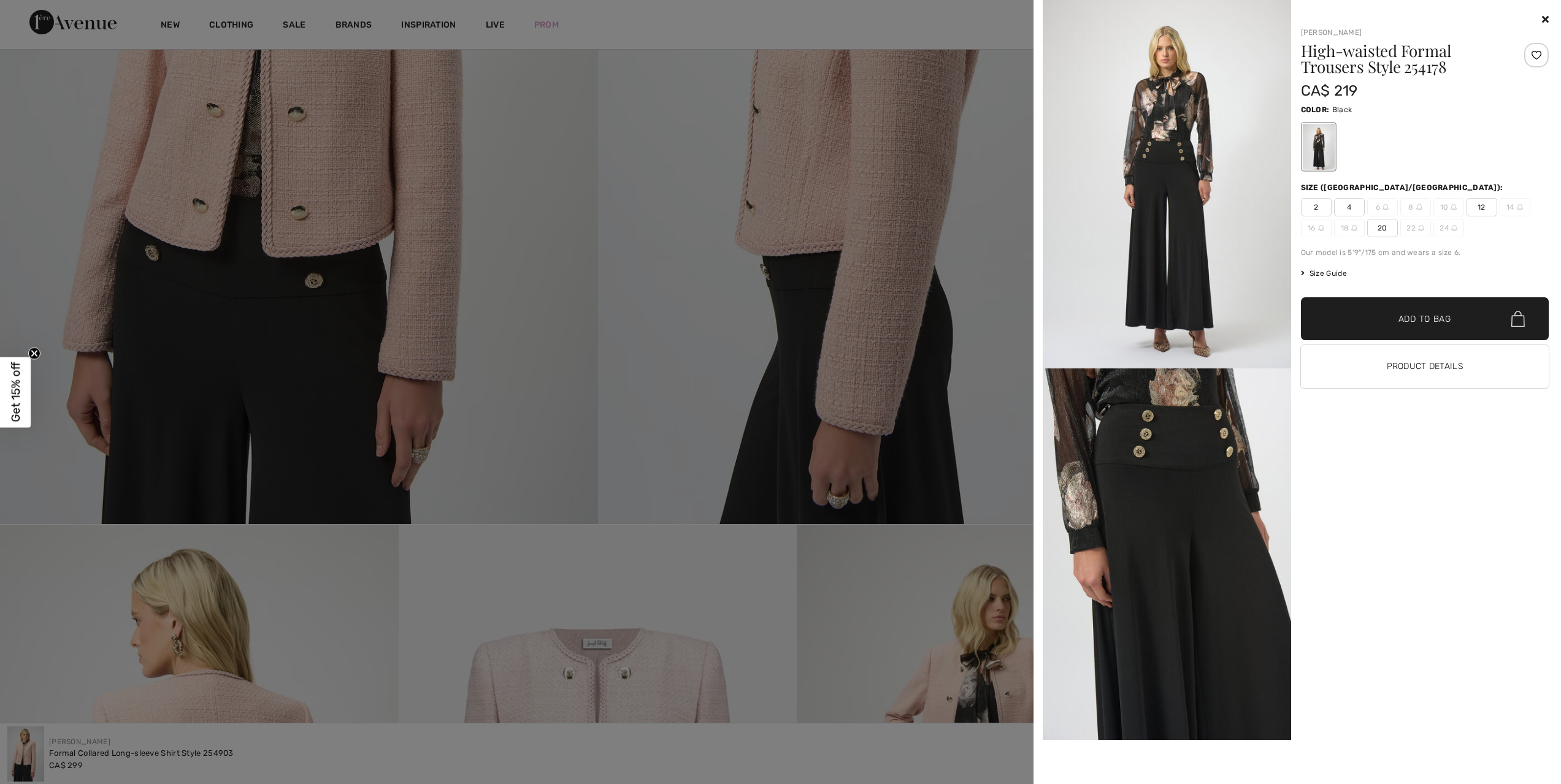
scroll to position [0, 0]
click at [1544, 18] on icon at bounding box center [1544, 19] width 7 height 9
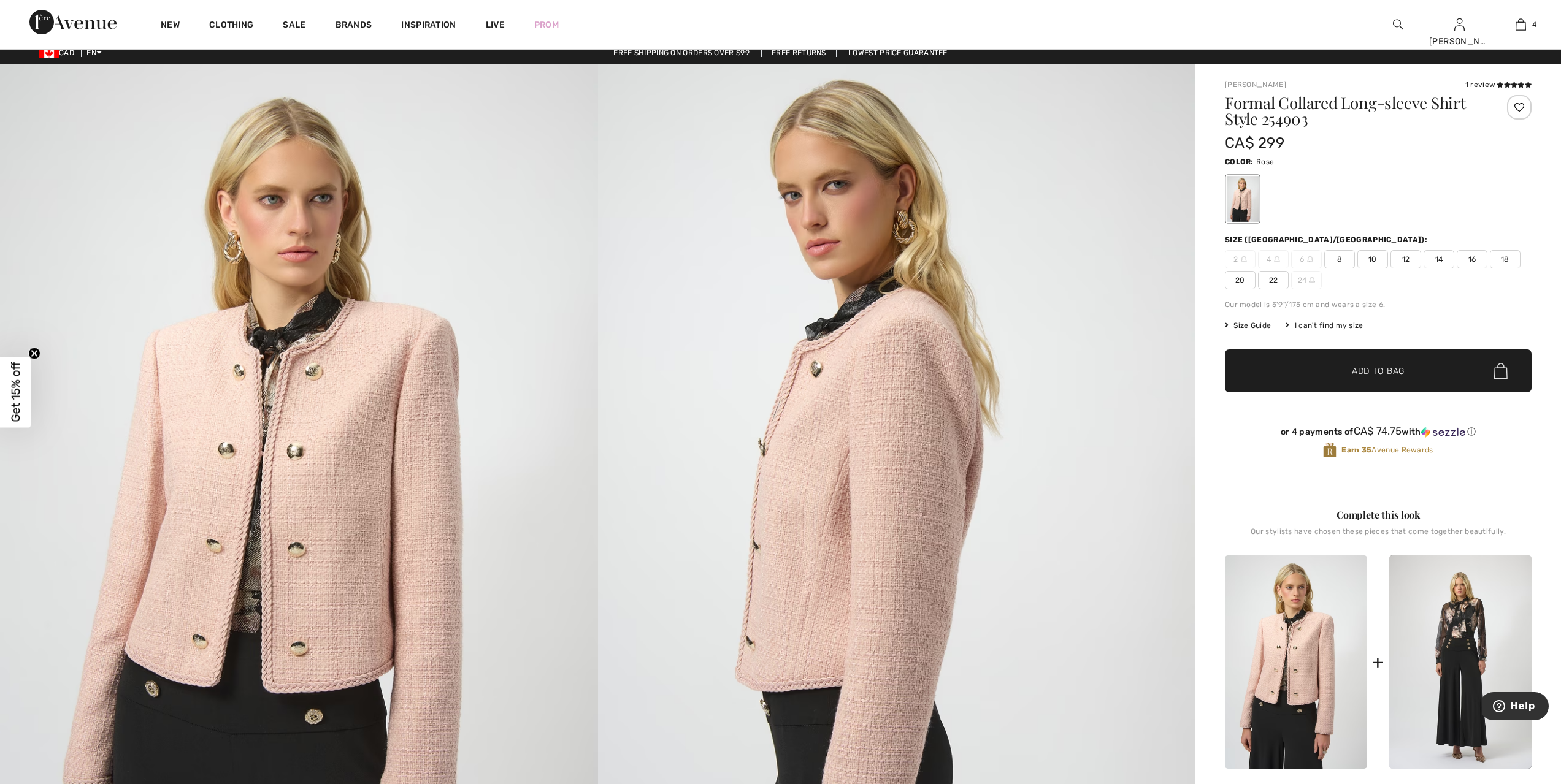
scroll to position [15, 0]
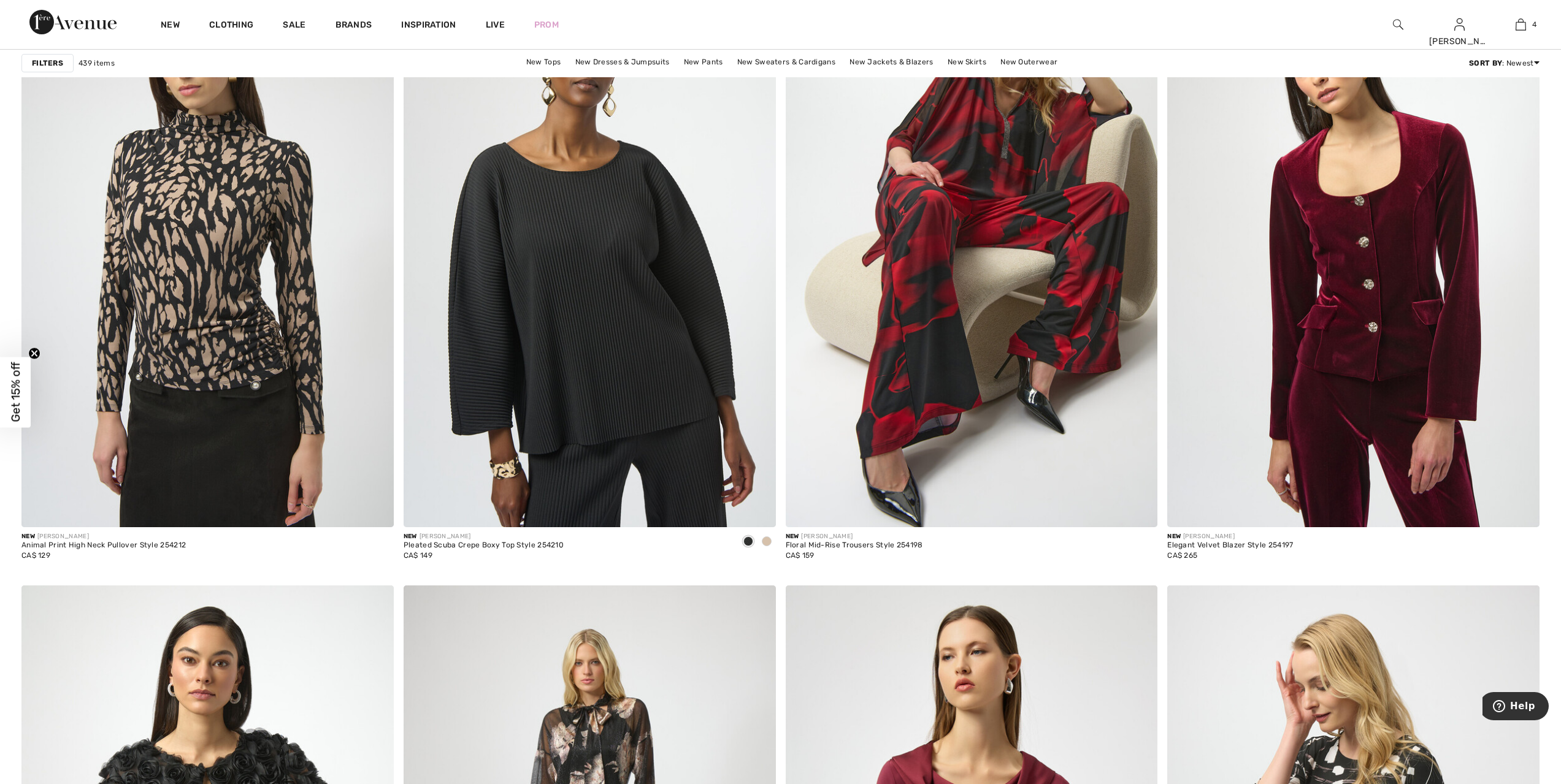
scroll to position [7726, 0]
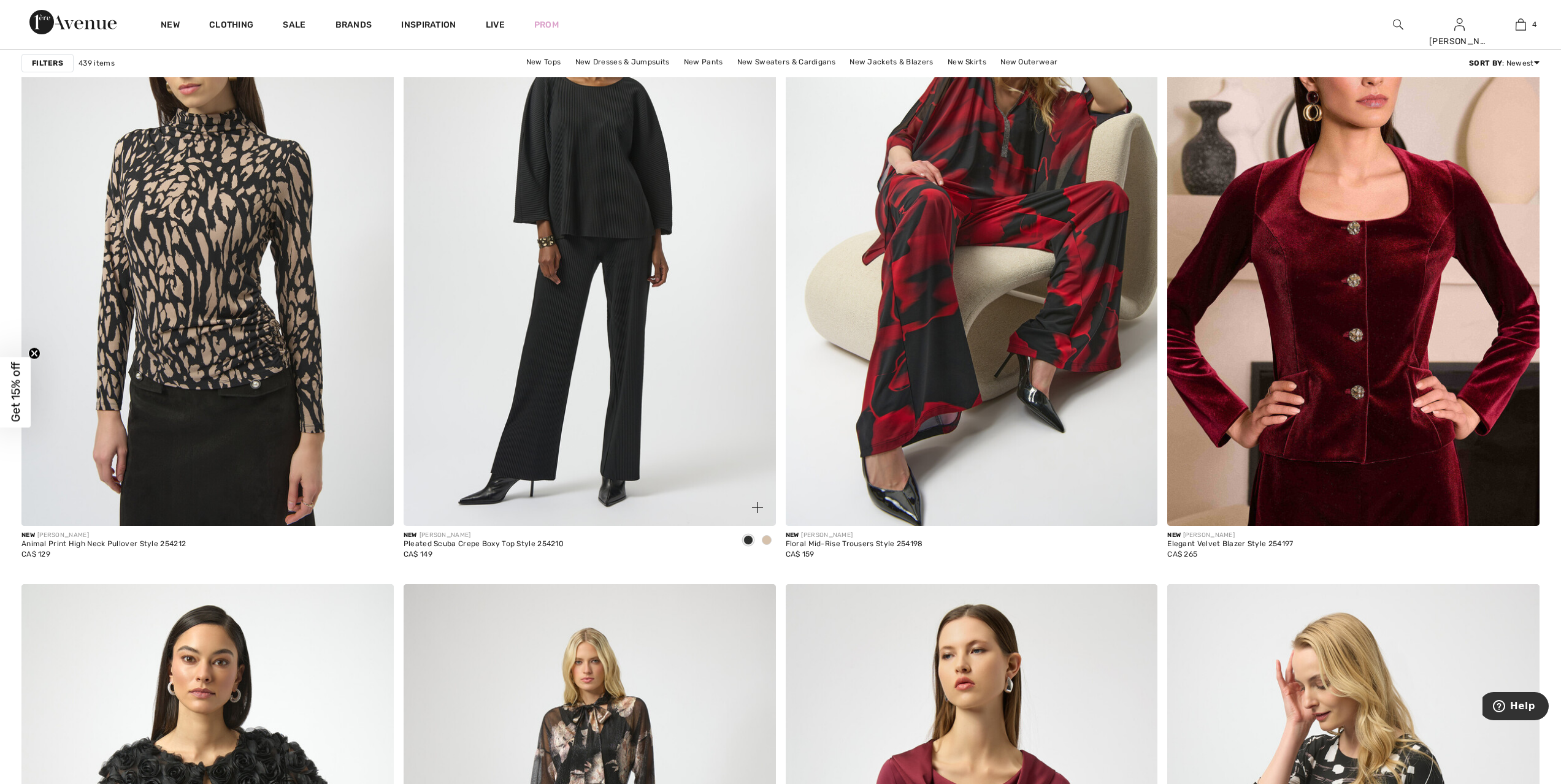
click at [586, 328] on img at bounding box center [590, 246] width 372 height 558
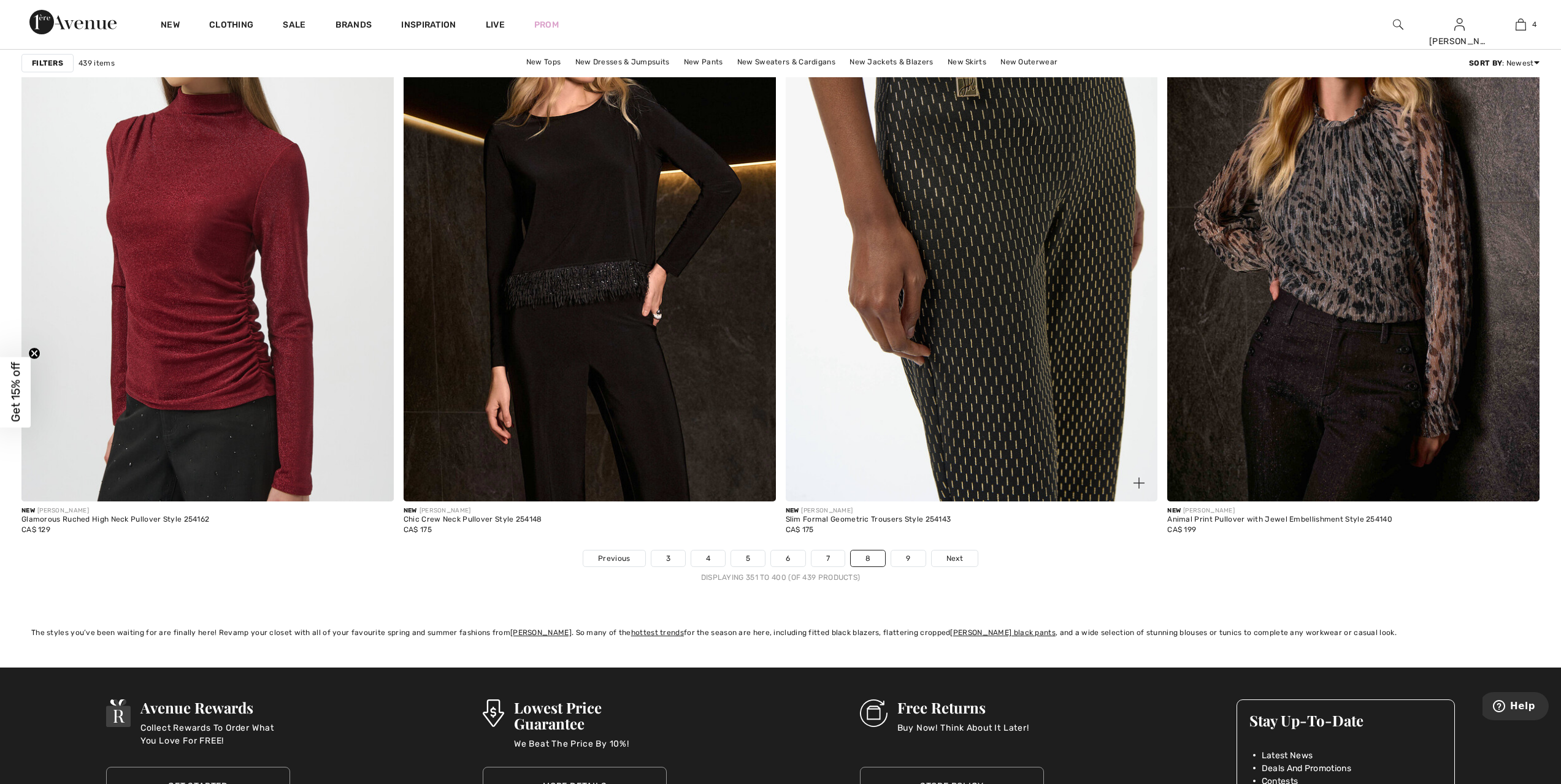
scroll to position [9075, 0]
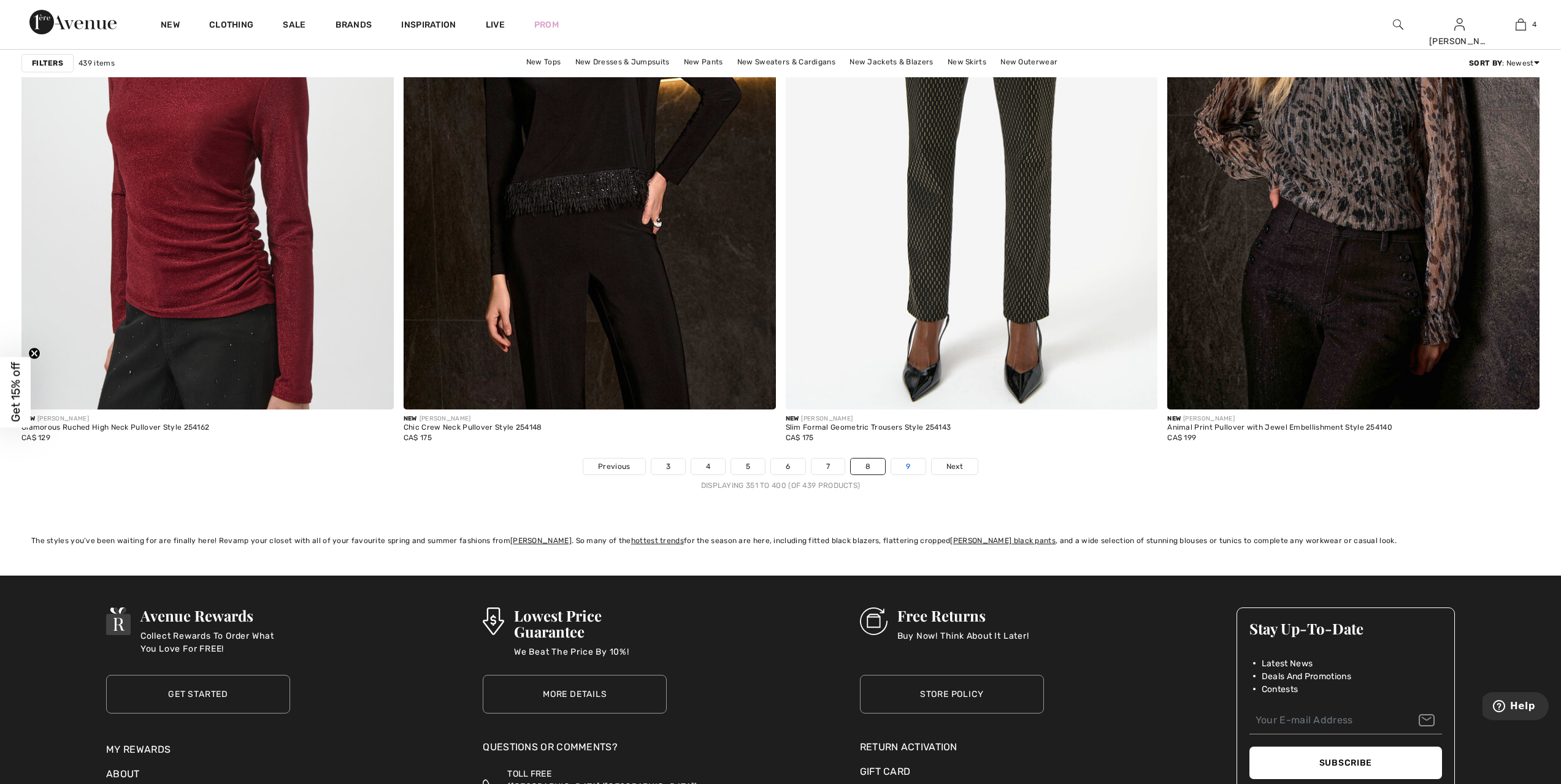
click at [917, 470] on link "9" at bounding box center [908, 467] width 34 height 16
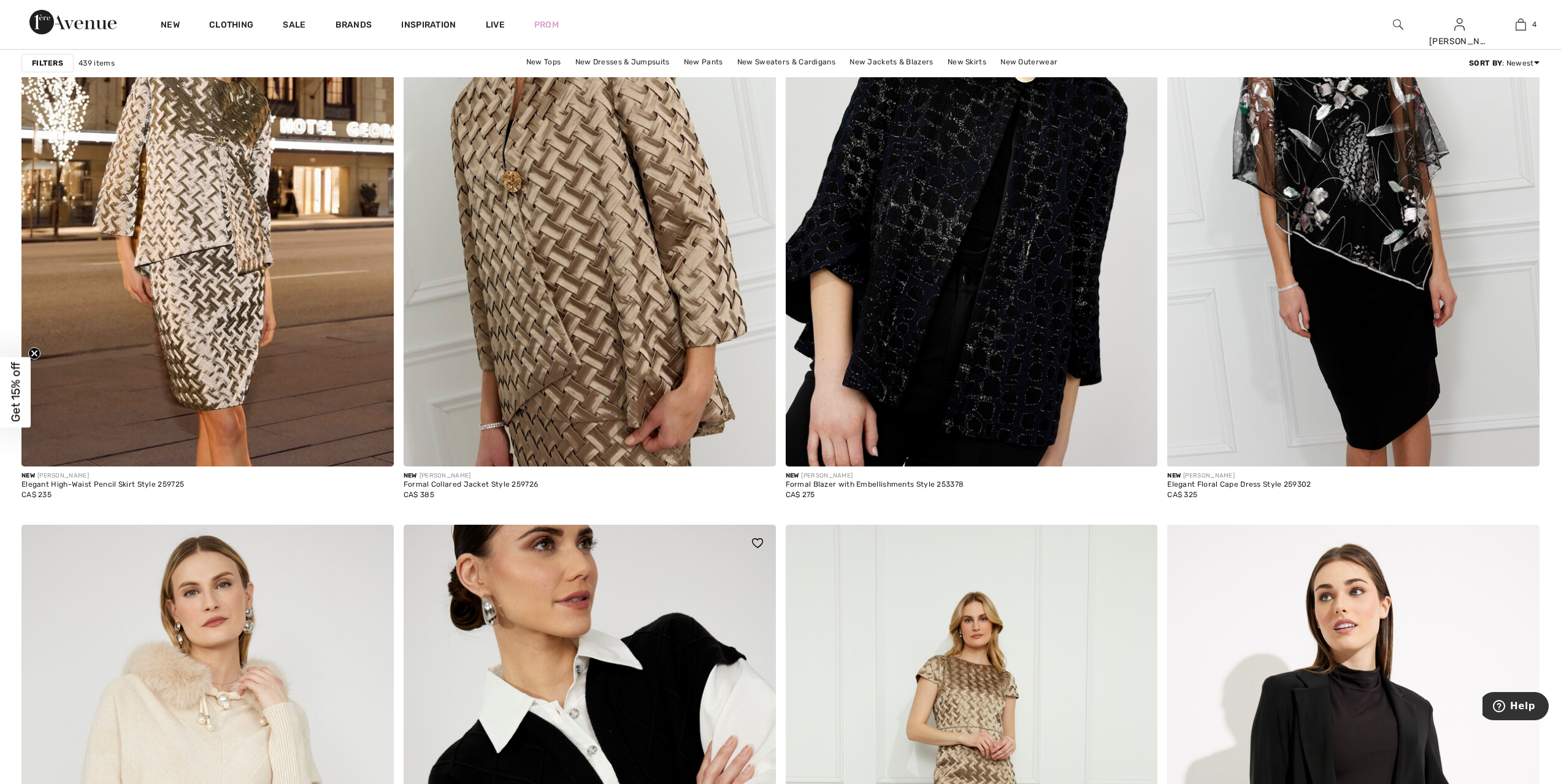
scroll to position [6208, 0]
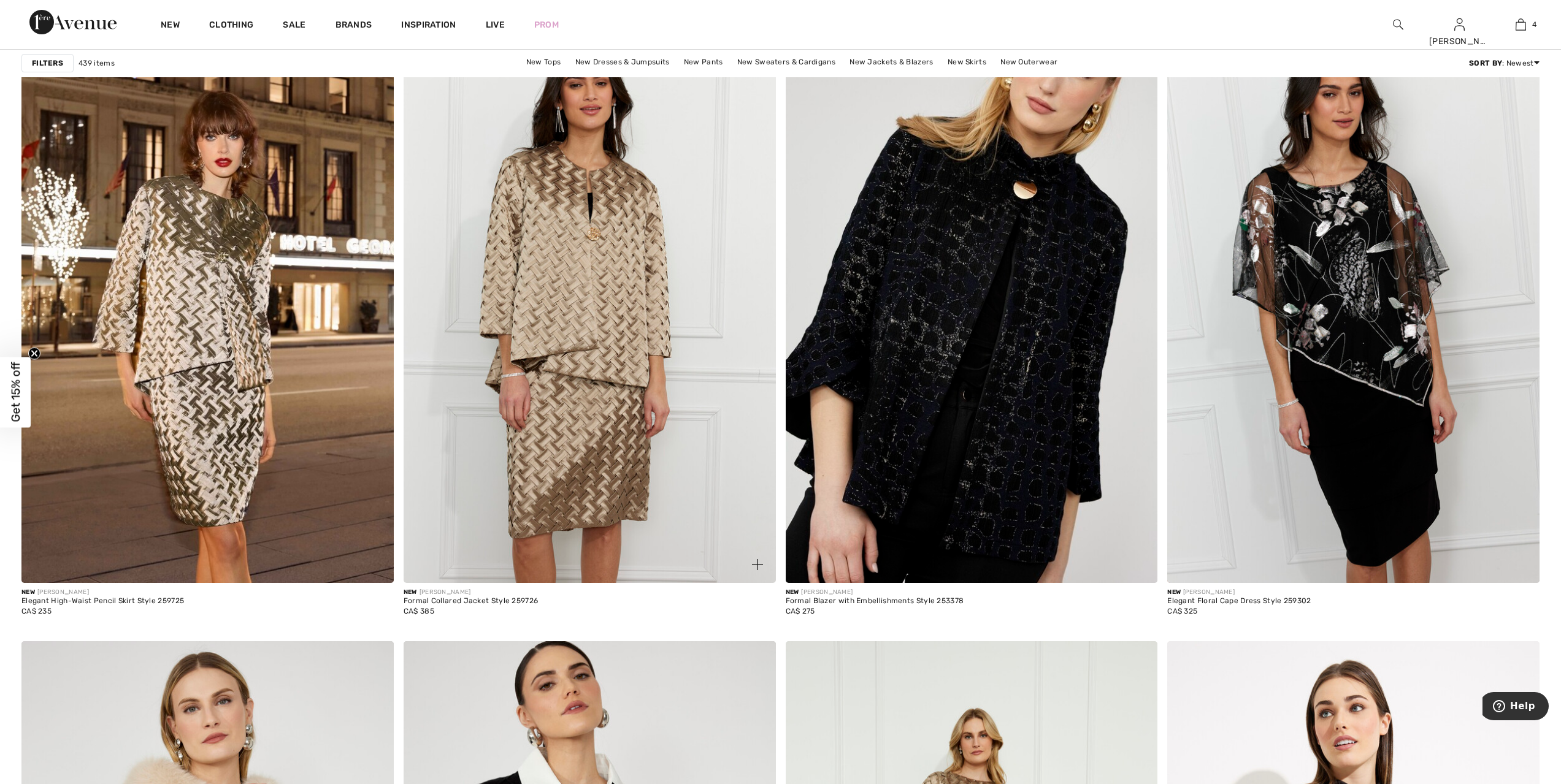
click at [590, 294] on img at bounding box center [590, 304] width 372 height 558
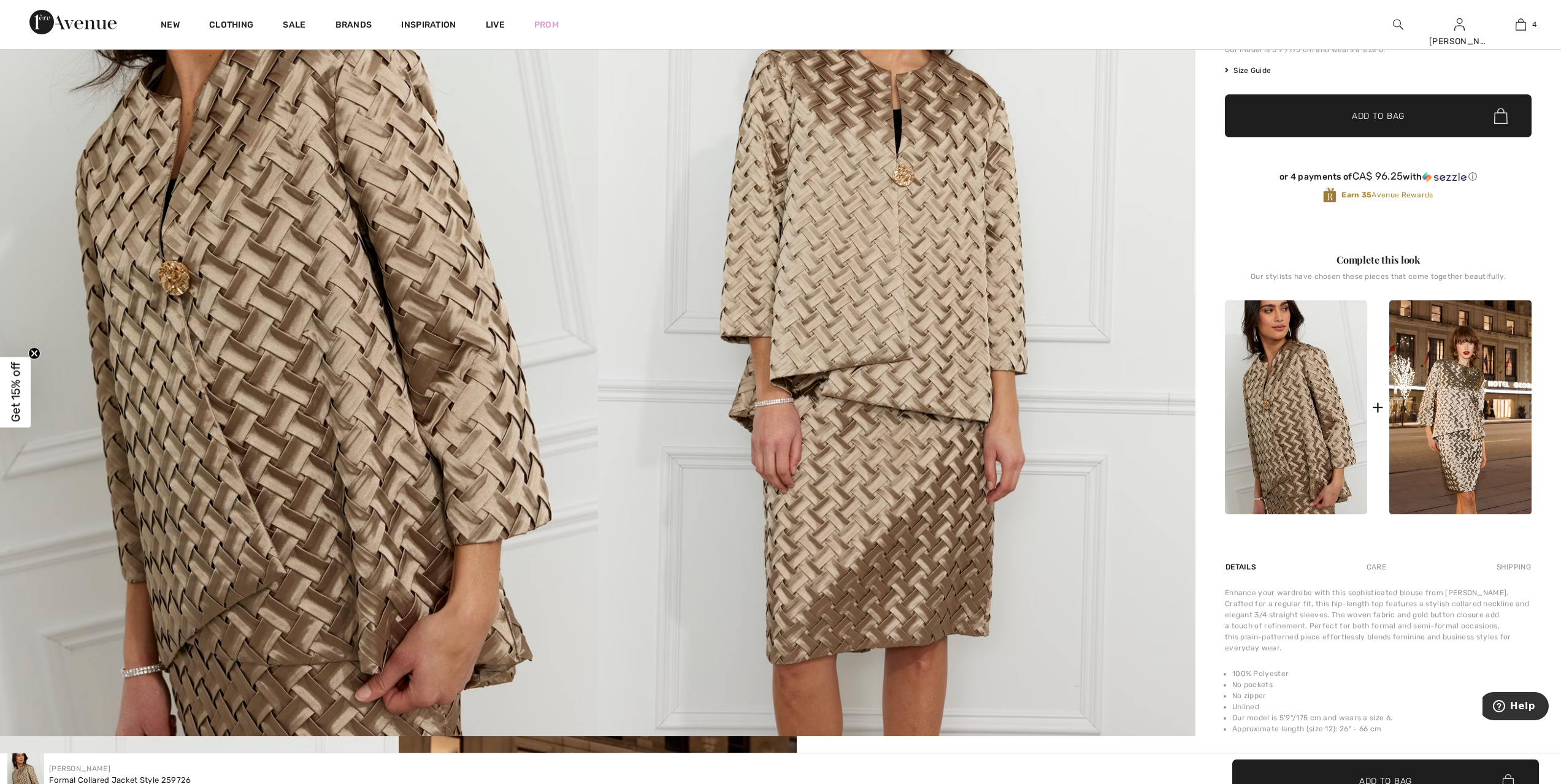
scroll to position [199, 0]
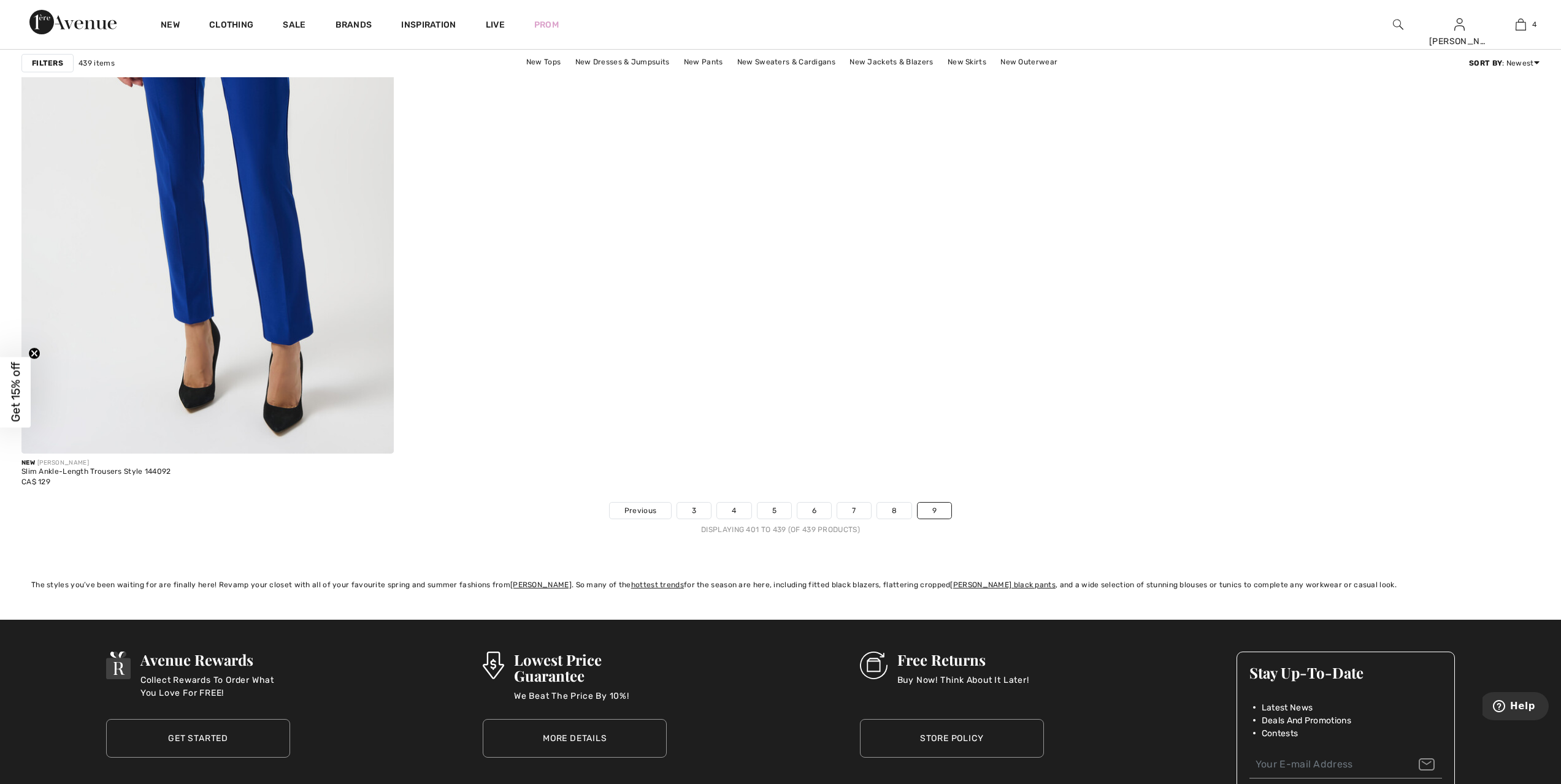
scroll to position [7849, 0]
